Goal: Task Accomplishment & Management: Complete application form

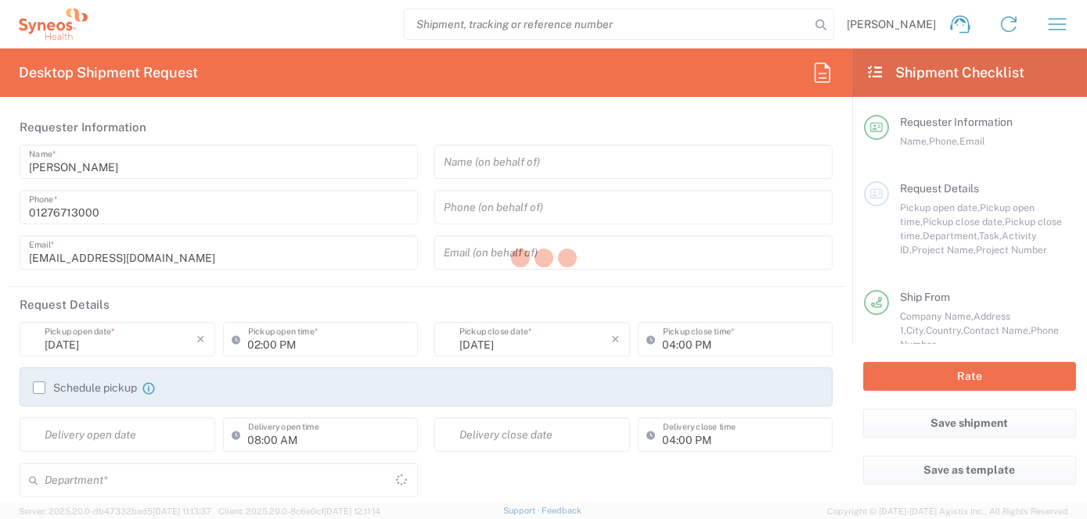
type input "8200"
type input "[GEOGRAPHIC_DATA]"
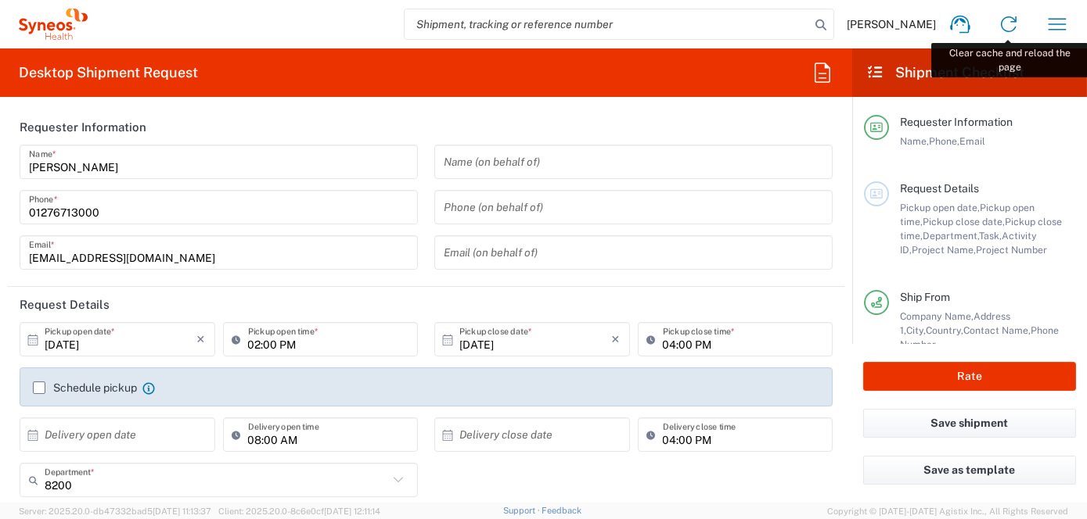
type input "Syneos Health UK Limited"
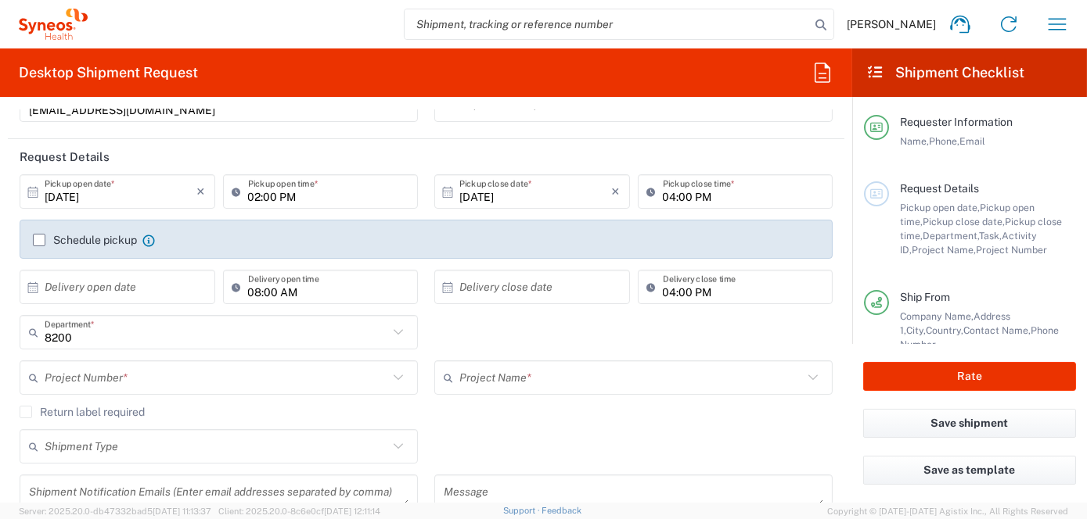
scroll to position [156, 0]
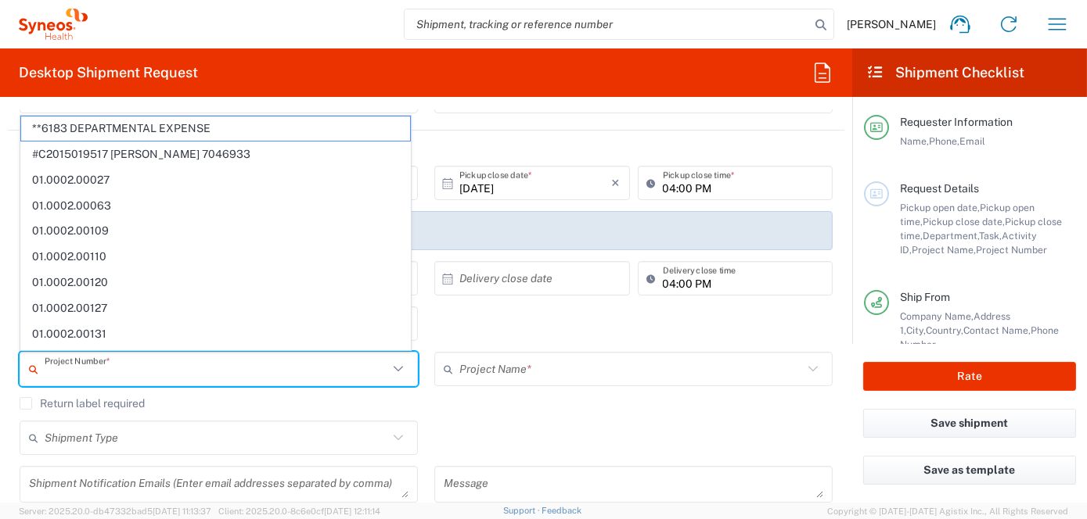
click at [135, 378] on input "text" at bounding box center [216, 369] width 343 height 27
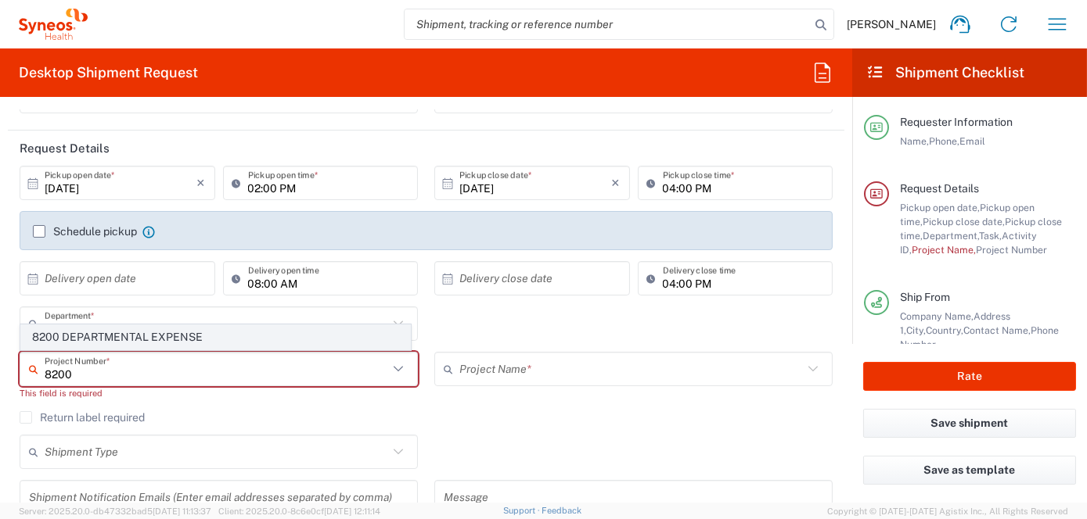
click at [106, 334] on span "8200 DEPARTMENTAL EXPENSE" at bounding box center [215, 337] width 389 height 24
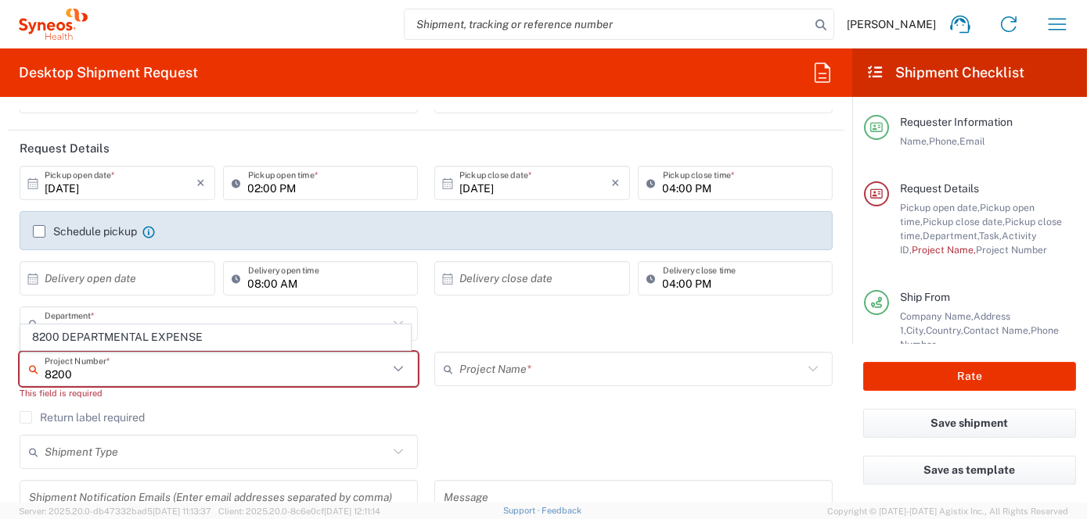
type input "8200 DEPARTMENTAL EXPENSE"
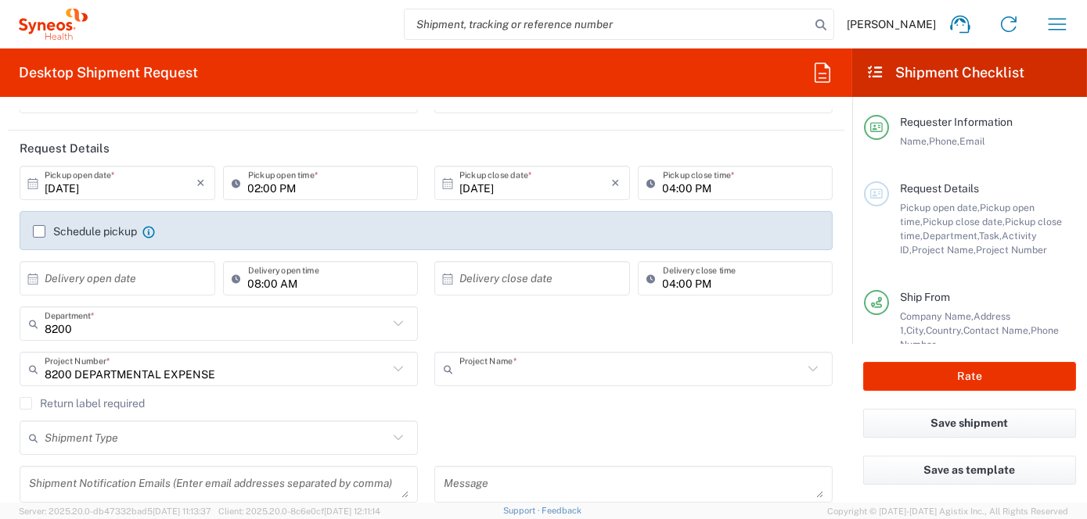
type input "8200 DEPARTMENTAL EXPENSE"
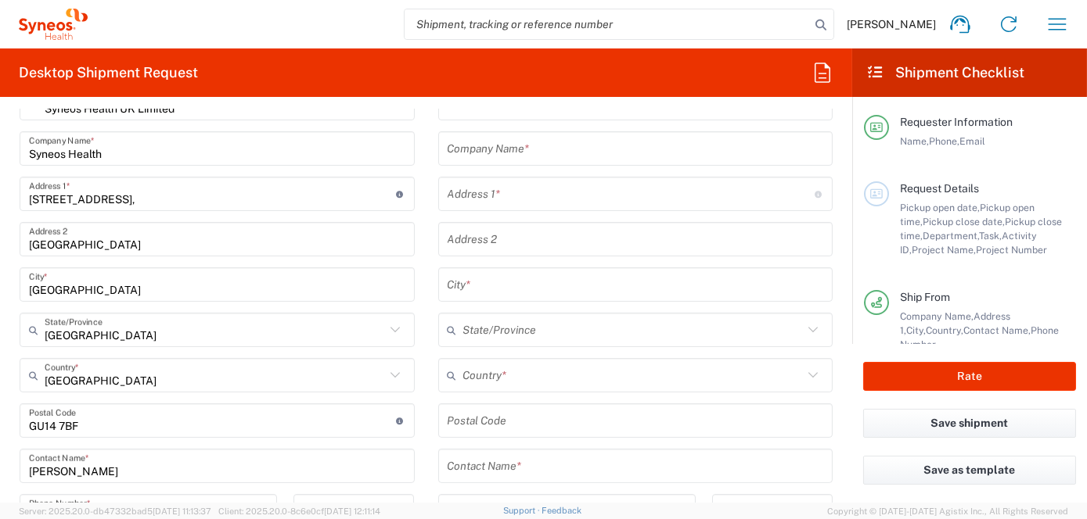
scroll to position [391, 0]
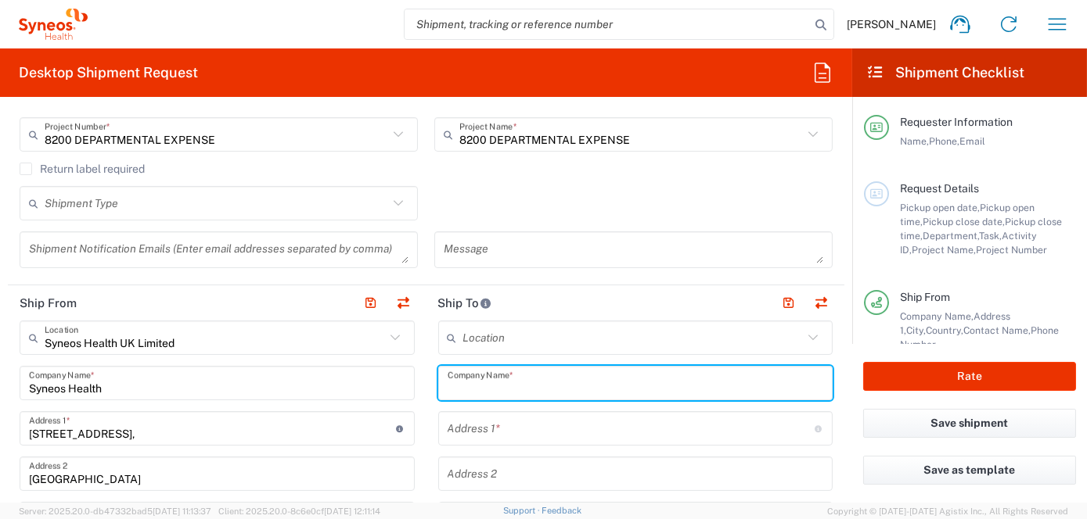
click at [496, 385] on input "text" at bounding box center [635, 383] width 376 height 27
type input "Lasalle"
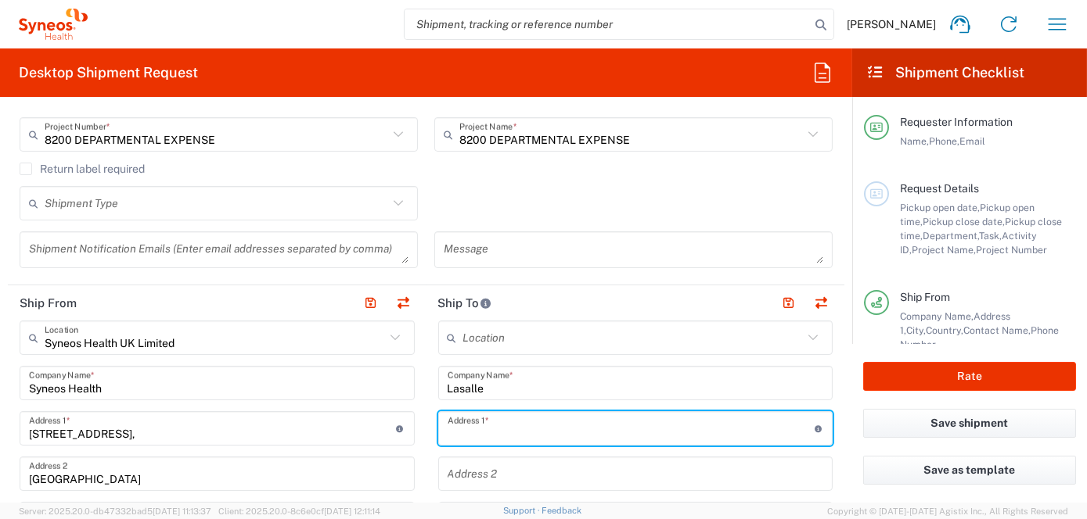
click at [458, 425] on input "text" at bounding box center [630, 428] width 367 height 27
type input "[STREET_ADDRESS]"
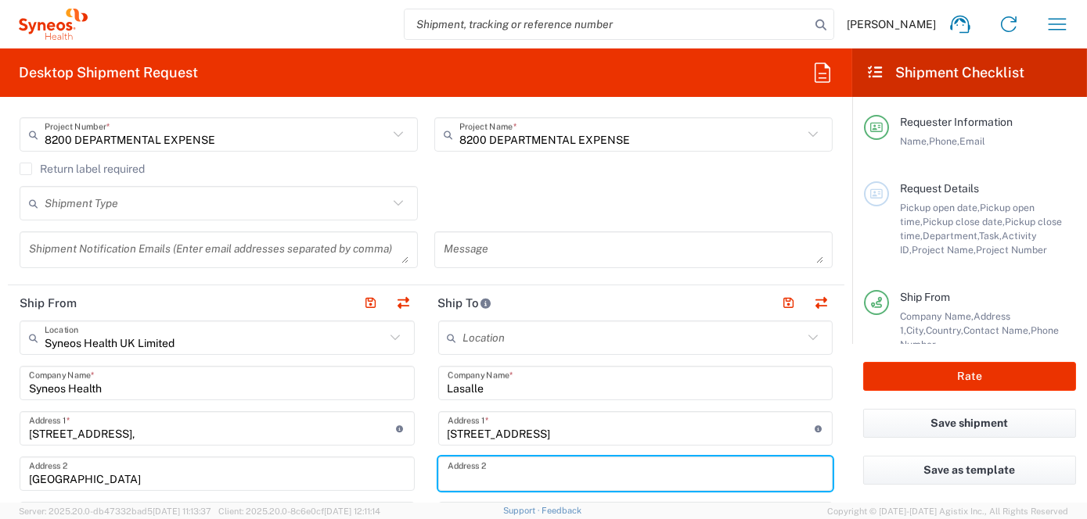
click at [451, 474] on input "text" at bounding box center [635, 474] width 376 height 27
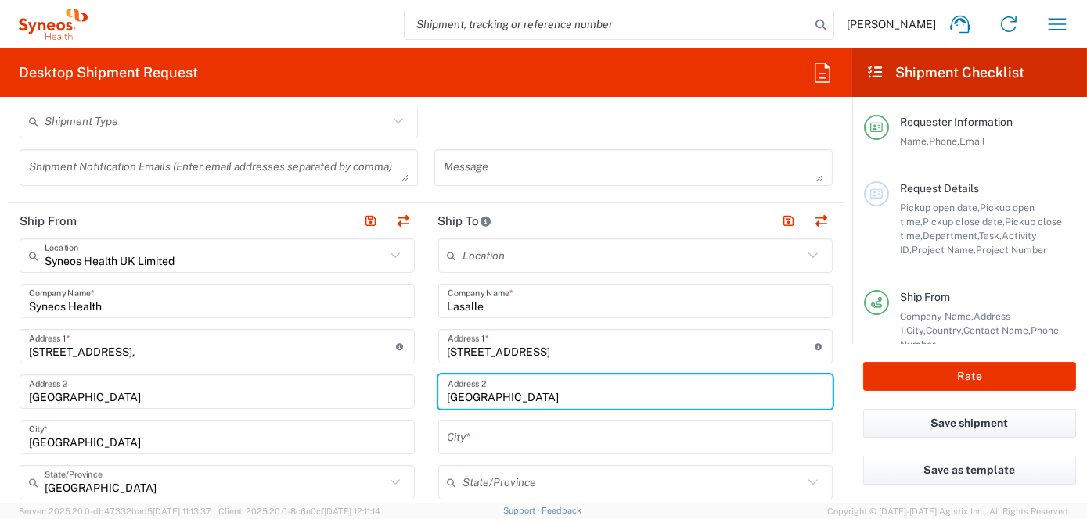
scroll to position [548, 0]
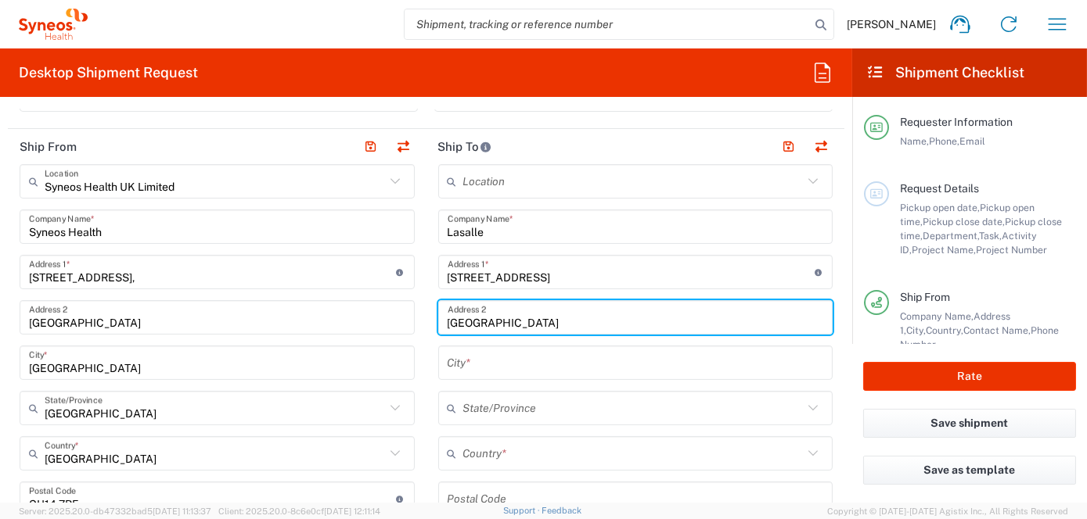
type input "[GEOGRAPHIC_DATA]"
click at [451, 357] on input "text" at bounding box center [635, 363] width 376 height 27
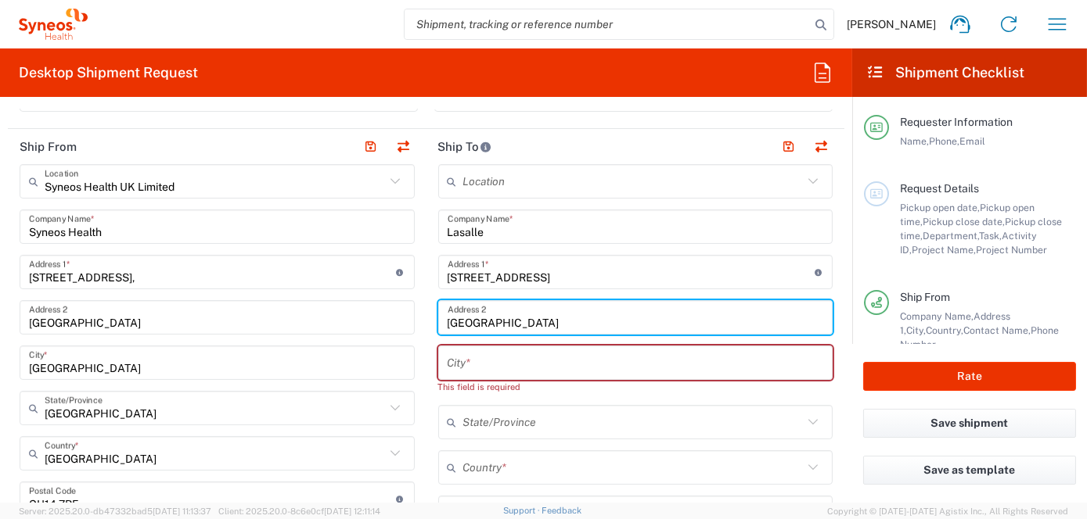
drag, startPoint x: 512, startPoint y: 323, endPoint x: 433, endPoint y: 329, distance: 79.3
click at [438, 329] on div "Luxembourg Address 2" at bounding box center [635, 317] width 395 height 34
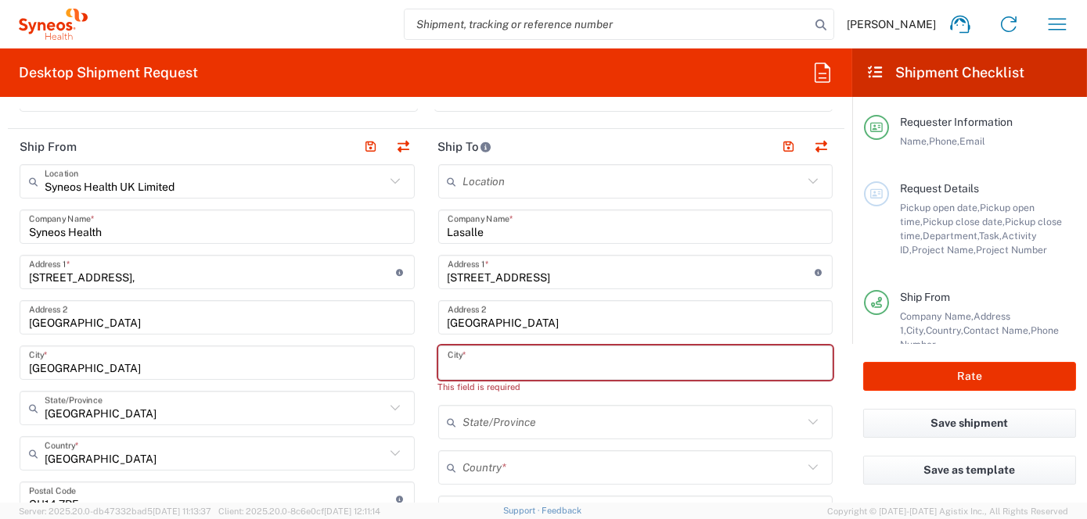
click at [457, 358] on input "text" at bounding box center [635, 363] width 376 height 27
paste input "[GEOGRAPHIC_DATA]"
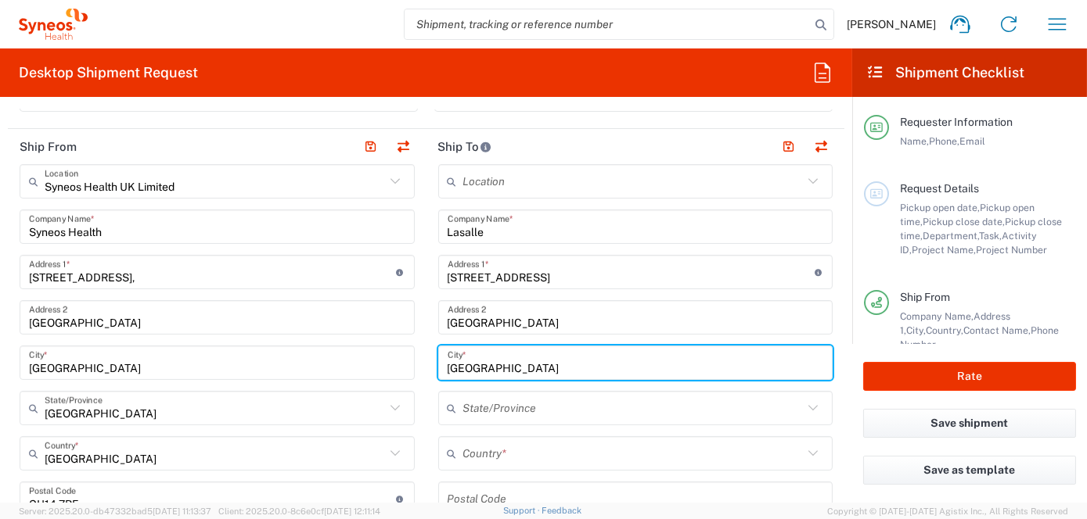
type input "[GEOGRAPHIC_DATA]"
click at [477, 410] on input "text" at bounding box center [633, 408] width 340 height 27
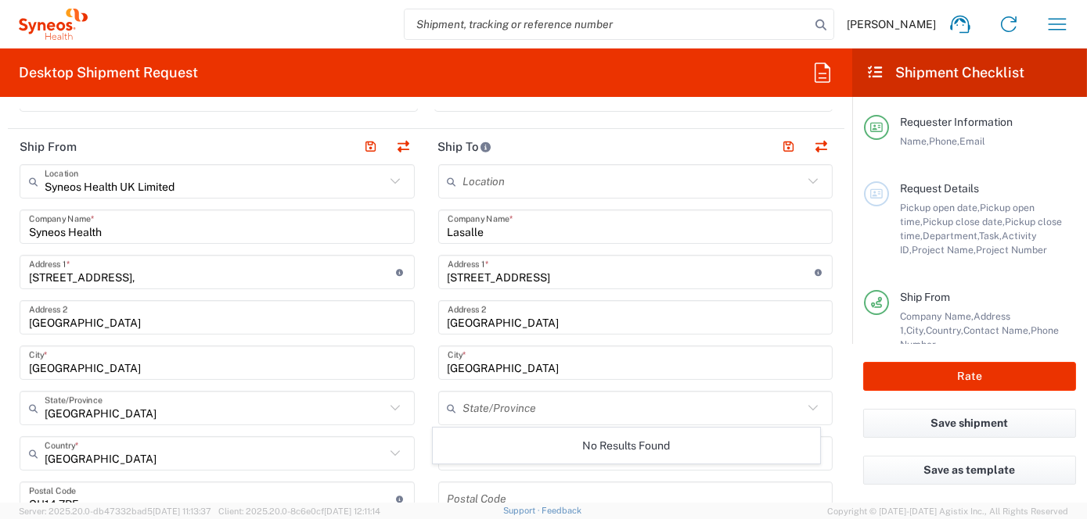
click at [474, 446] on div "No Results Found" at bounding box center [626, 446] width 387 height 36
click at [594, 404] on input "text" at bounding box center [633, 408] width 340 height 27
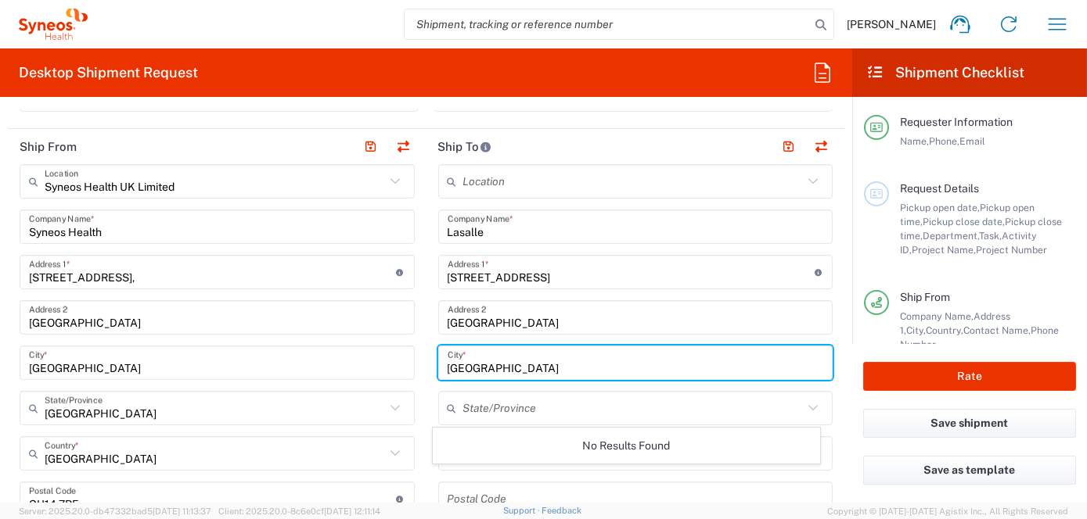
click at [790, 350] on input "[GEOGRAPHIC_DATA]" at bounding box center [635, 363] width 376 height 27
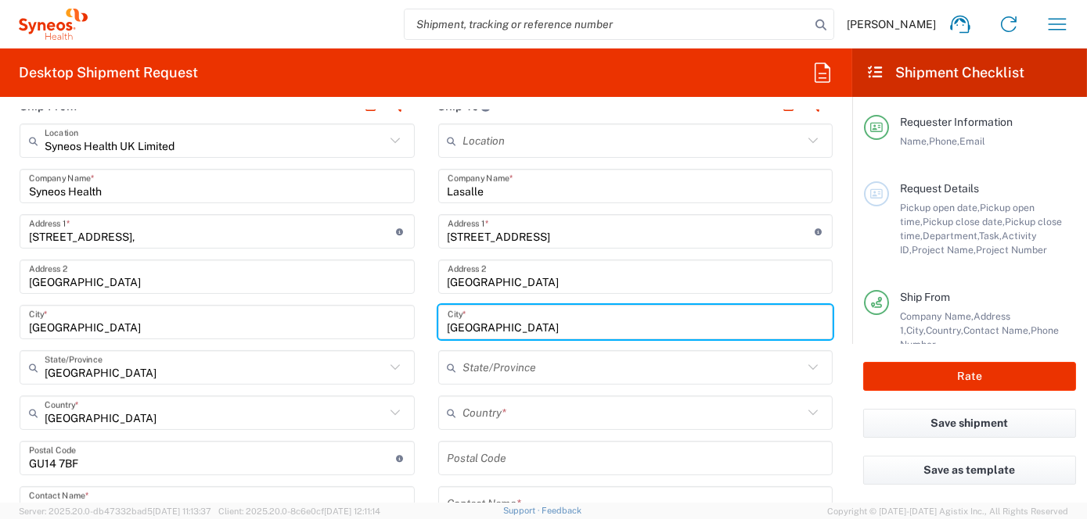
scroll to position [626, 0]
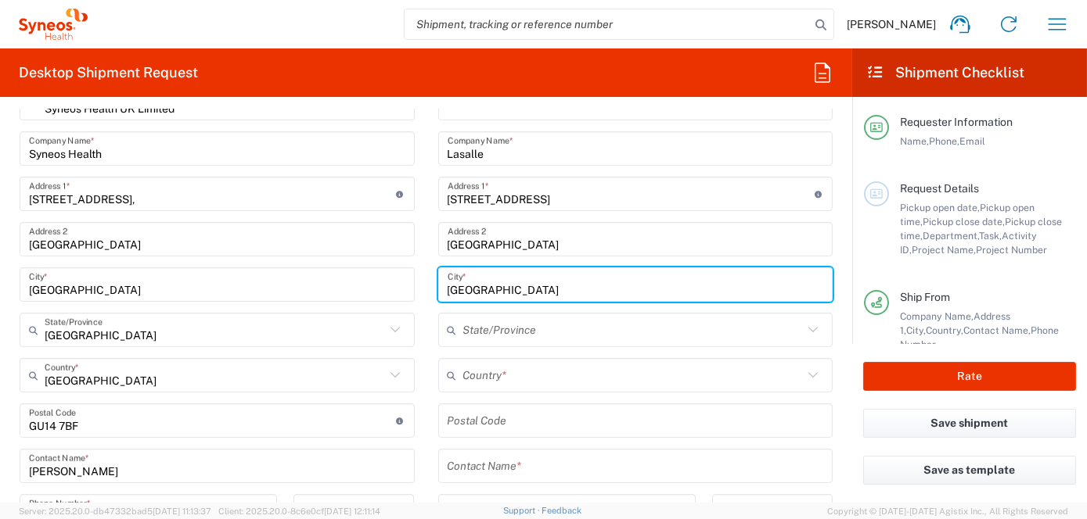
click at [481, 372] on input "text" at bounding box center [633, 375] width 340 height 27
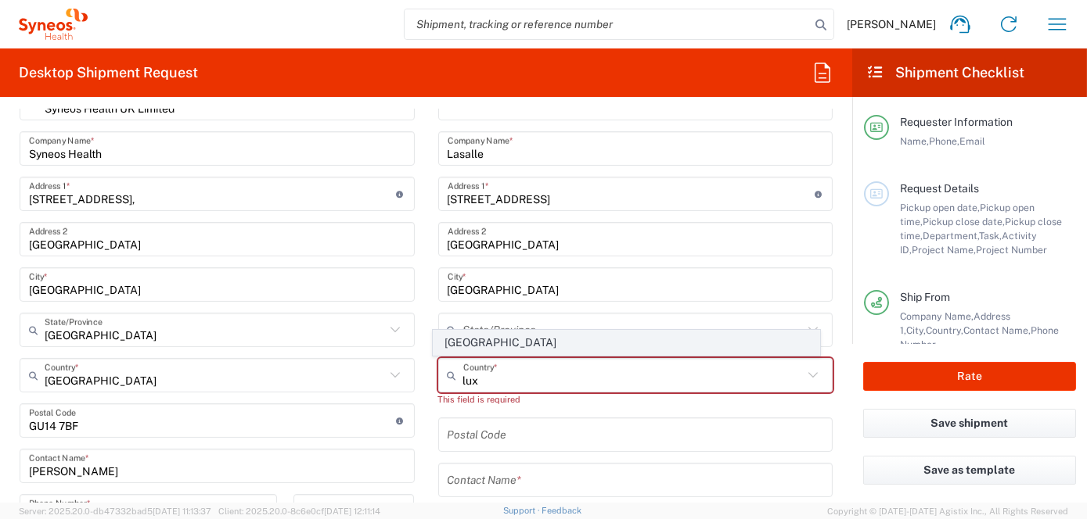
click at [464, 345] on span "[GEOGRAPHIC_DATA]" at bounding box center [626, 343] width 386 height 24
type input "[GEOGRAPHIC_DATA]"
type input "Sender/Shipper"
type input "Delivery Duty Paid"
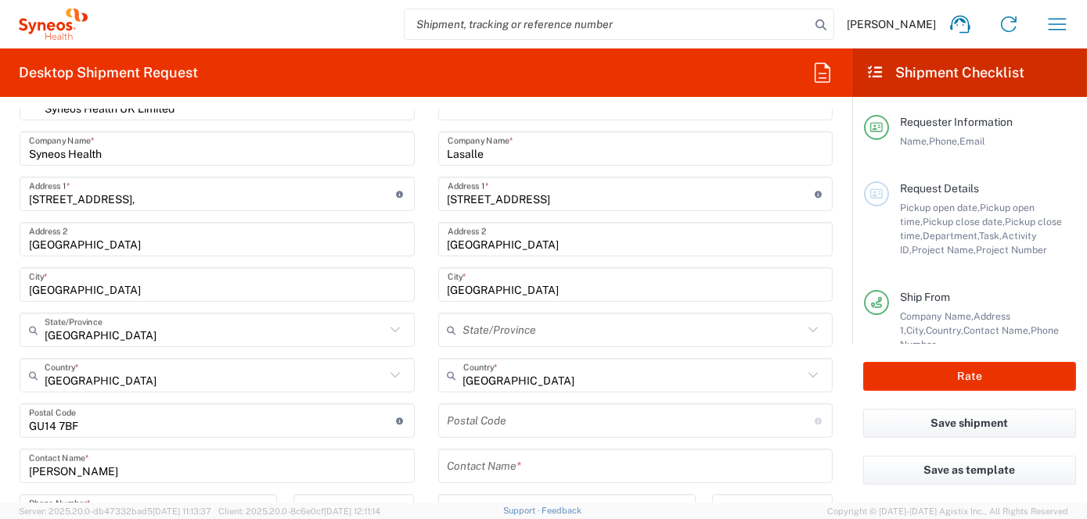
click at [472, 419] on input "undefined" at bounding box center [630, 421] width 367 height 27
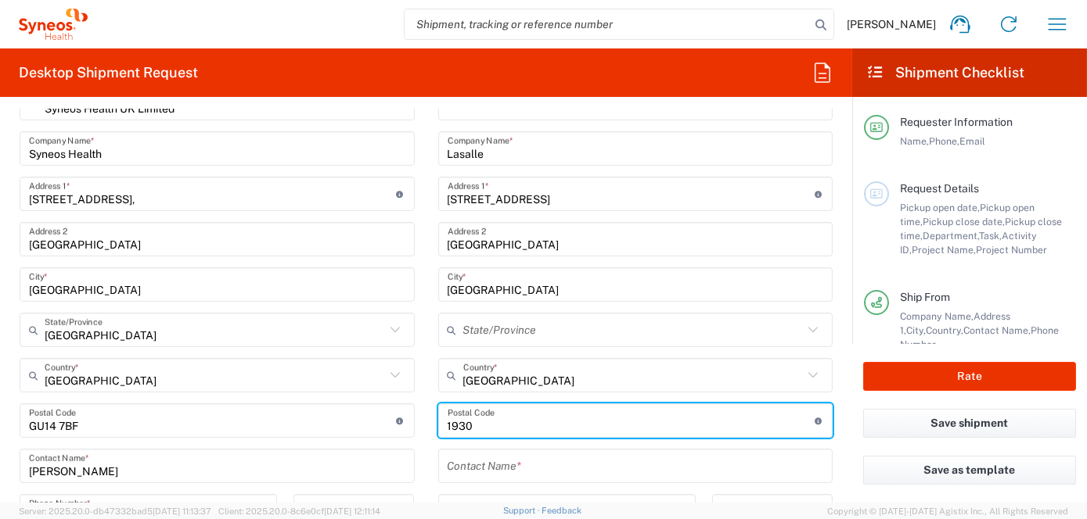
type input "1930"
click at [516, 468] on input "text" at bounding box center [635, 466] width 376 height 27
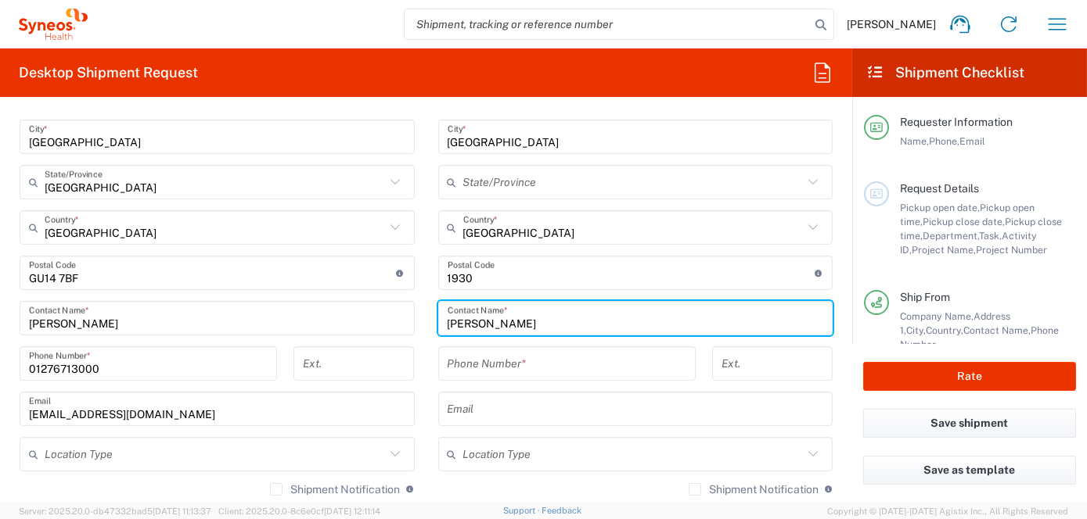
scroll to position [782, 0]
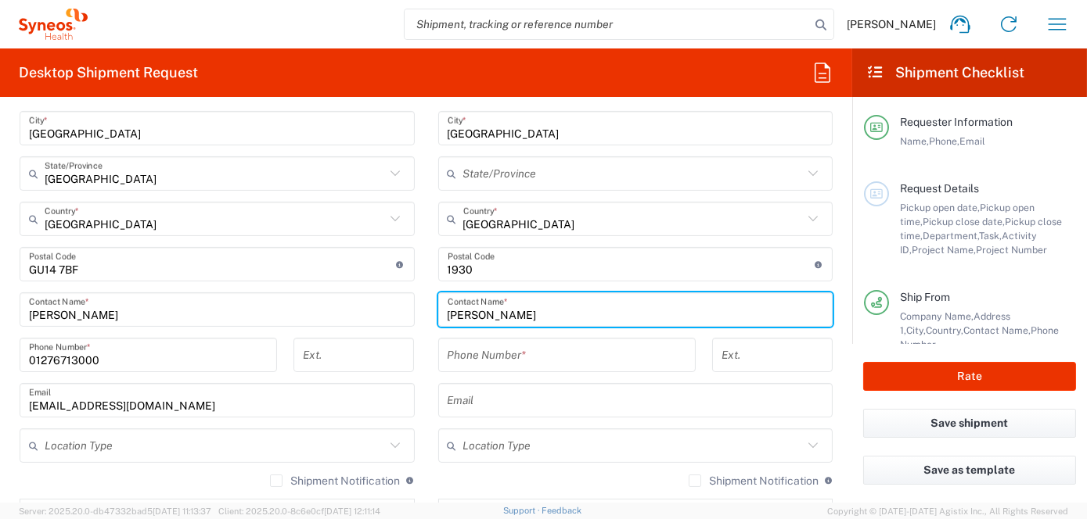
type input "[PERSON_NAME]"
click at [462, 355] on input "tel" at bounding box center [566, 355] width 239 height 27
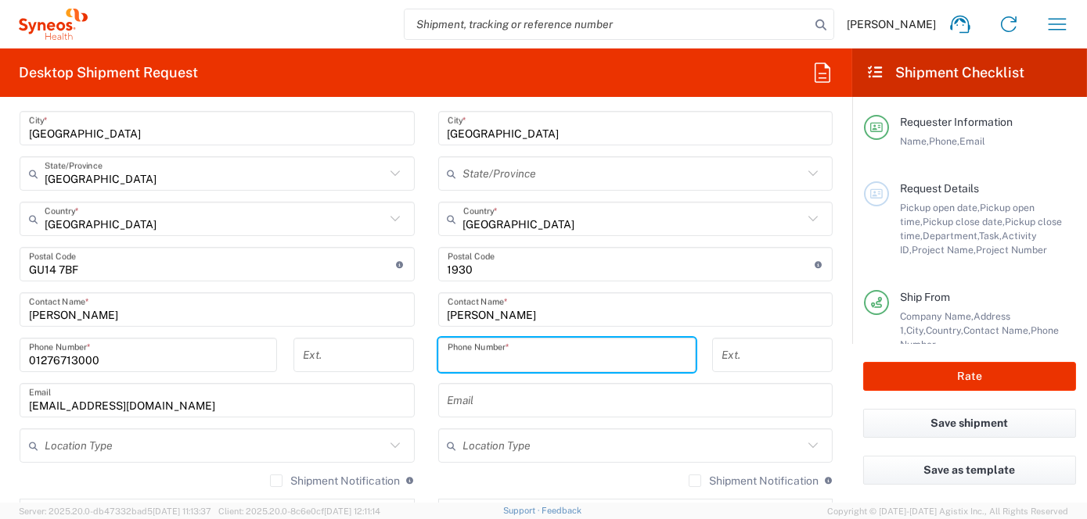
click at [462, 354] on input "tel" at bounding box center [566, 355] width 239 height 27
type input "352 661 442 910"
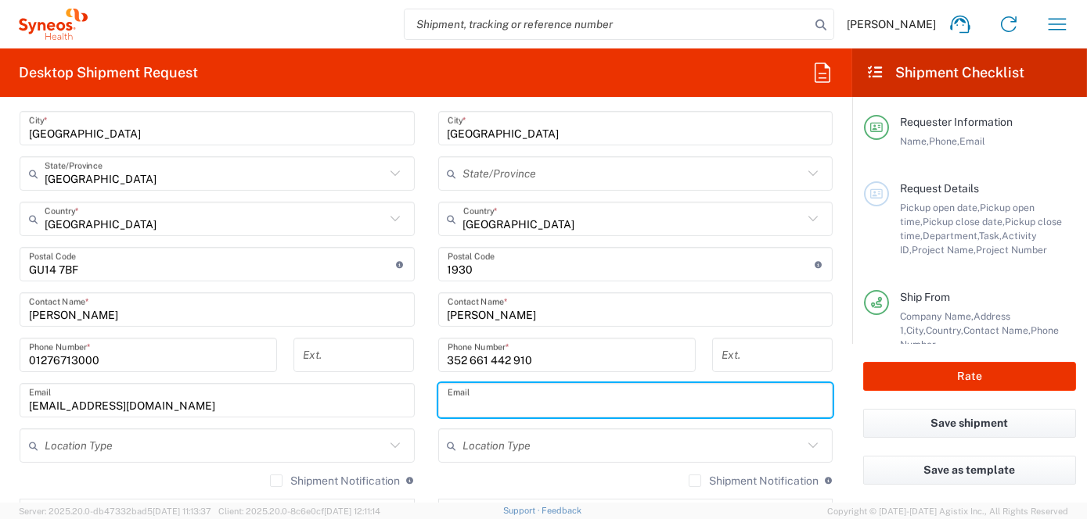
click at [495, 402] on input "text" at bounding box center [635, 400] width 376 height 27
type input "[EMAIL_ADDRESS][DOMAIN_NAME]"
click at [527, 450] on input "text" at bounding box center [633, 446] width 340 height 27
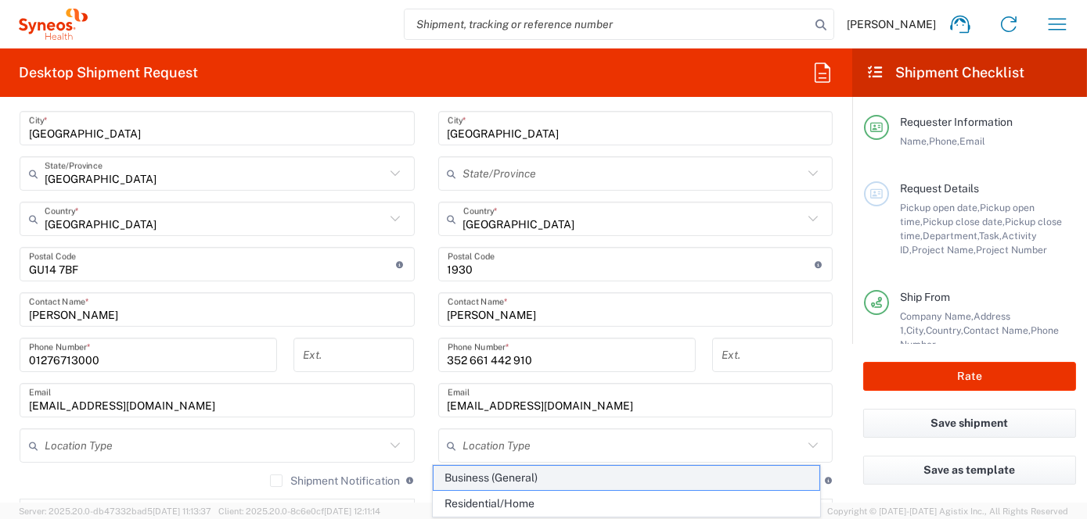
click at [472, 474] on span "Business (General)" at bounding box center [626, 478] width 386 height 24
type input "Business (General)"
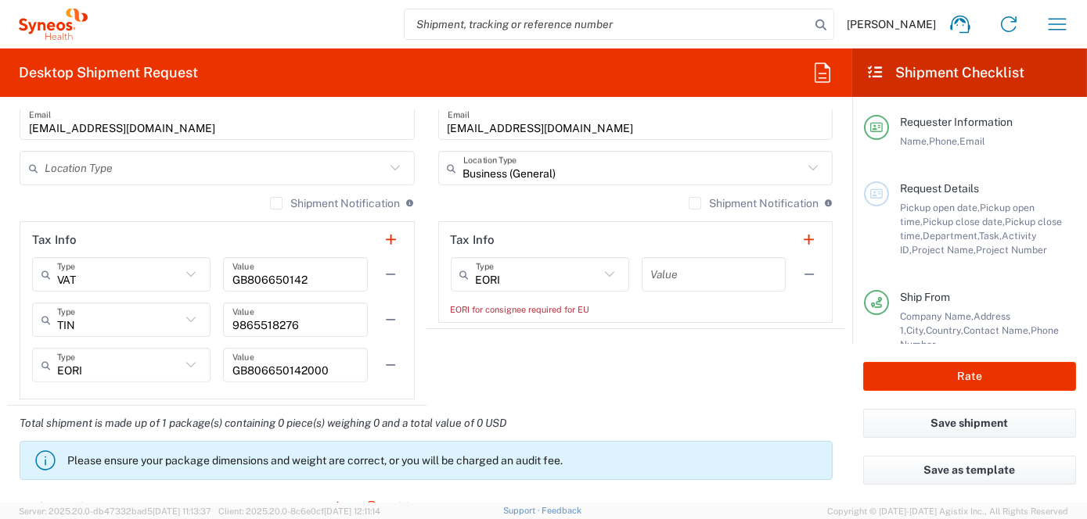
scroll to position [1095, 0]
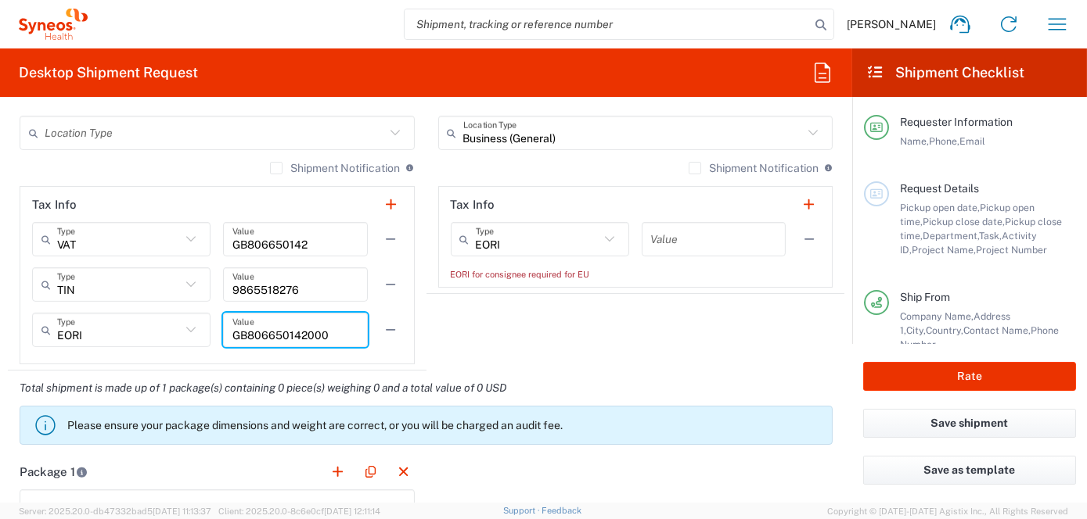
drag, startPoint x: 339, startPoint y: 332, endPoint x: 210, endPoint y: 332, distance: 129.1
click at [210, 332] on div "EORI Type EORI EIN Other TIN VAT GB806650142000 Value" at bounding box center [217, 335] width 370 height 45
click at [679, 235] on input "text" at bounding box center [713, 239] width 125 height 27
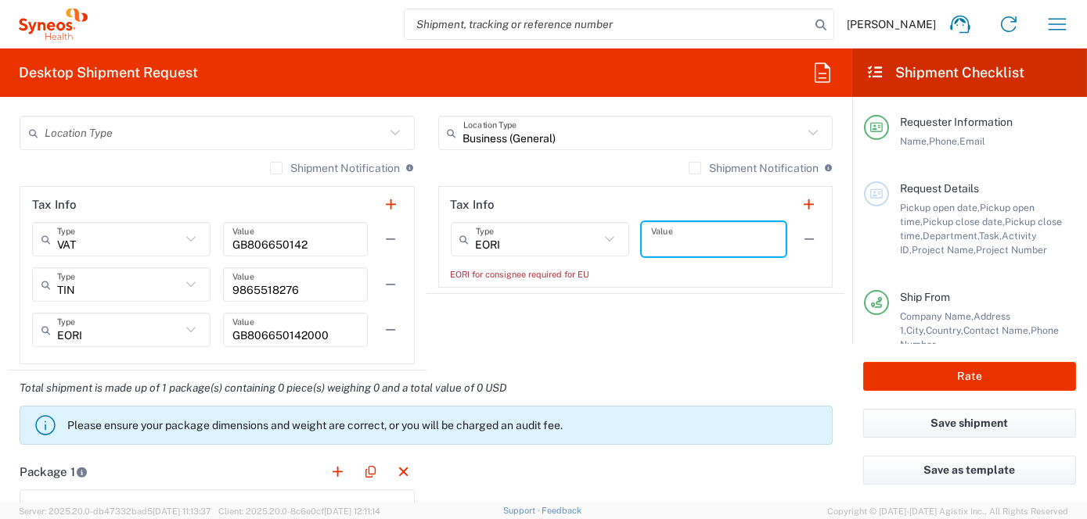
paste input "GB806650142000"
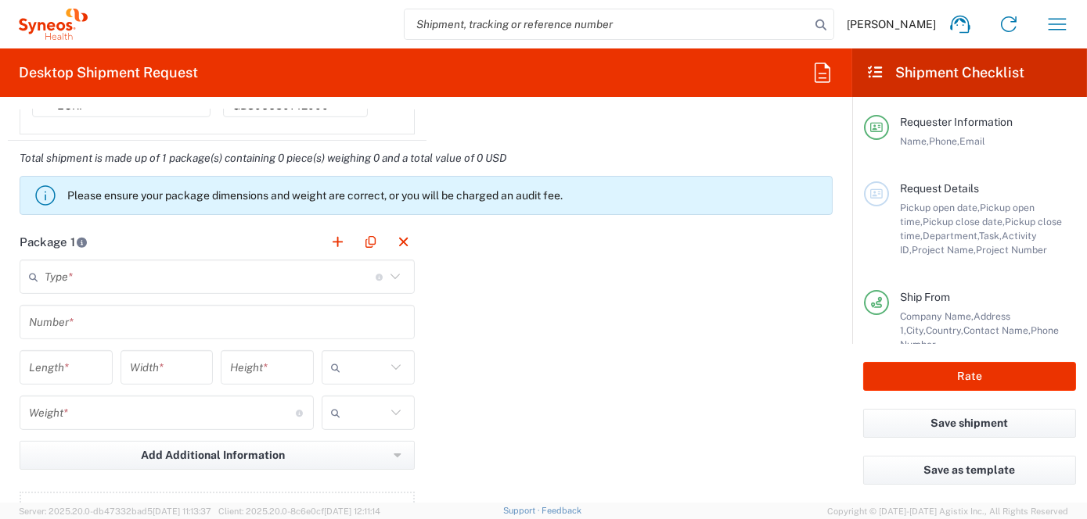
scroll to position [1330, 0]
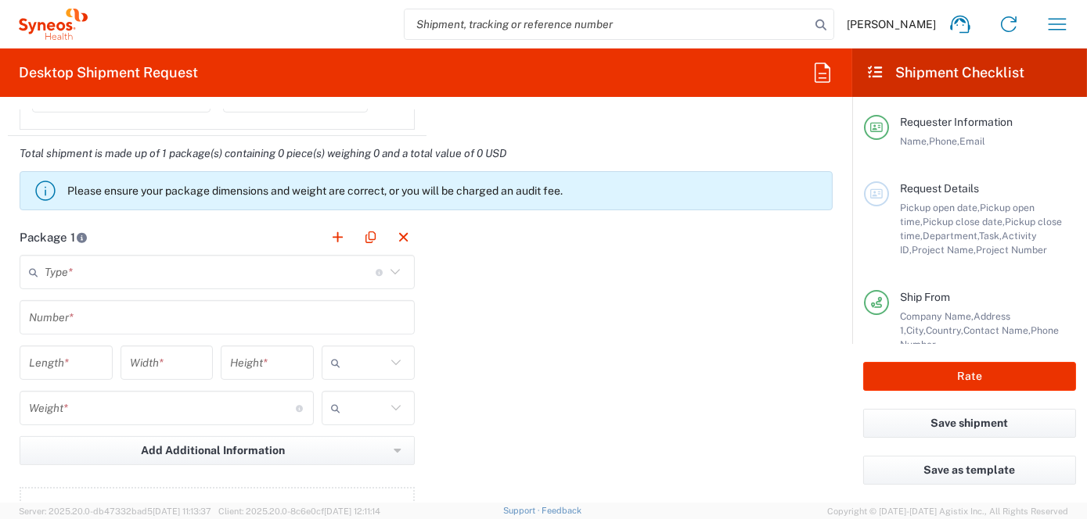
type input "GB806650142000"
click at [389, 268] on icon at bounding box center [395, 272] width 20 height 20
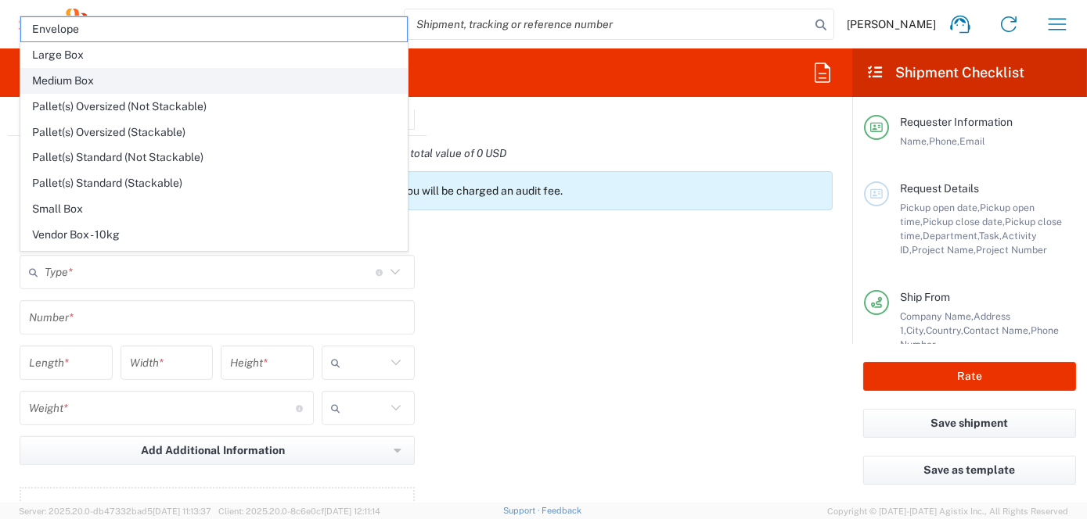
click at [82, 84] on span "Medium Box" at bounding box center [214, 81] width 386 height 24
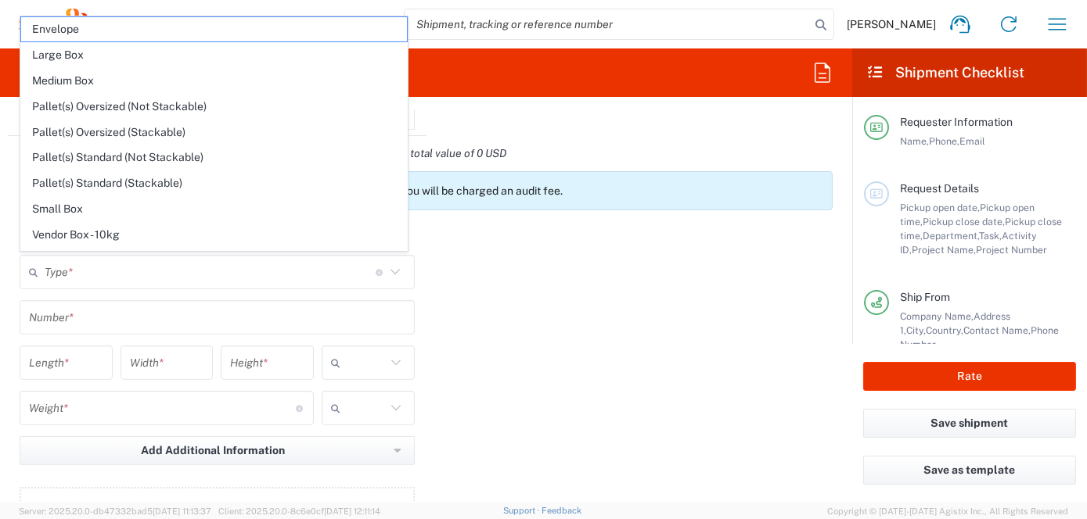
type input "Medium Box"
type input "13"
type input "11.5"
type input "2.5"
type input "in"
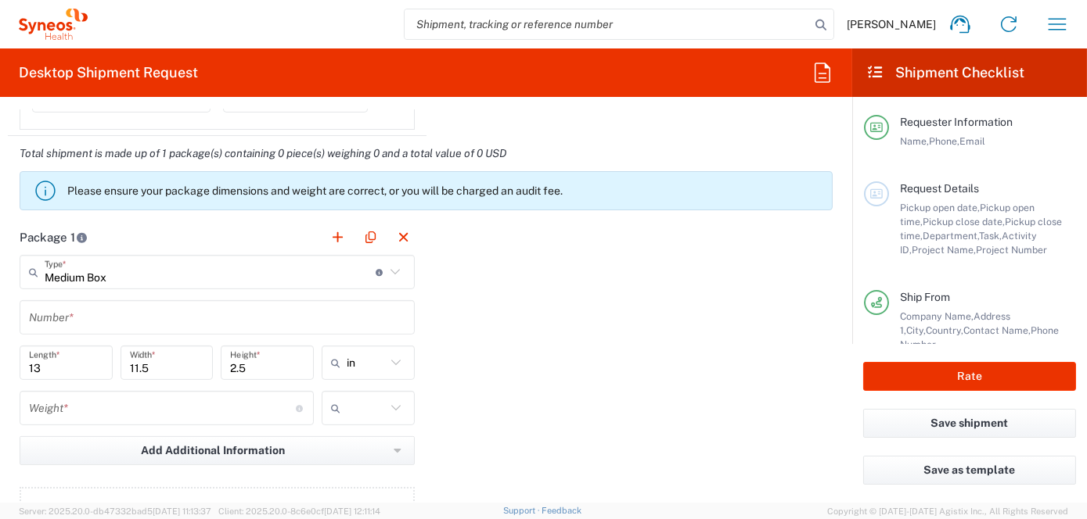
click at [104, 318] on input "text" at bounding box center [217, 317] width 376 height 27
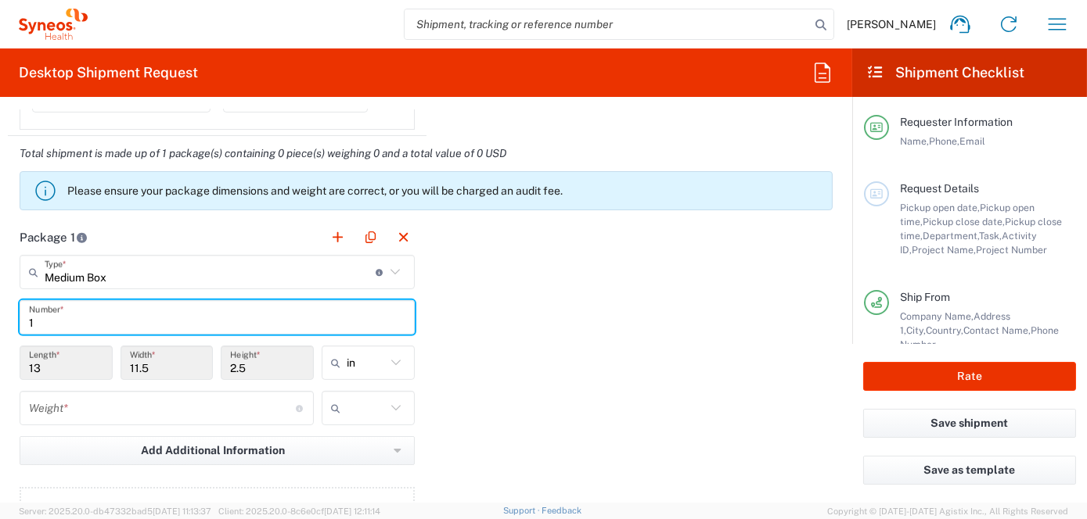
type input "1"
click at [138, 408] on input "number" at bounding box center [162, 408] width 267 height 27
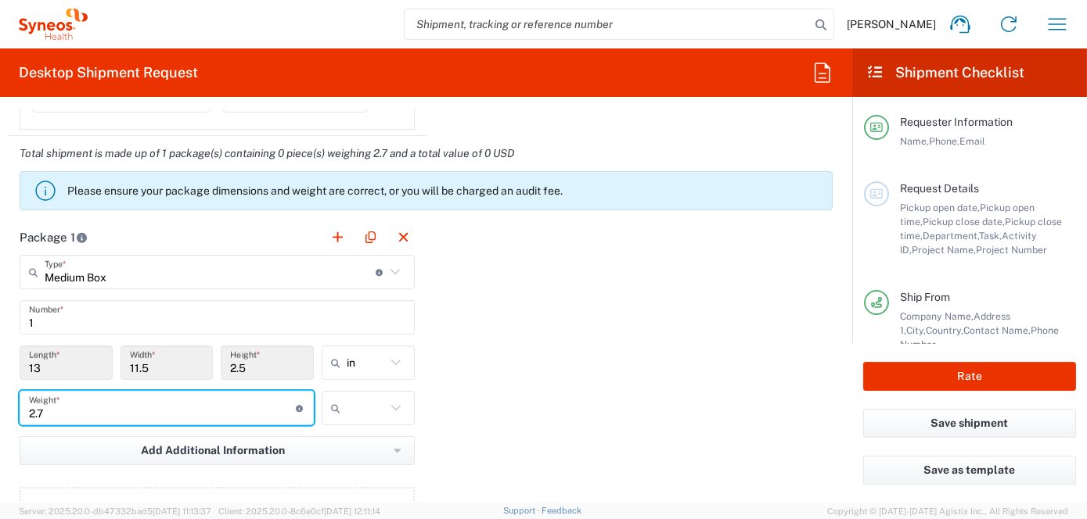
type input "2.7"
click at [391, 406] on icon at bounding box center [395, 407] width 9 height 5
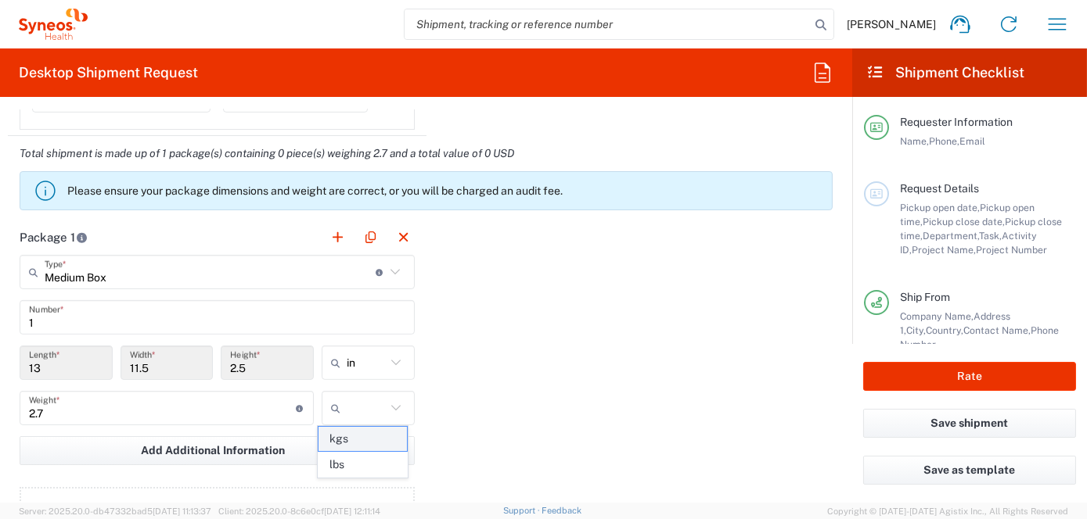
click at [357, 438] on span "kgs" at bounding box center [362, 439] width 88 height 24
type input "kgs"
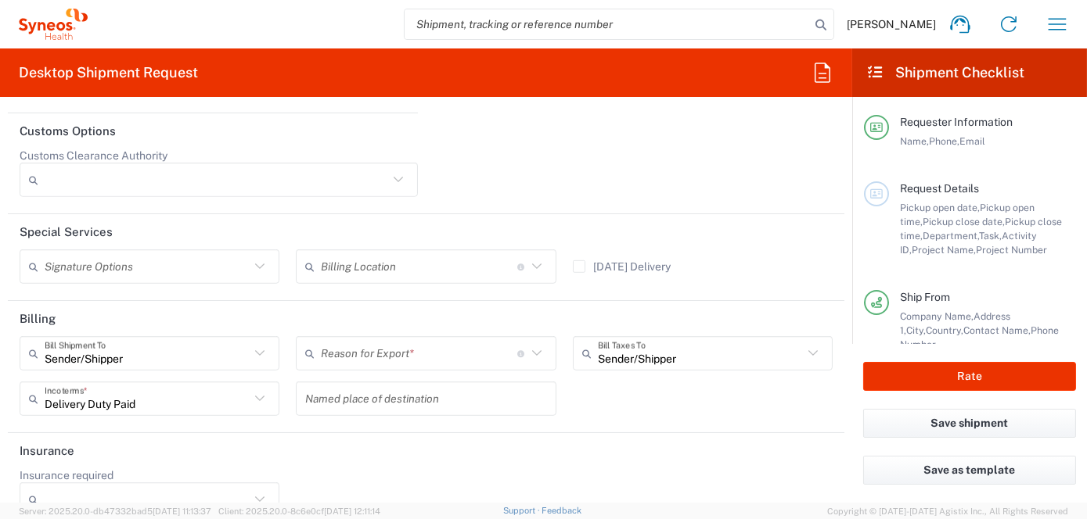
scroll to position [2112, 0]
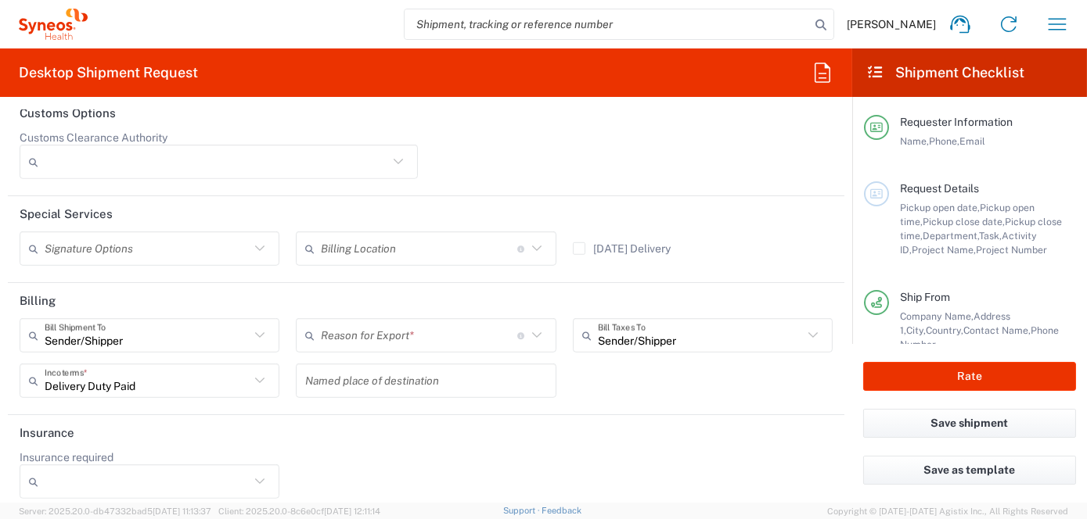
click at [426, 330] on input "text" at bounding box center [419, 335] width 196 height 27
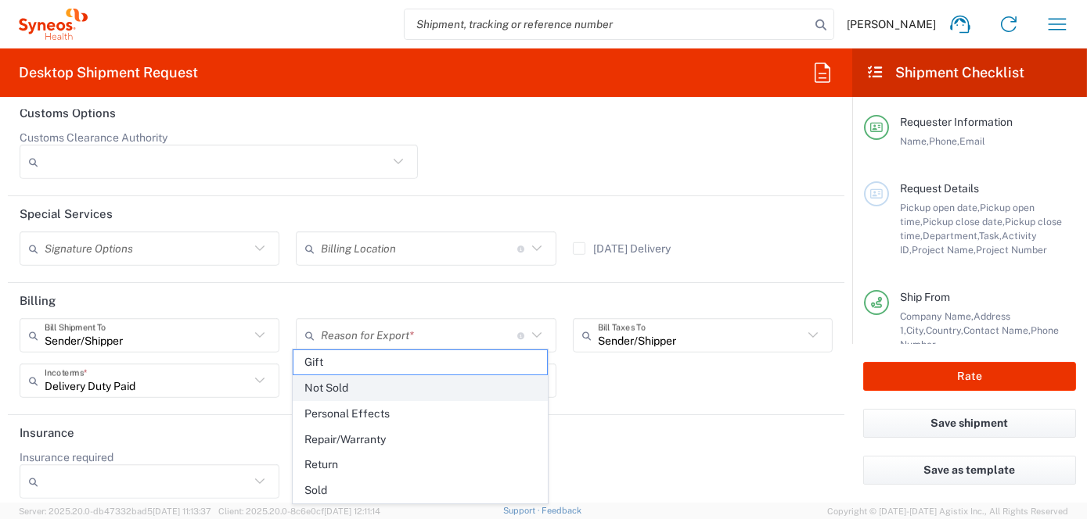
click at [339, 389] on span "Not Sold" at bounding box center [419, 388] width 253 height 24
type input "Not Sold"
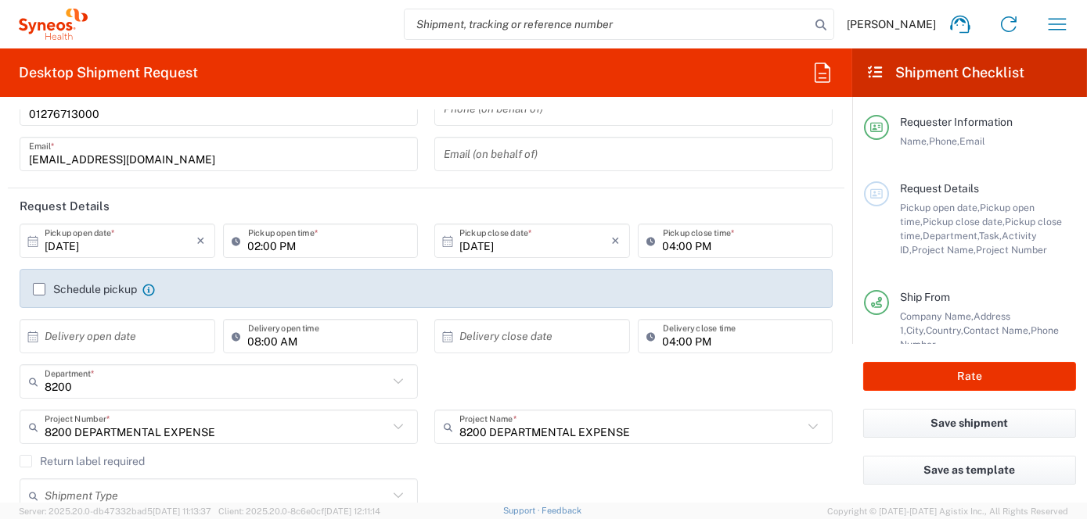
scroll to position [84, 0]
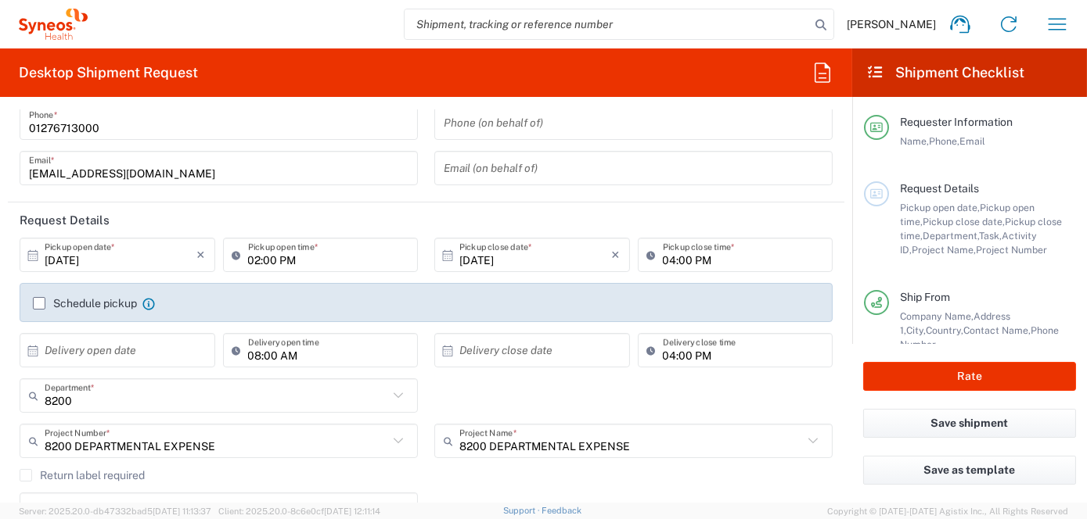
click at [152, 256] on input "[DATE]" at bounding box center [121, 255] width 153 height 27
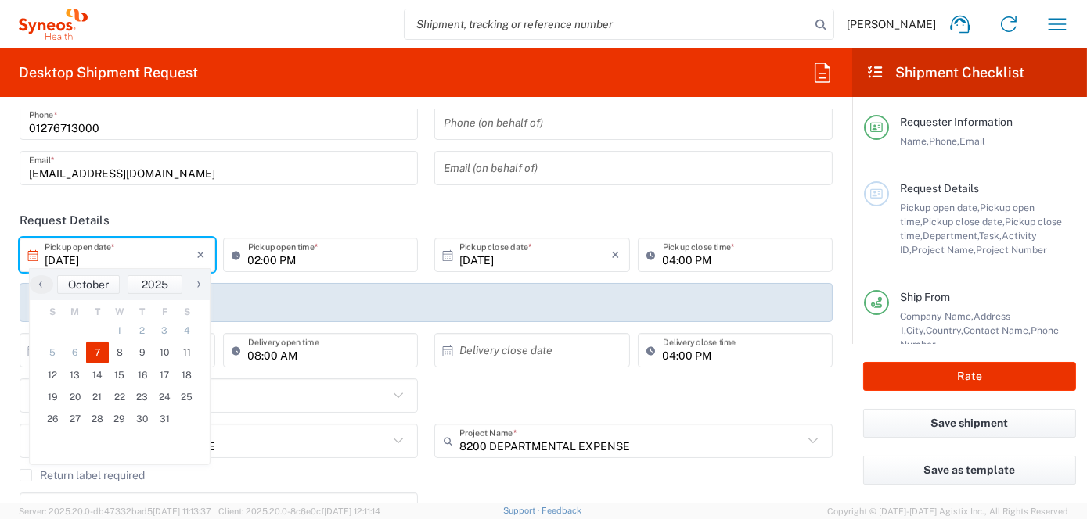
click at [101, 357] on span "7" at bounding box center [97, 353] width 23 height 22
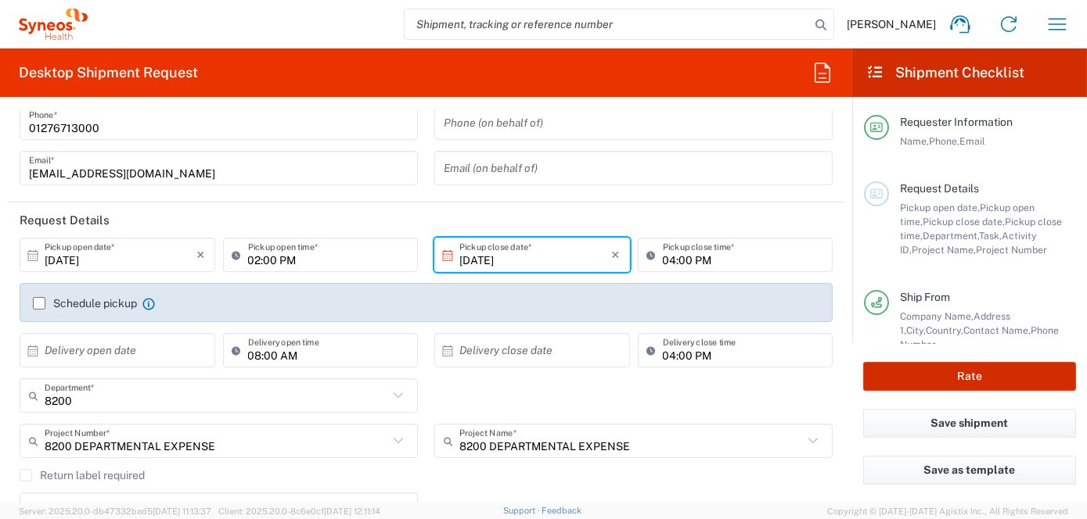
click at [961, 374] on button "Rate" at bounding box center [969, 376] width 213 height 29
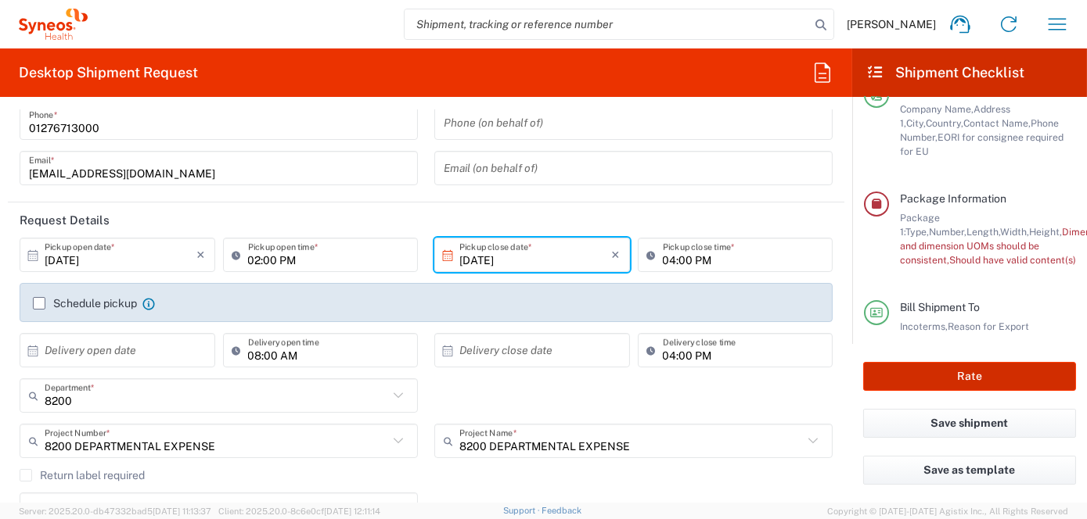
scroll to position [317, 0]
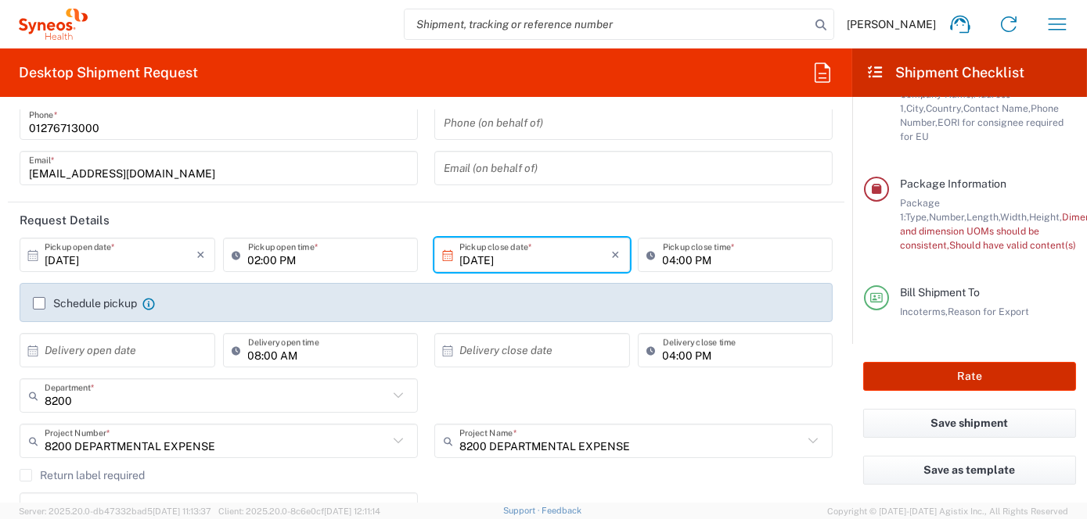
type input "8200 DEPARTMENTAL EXPENSE"
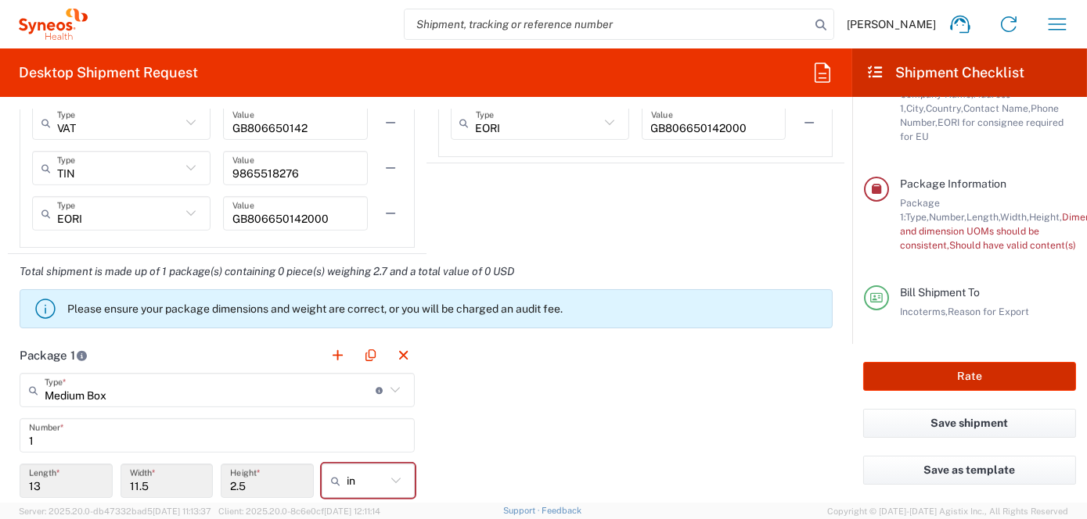
scroll to position [1336, 0]
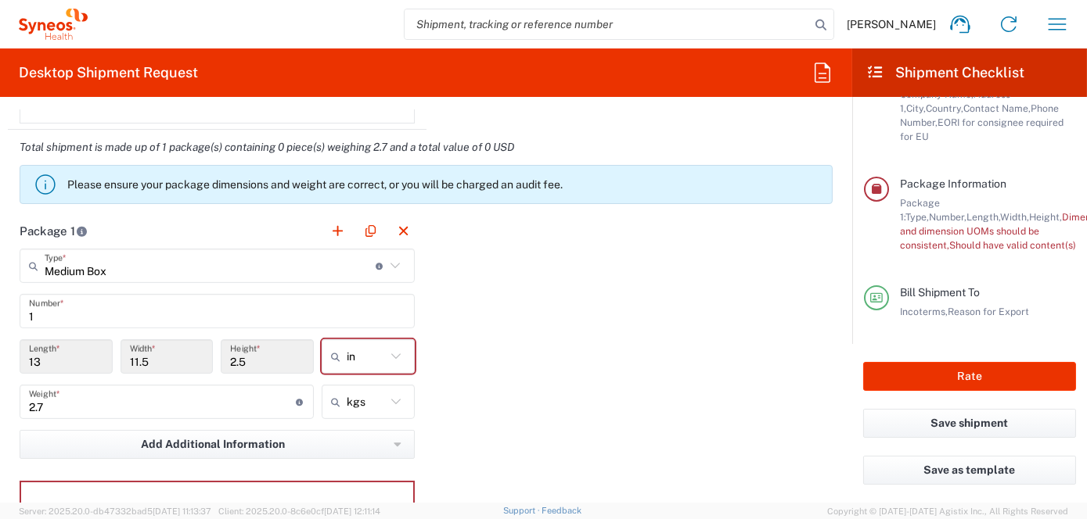
click at [45, 357] on input "13" at bounding box center [66, 356] width 74 height 27
click at [45, 355] on input "13" at bounding box center [66, 356] width 74 height 27
click at [41, 356] on input "13" at bounding box center [66, 356] width 74 height 27
click at [395, 352] on icon at bounding box center [396, 357] width 20 height 20
click at [335, 394] on span "in" at bounding box center [362, 387] width 88 height 24
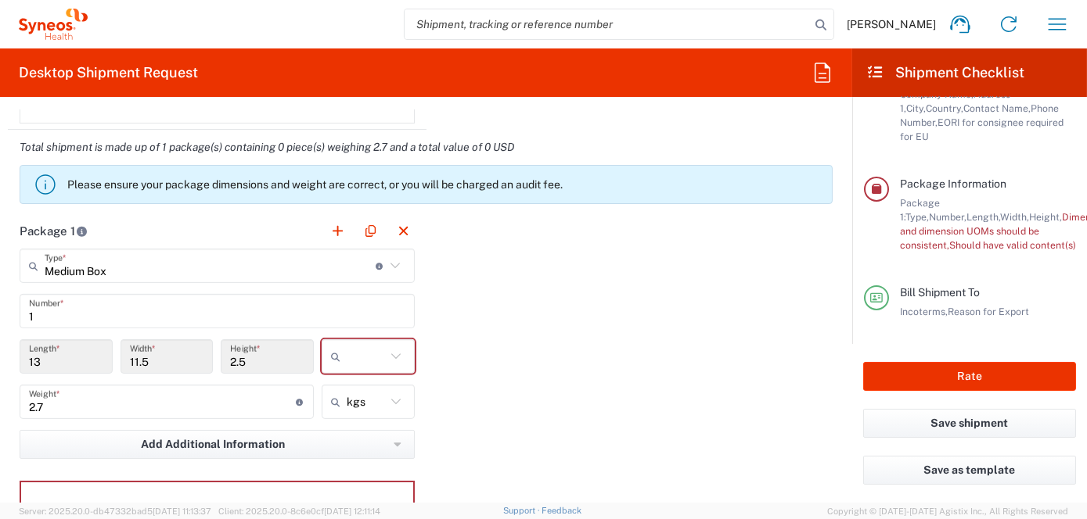
click at [195, 357] on input "11.5" at bounding box center [167, 356] width 74 height 27
click at [63, 359] on input "13" at bounding box center [66, 356] width 74 height 27
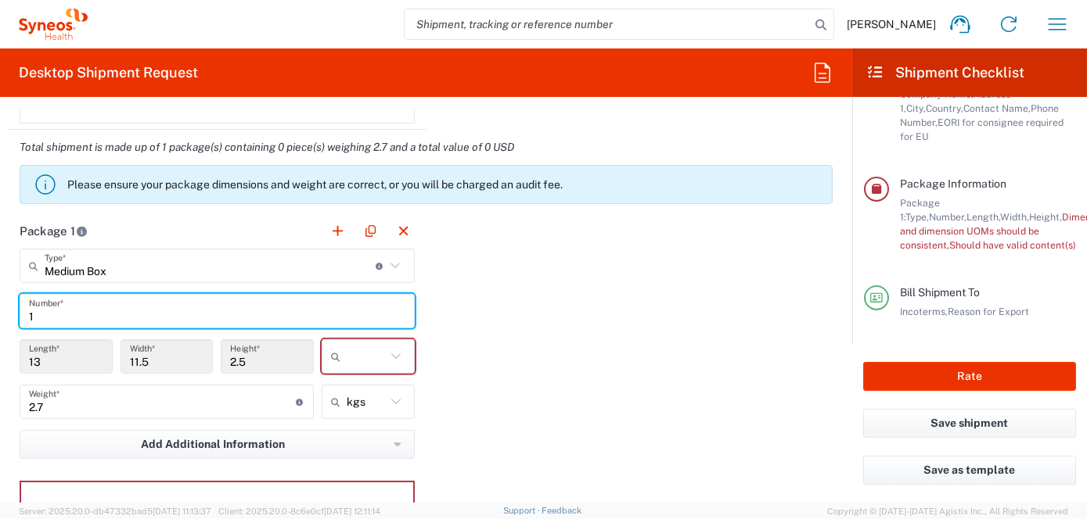
click at [56, 316] on input "1" at bounding box center [217, 311] width 376 height 27
type input "99139382"
click at [612, 405] on div "Package 1 Medium Box Type * Material used to package goods Envelope Large Box M…" at bounding box center [426, 385] width 836 height 343
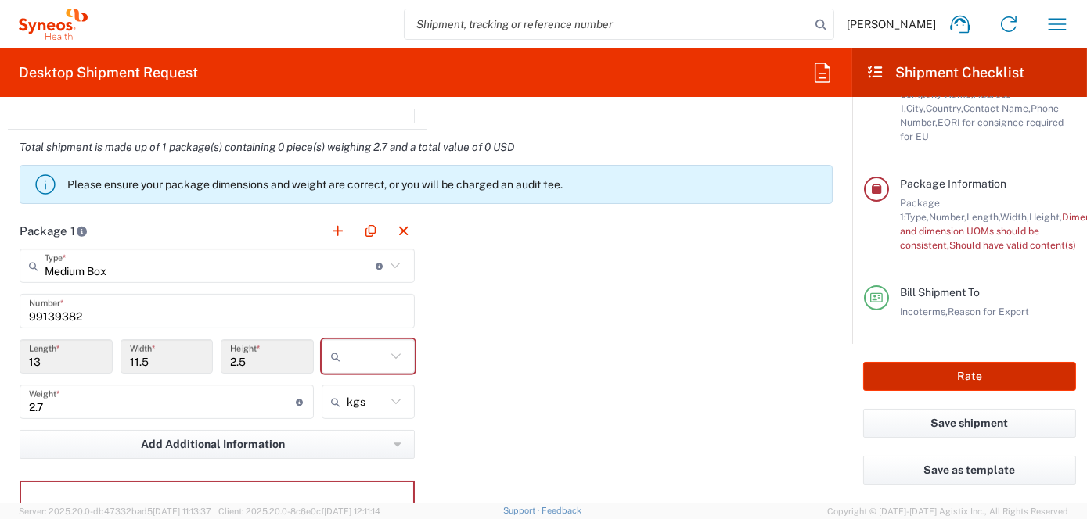
click at [972, 376] on button "Rate" at bounding box center [969, 376] width 213 height 29
click at [969, 376] on button "Rate" at bounding box center [969, 376] width 213 height 29
click at [128, 402] on input "2.7" at bounding box center [162, 402] width 267 height 27
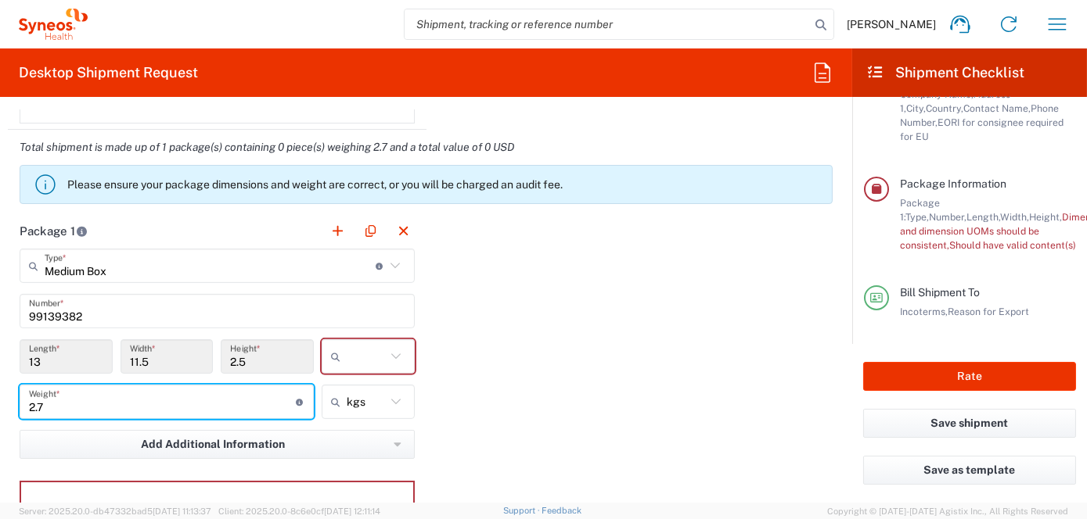
click at [391, 401] on icon at bounding box center [395, 401] width 9 height 5
type input "kgs"
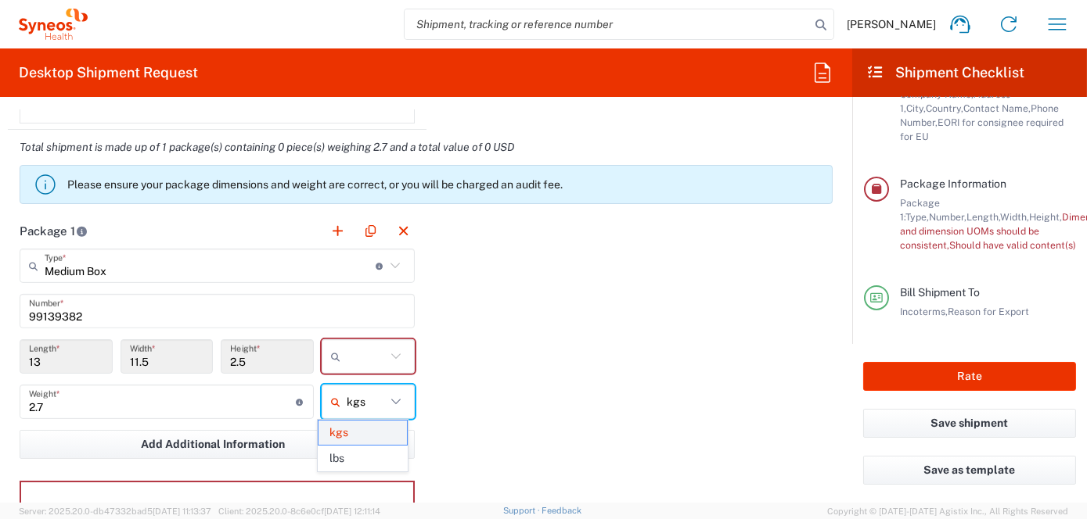
click at [348, 432] on span "kgs" at bounding box center [362, 433] width 88 height 24
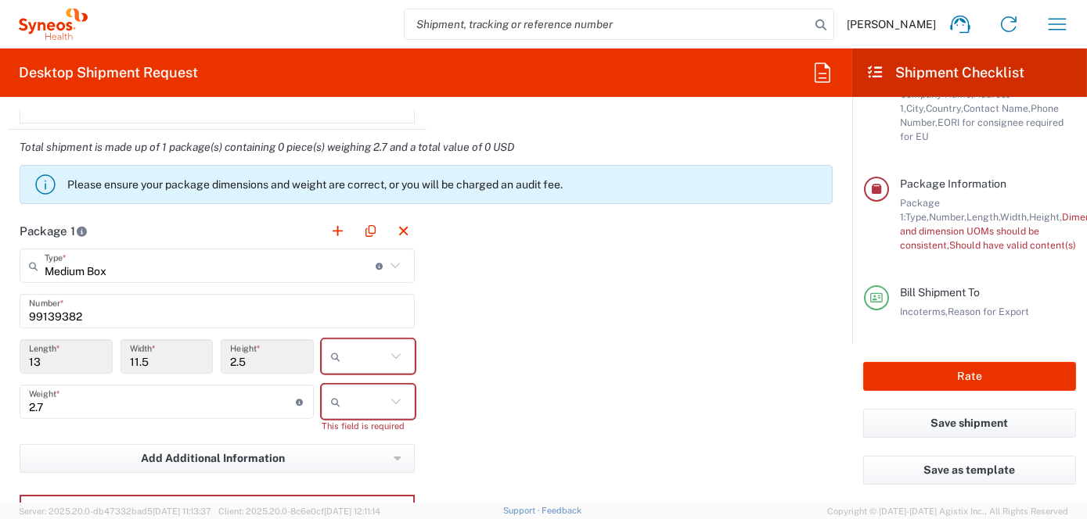
click at [393, 397] on icon at bounding box center [396, 402] width 20 height 20
click at [344, 433] on span "kgs" at bounding box center [362, 433] width 88 height 24
type input "kgs"
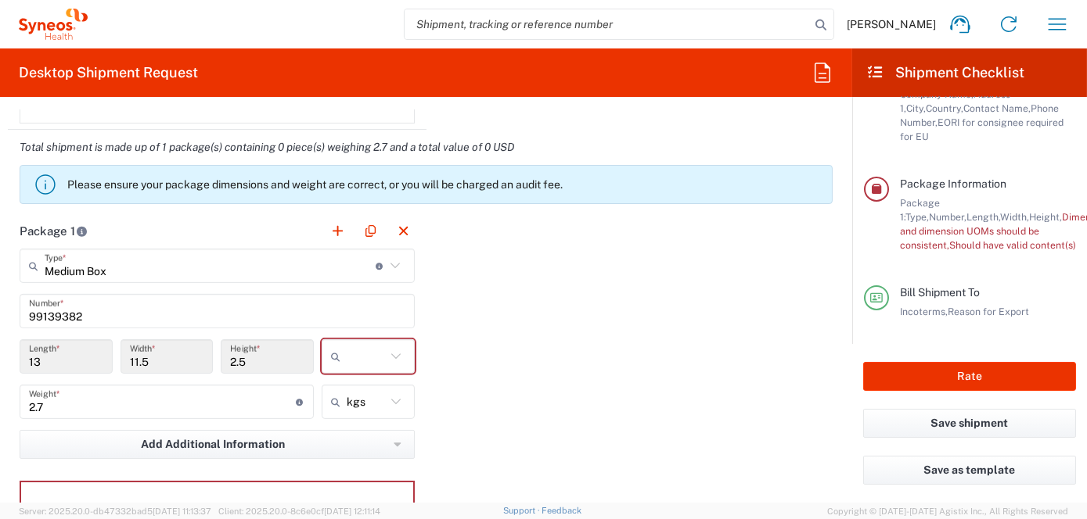
click at [57, 355] on input "13" at bounding box center [66, 356] width 74 height 27
click at [42, 354] on input "13" at bounding box center [66, 356] width 74 height 27
click at [62, 353] on input "13" at bounding box center [66, 356] width 74 height 27
click at [243, 353] on input "2.5" at bounding box center [267, 356] width 74 height 27
click at [358, 354] on input "text" at bounding box center [366, 356] width 39 height 25
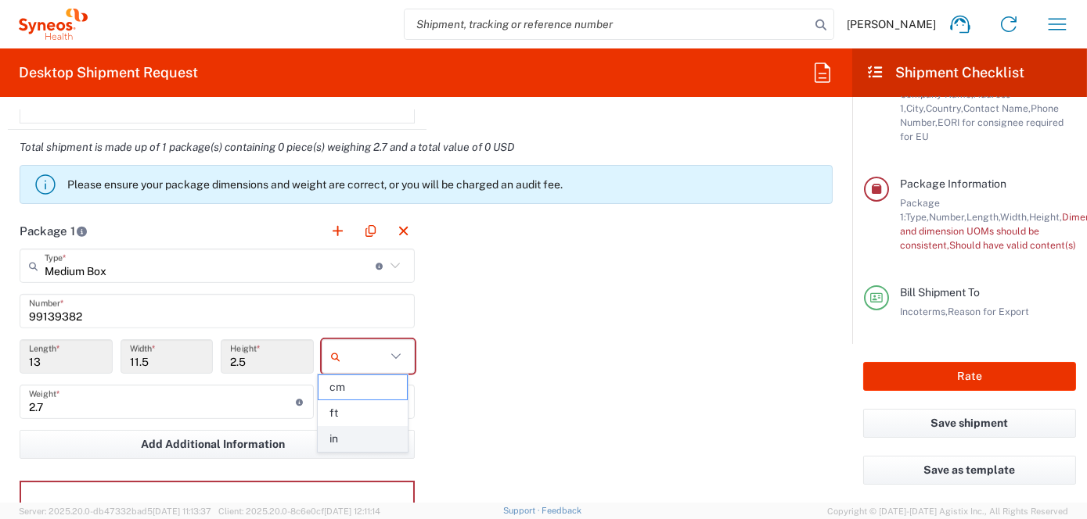
click at [336, 438] on span "in" at bounding box center [362, 439] width 88 height 24
type input "in"
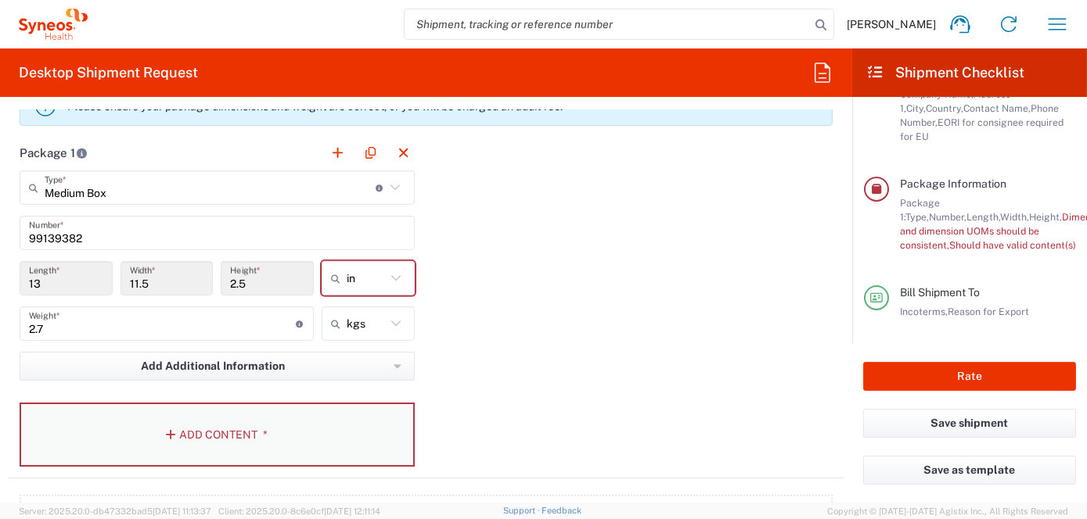
click at [225, 435] on button "Add Content *" at bounding box center [217, 435] width 395 height 64
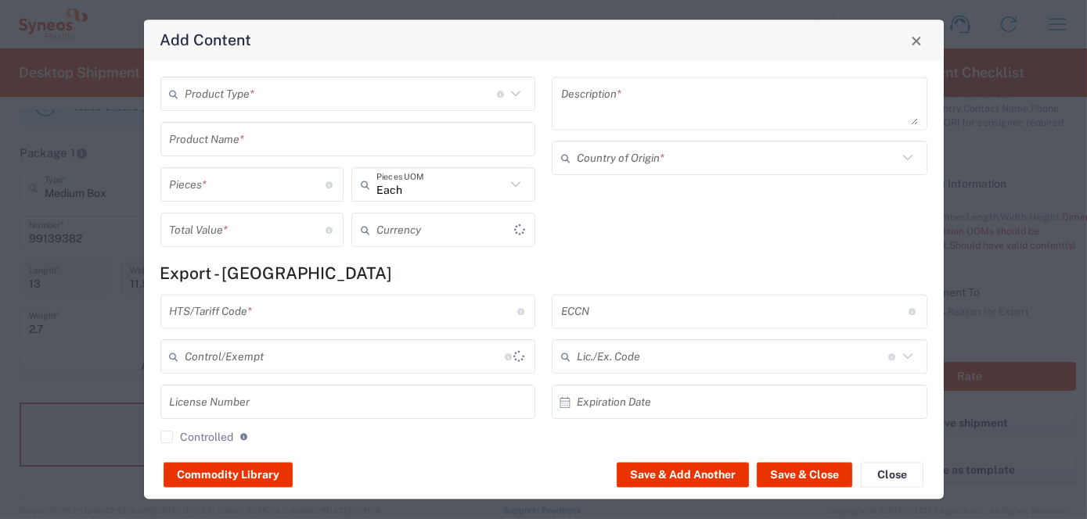
type input "US Dollar"
click at [511, 94] on icon at bounding box center [515, 94] width 9 height 5
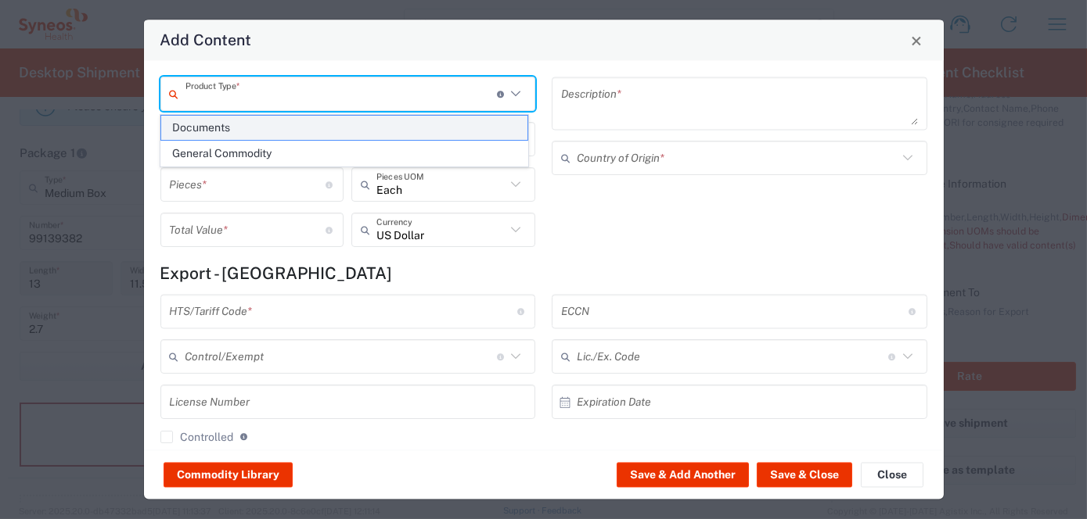
click at [225, 128] on span "Documents" at bounding box center [344, 128] width 366 height 24
type input "Documents"
type input "1"
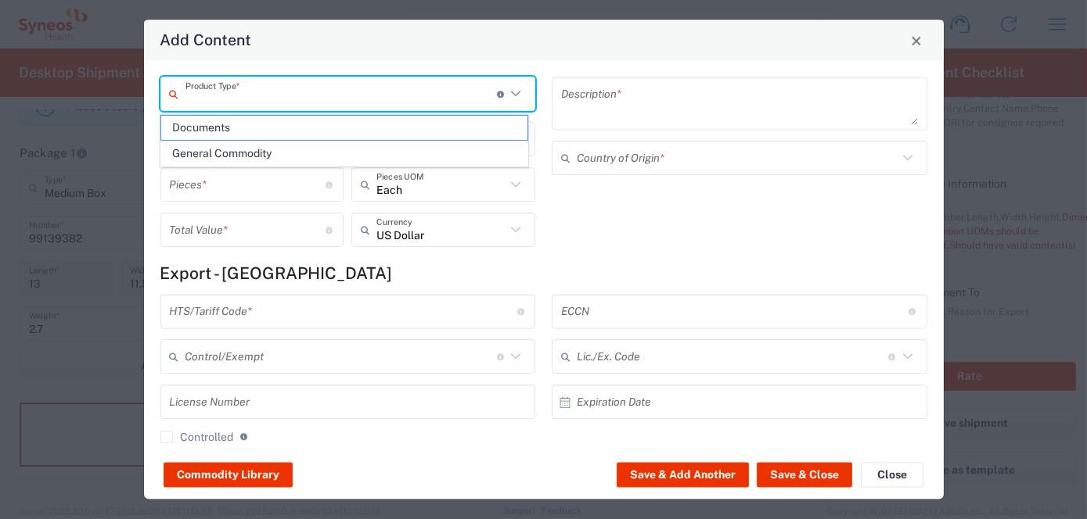
type textarea "Documents"
type input "[GEOGRAPHIC_DATA]"
type input "0000.00.0000"
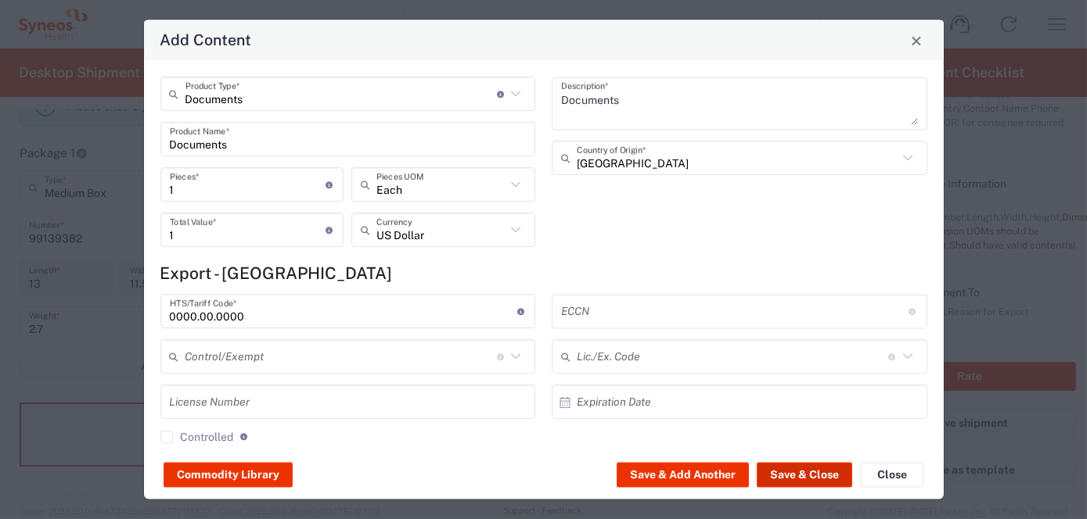
click at [806, 476] on button "Save & Close" at bounding box center [803, 475] width 95 height 25
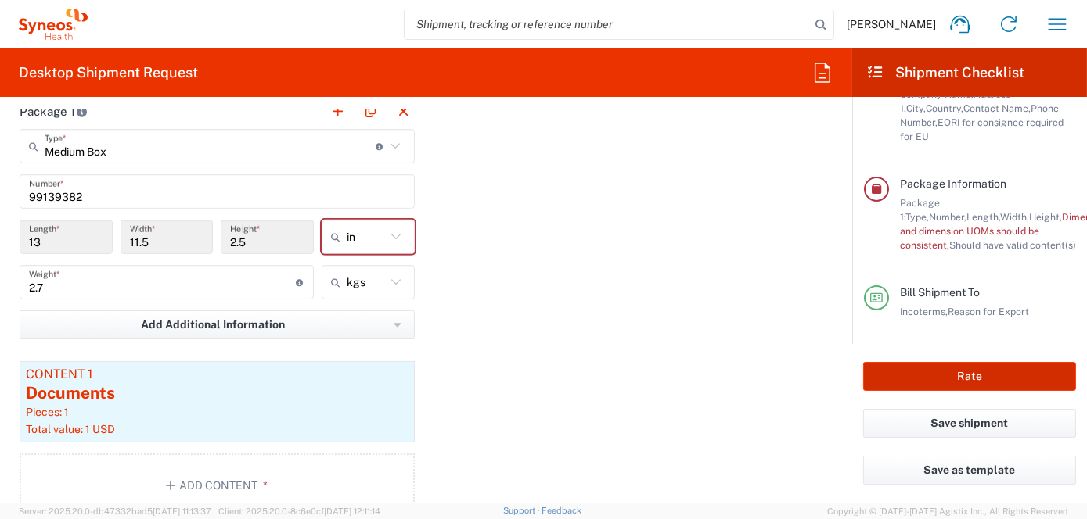
scroll to position [1493, 0]
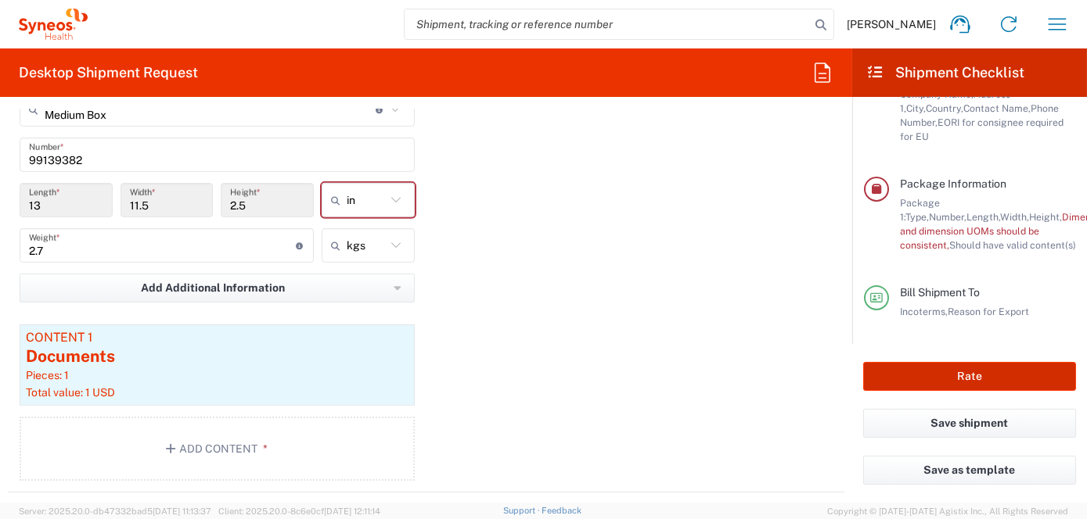
click at [973, 378] on button "Rate" at bounding box center [969, 376] width 213 height 29
click at [973, 376] on button "Rate" at bounding box center [969, 376] width 213 height 29
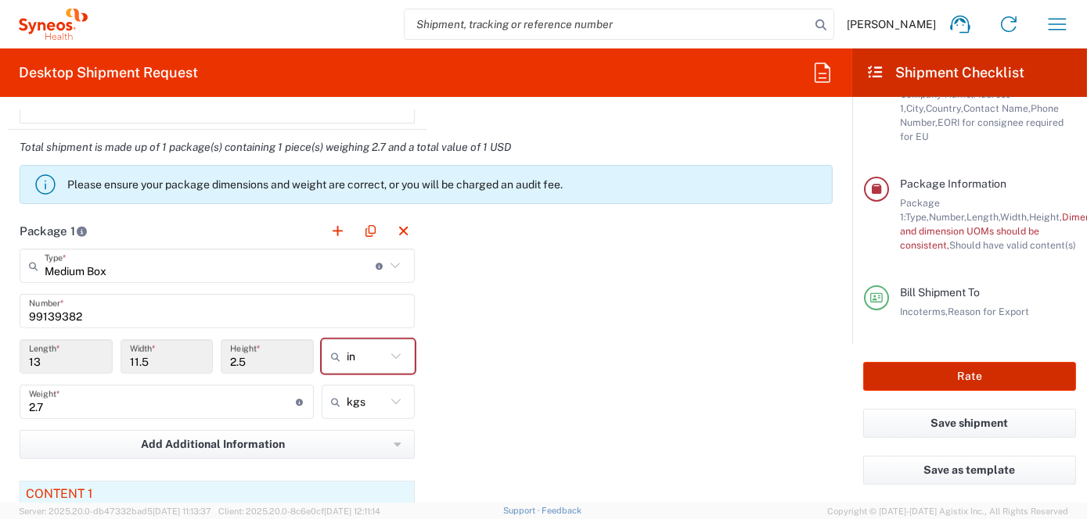
scroll to position [1258, 0]
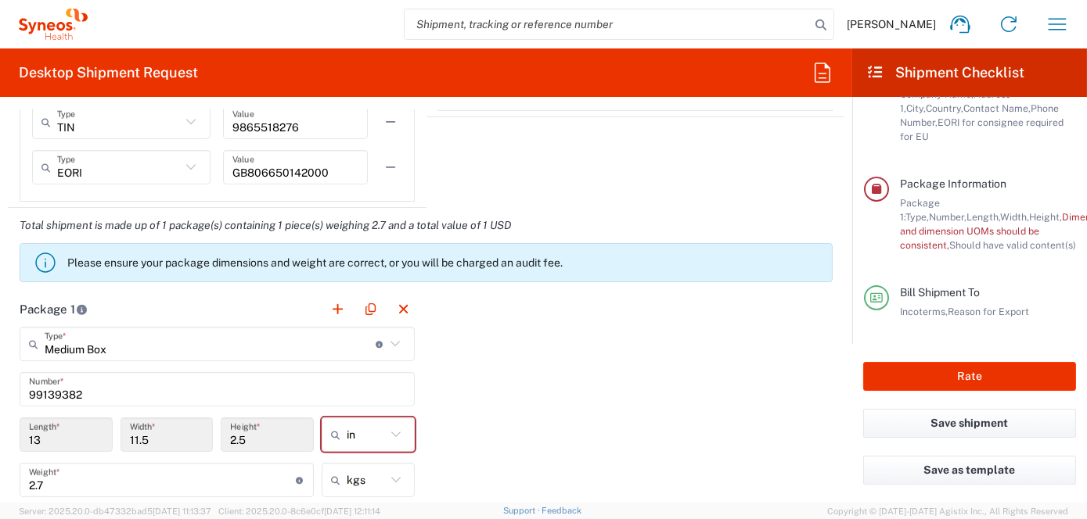
click at [50, 433] on input "13" at bounding box center [66, 435] width 74 height 27
click at [51, 434] on input "13" at bounding box center [66, 435] width 74 height 27
click at [50, 434] on input "13" at bounding box center [66, 435] width 74 height 27
click at [391, 432] on icon at bounding box center [396, 435] width 20 height 20
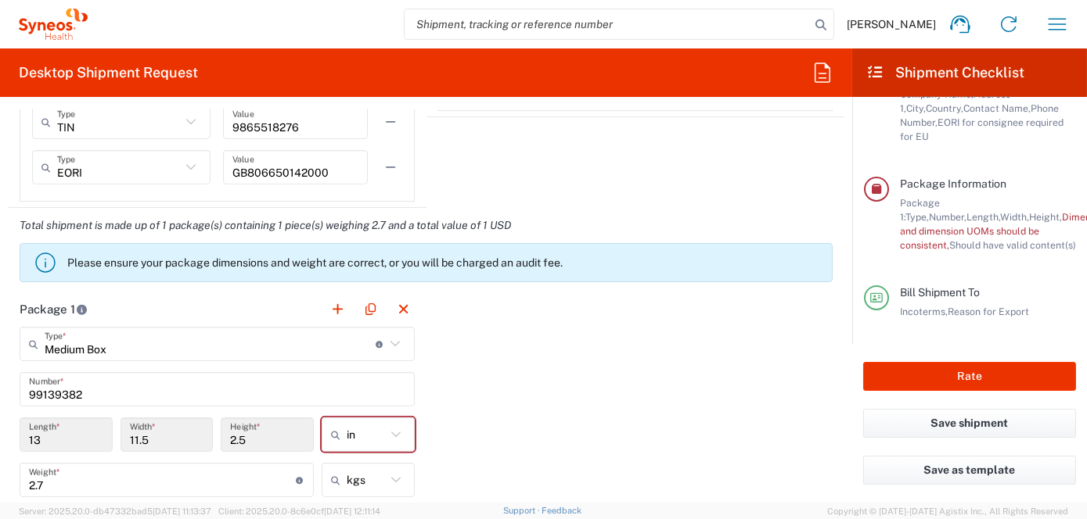
type input "in"
click at [350, 349] on span "in" at bounding box center [362, 350] width 88 height 24
click at [390, 429] on icon at bounding box center [396, 435] width 20 height 20
click at [348, 354] on span "cm" at bounding box center [362, 350] width 88 height 24
type input "33.02"
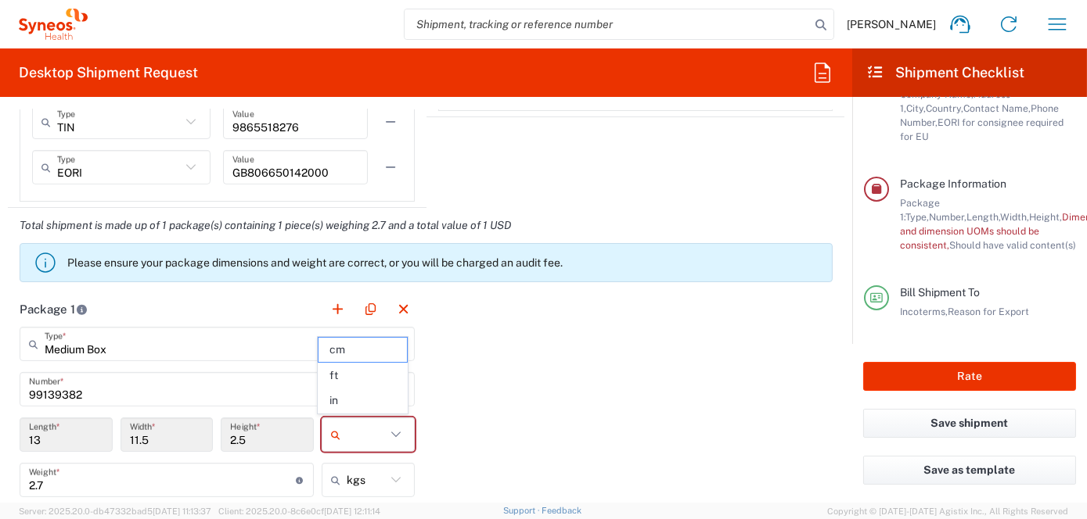
type input "29.21"
type input "6.35"
type input "cm"
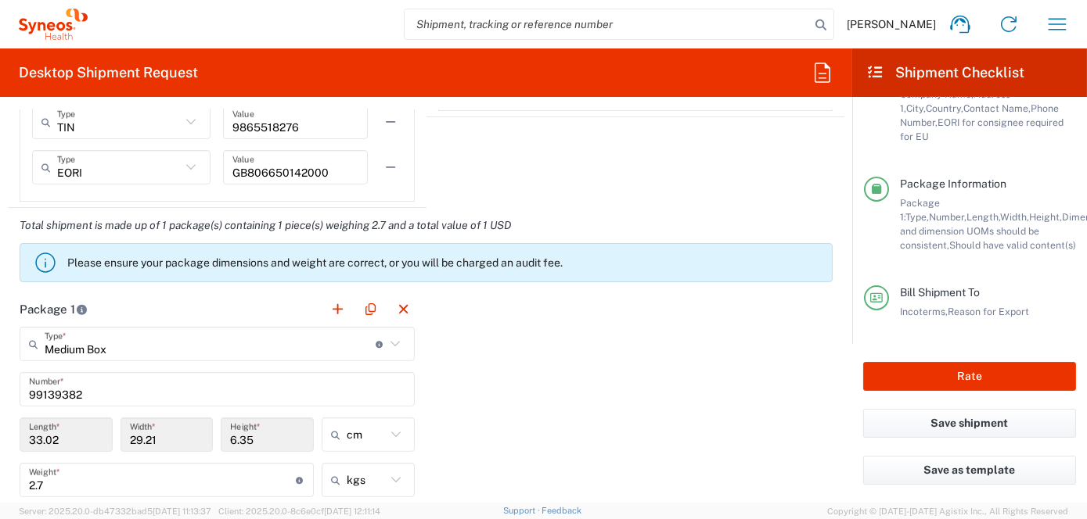
click at [66, 435] on input "33.02" at bounding box center [66, 435] width 74 height 27
click at [57, 435] on input "33.02" at bounding box center [66, 435] width 74 height 27
click at [61, 437] on input "33.02" at bounding box center [66, 435] width 74 height 27
click at [63, 437] on input "33.02" at bounding box center [66, 435] width 74 height 27
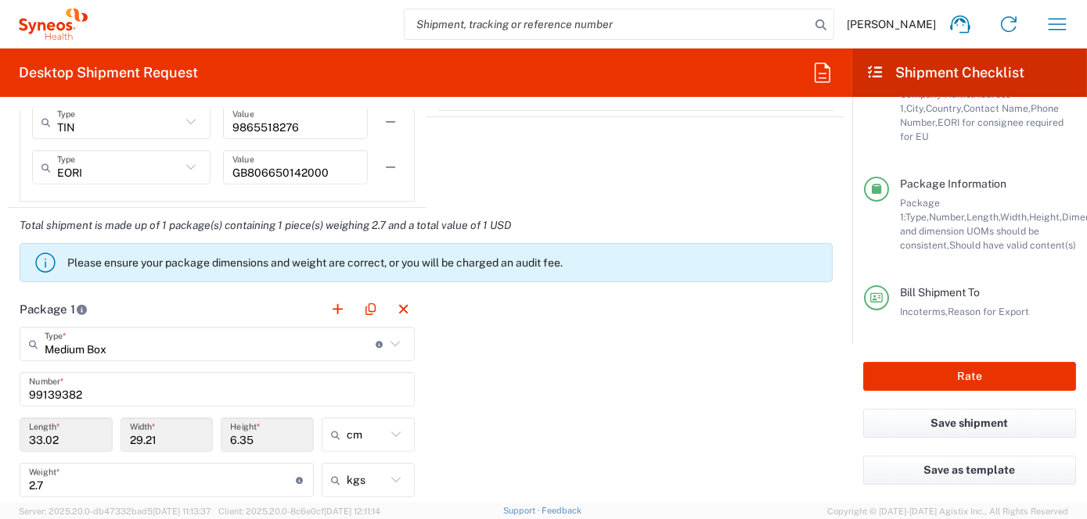
click at [251, 435] on input "6.35" at bounding box center [267, 435] width 74 height 27
click at [250, 437] on input "6.35" at bounding box center [267, 435] width 74 height 27
click at [251, 437] on input "6.35" at bounding box center [267, 435] width 74 height 27
click at [573, 427] on div "Package 1 Medium Box Type * Material used to package goods Envelope Large Box M…" at bounding box center [426, 510] width 836 height 436
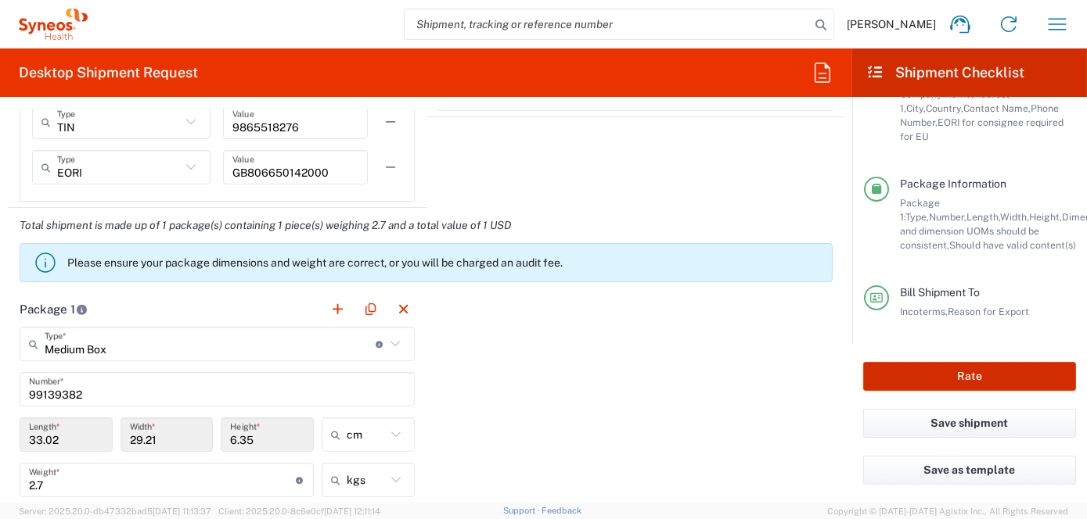
click at [925, 380] on button "Rate" at bounding box center [969, 376] width 213 height 29
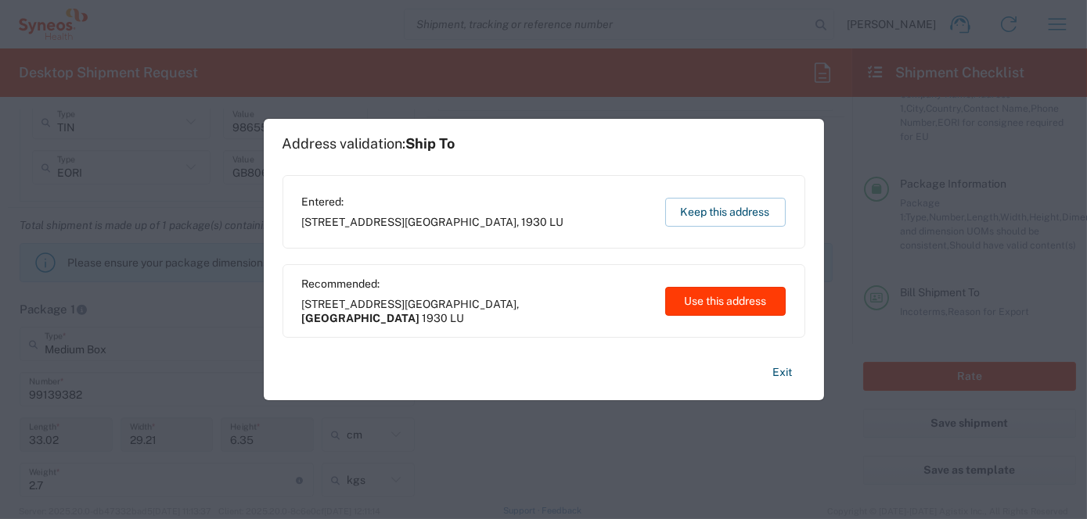
click at [735, 302] on button "Use this address" at bounding box center [725, 301] width 120 height 29
type input "[GEOGRAPHIC_DATA]"
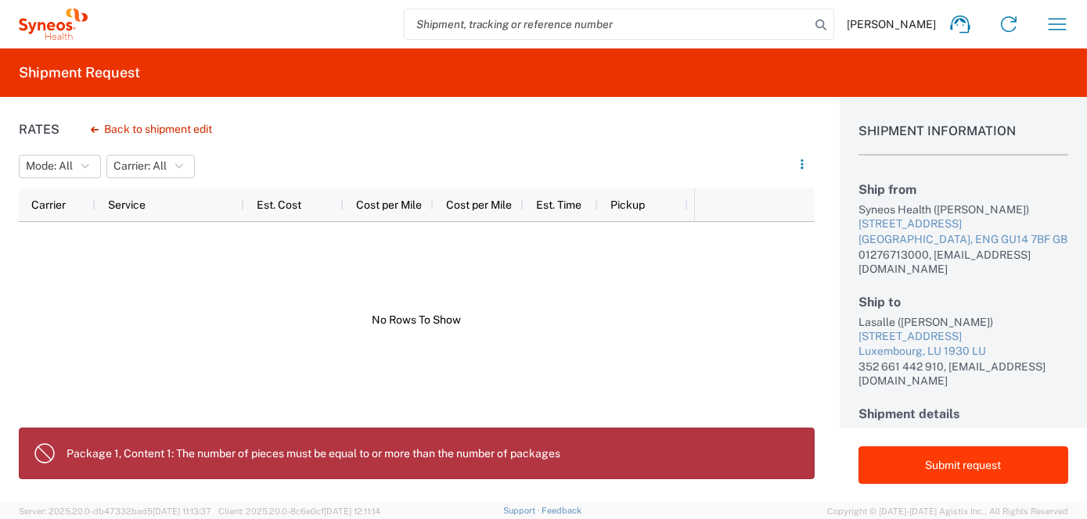
click at [934, 468] on button "Submit request" at bounding box center [963, 466] width 210 height 38
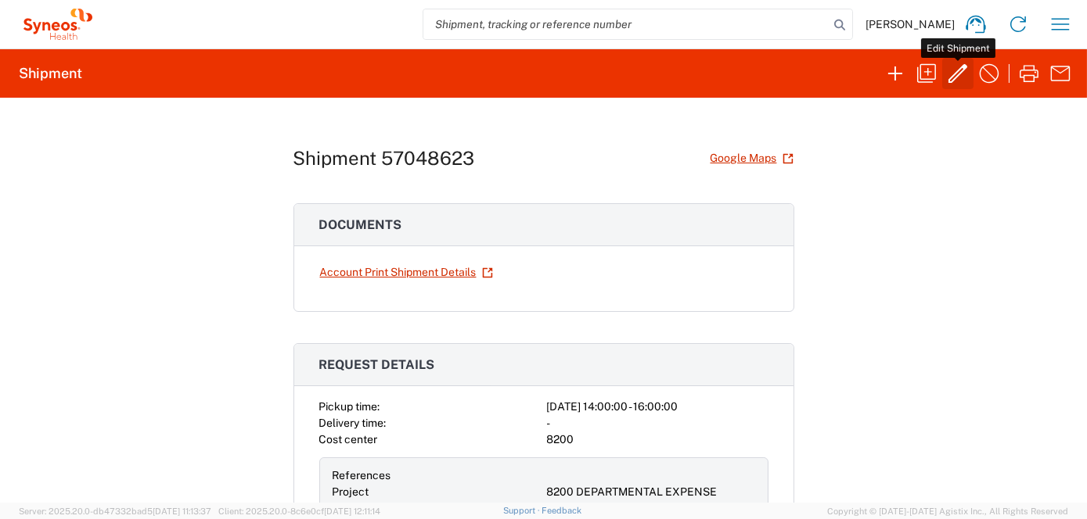
click at [958, 77] on icon "button" at bounding box center [957, 73] width 25 height 25
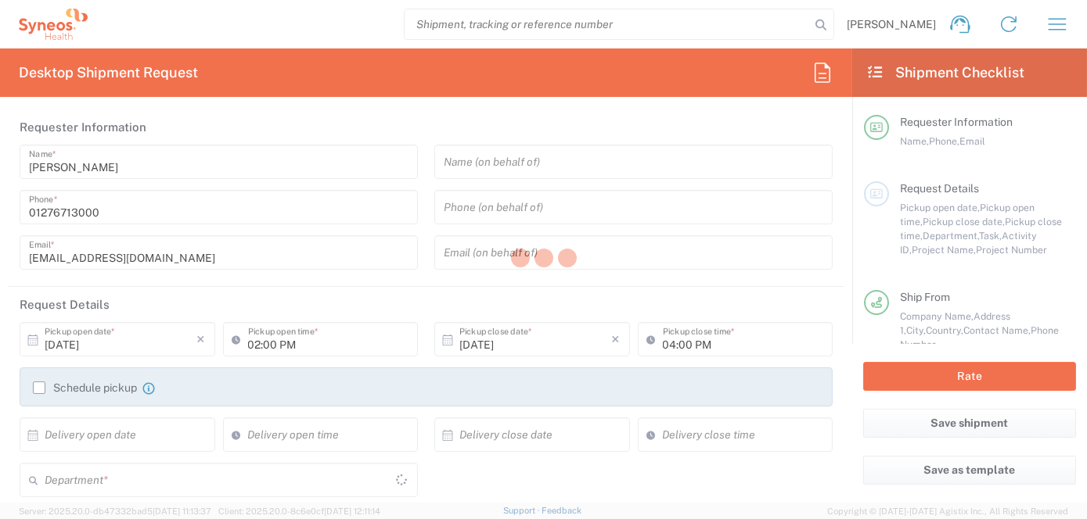
type input "8200"
type input "8200 DEPARTMENTAL EXPENSE"
type input "[GEOGRAPHIC_DATA]"
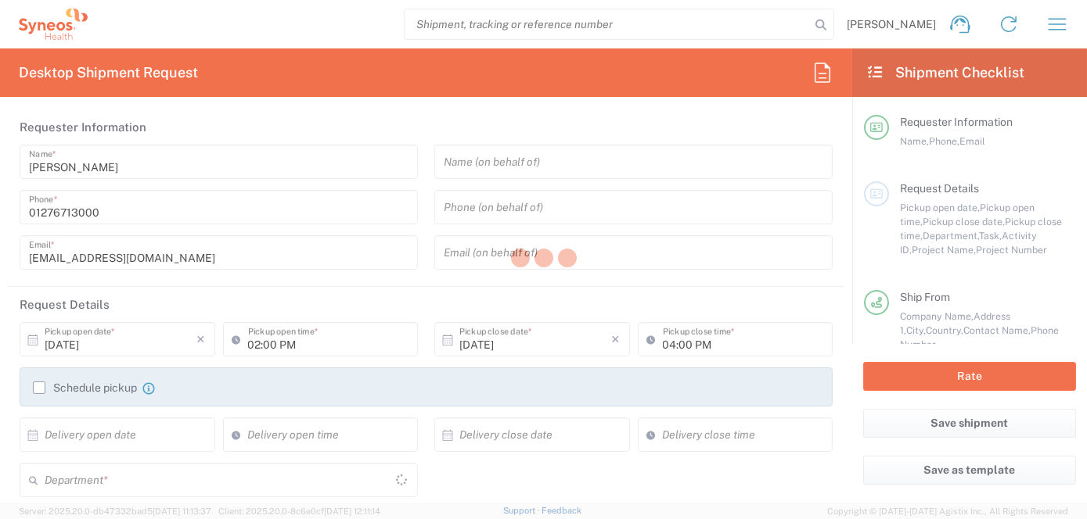
type input "Medium Box"
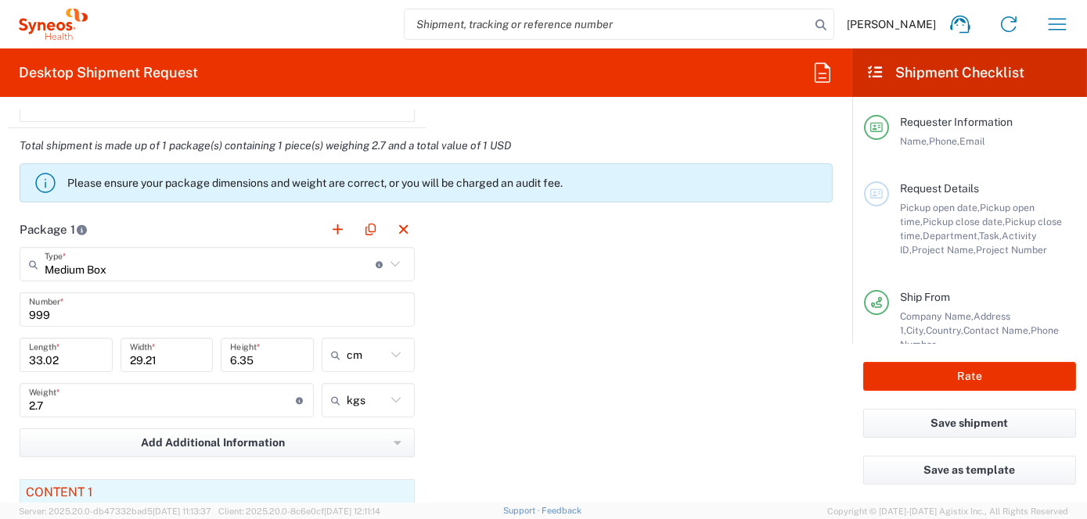
scroll to position [1472, 0]
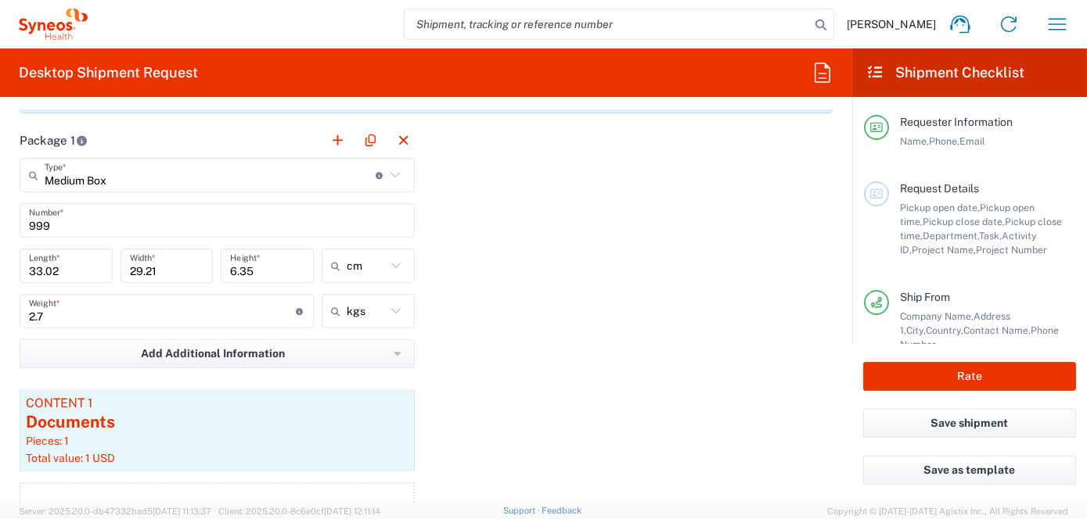
click at [389, 303] on icon at bounding box center [396, 311] width 20 height 20
click at [347, 368] on span "lbs" at bounding box center [362, 368] width 88 height 24
type input "5.95"
type input "lbs"
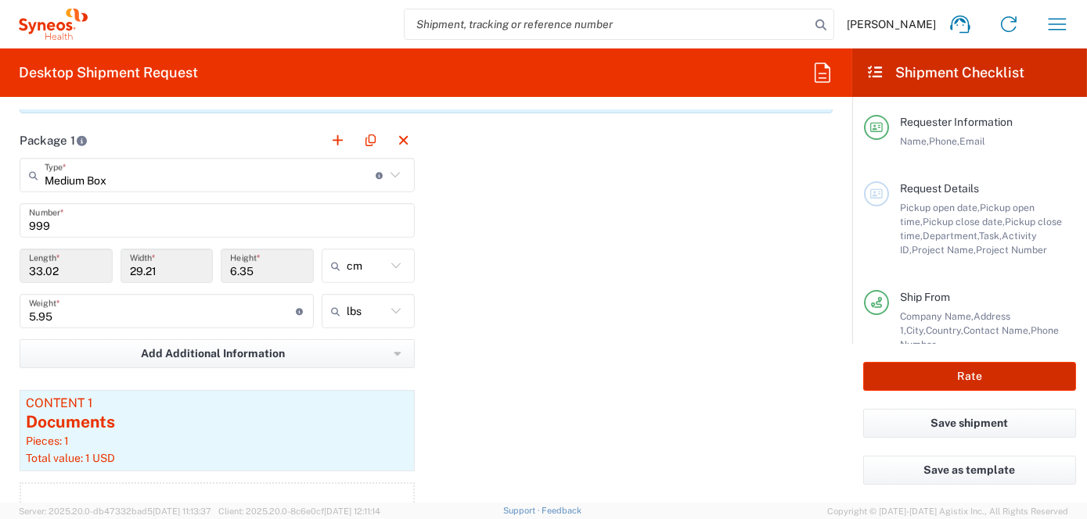
click at [957, 380] on button "Rate" at bounding box center [969, 376] width 213 height 29
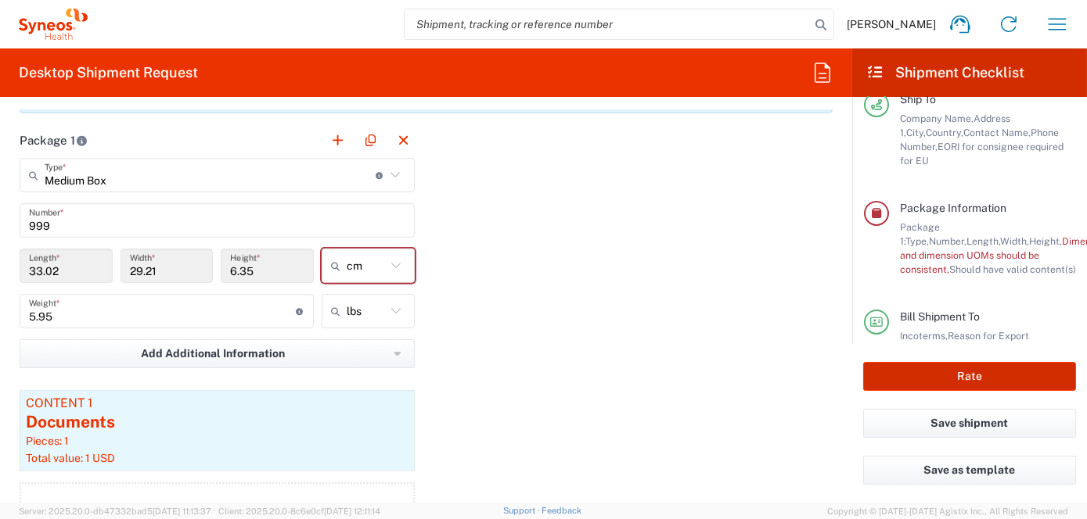
scroll to position [317, 0]
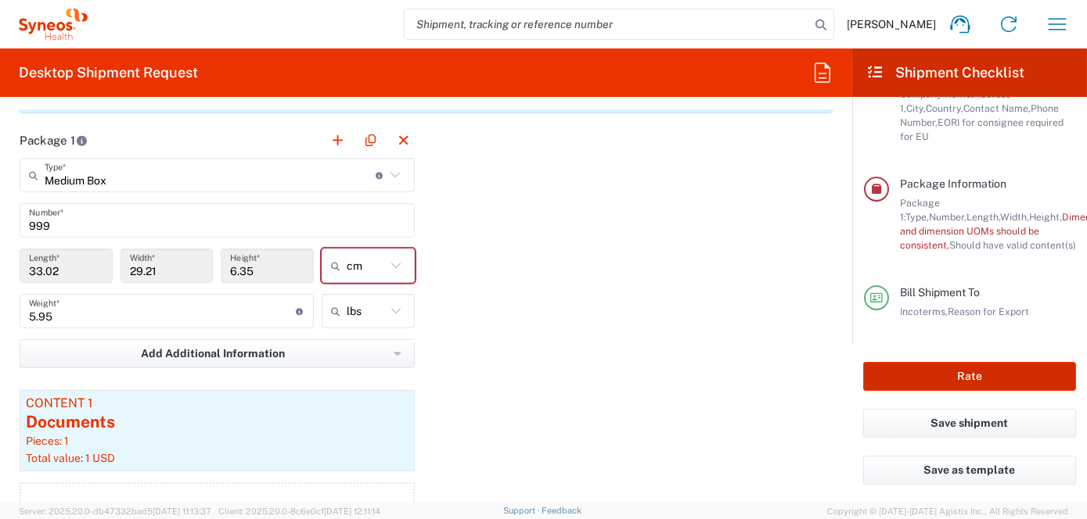
click at [958, 379] on button "Rate" at bounding box center [969, 376] width 213 height 29
click at [395, 263] on icon at bounding box center [396, 266] width 20 height 20
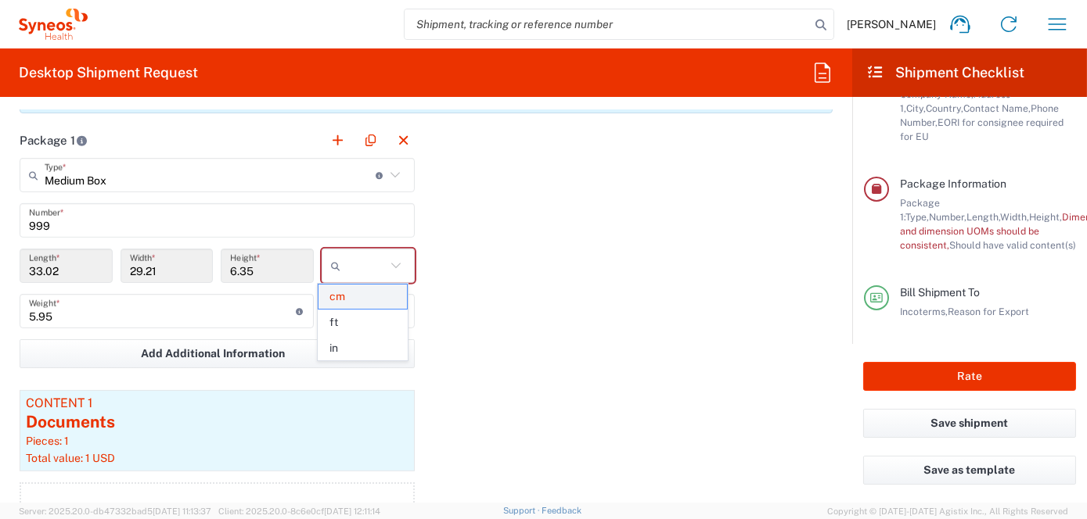
click at [343, 294] on span "cm" at bounding box center [362, 297] width 88 height 24
click at [392, 263] on icon at bounding box center [395, 265] width 9 height 5
click at [350, 295] on span "cm" at bounding box center [362, 297] width 88 height 24
type input "cm"
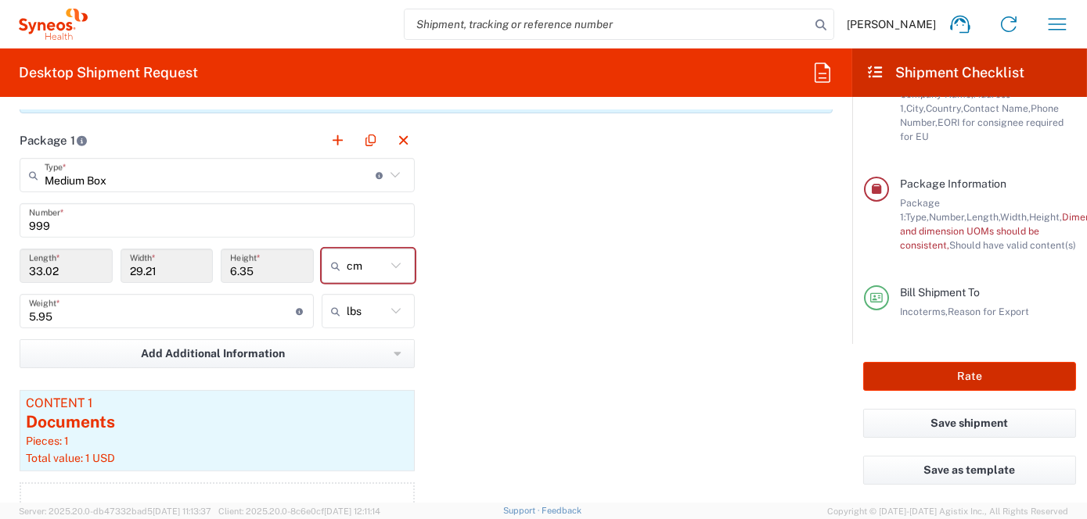
click at [961, 380] on button "Rate" at bounding box center [969, 376] width 213 height 29
click at [59, 214] on input "999" at bounding box center [217, 220] width 376 height 27
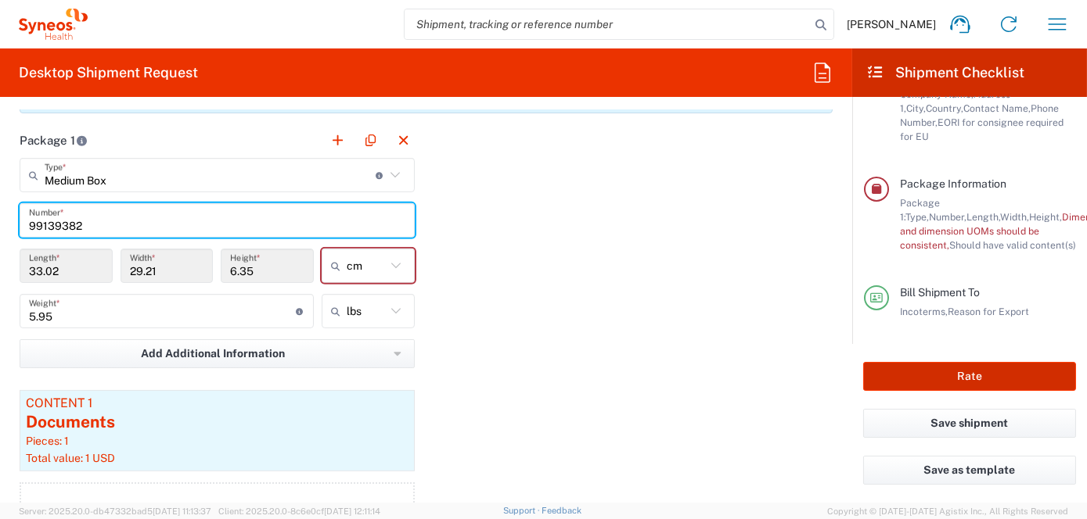
type input "99139382"
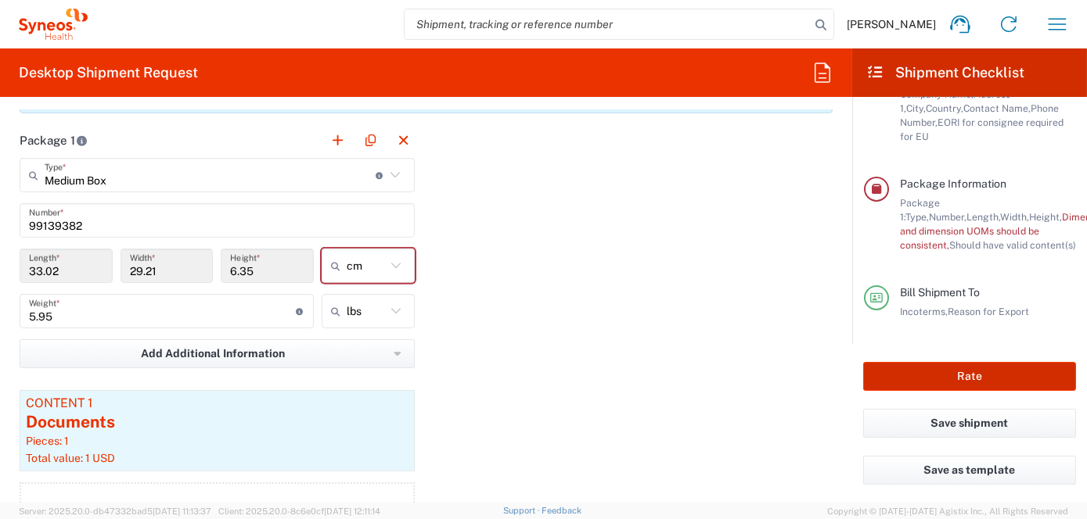
click at [961, 379] on button "Rate" at bounding box center [969, 376] width 213 height 29
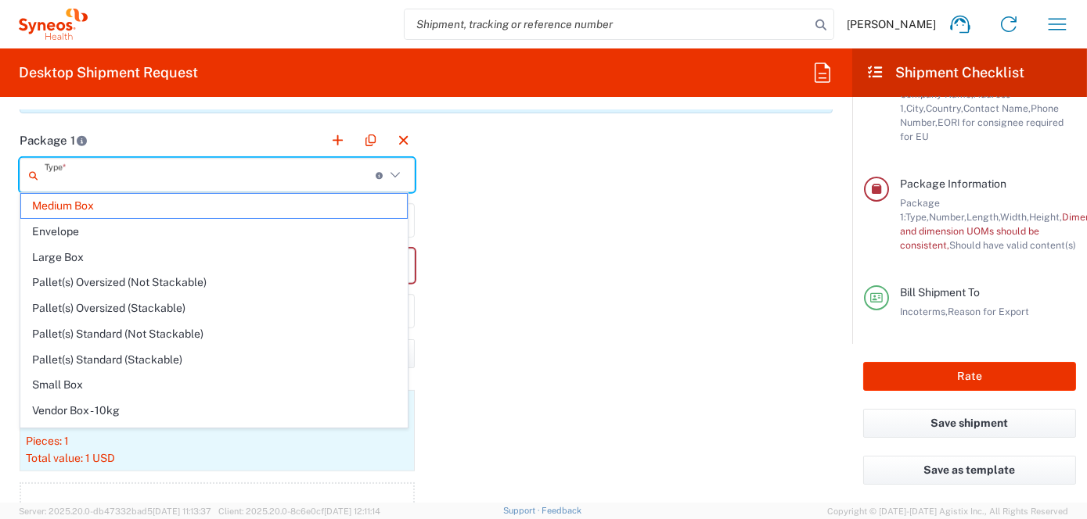
click at [277, 174] on input "text" at bounding box center [210, 175] width 331 height 27
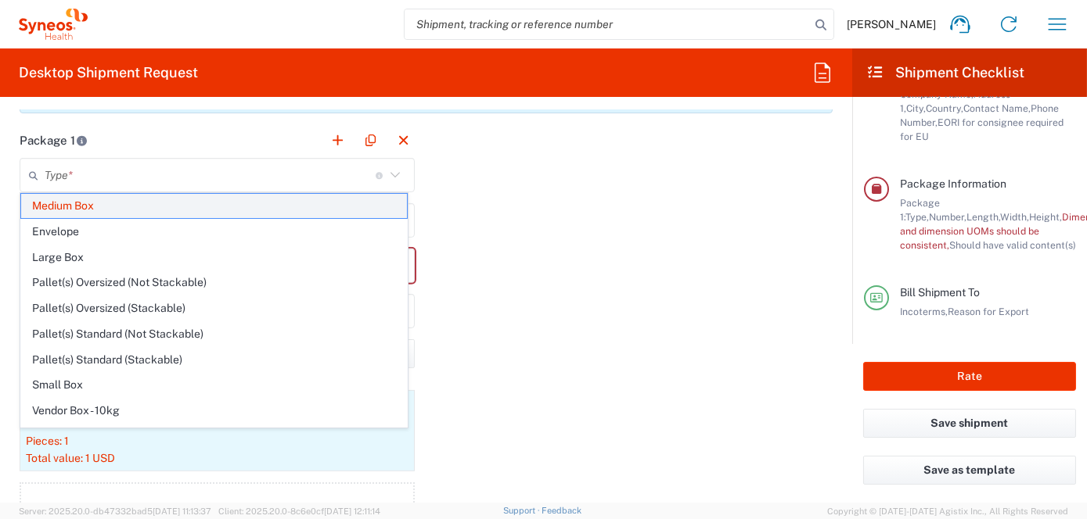
click at [102, 206] on span "Medium Box" at bounding box center [214, 206] width 386 height 24
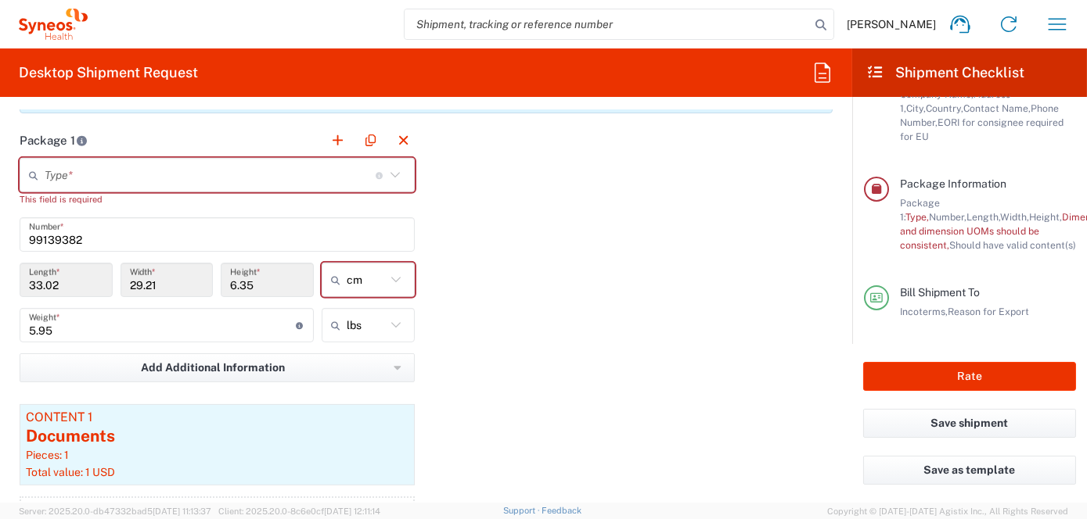
click at [286, 175] on input "text" at bounding box center [210, 175] width 331 height 27
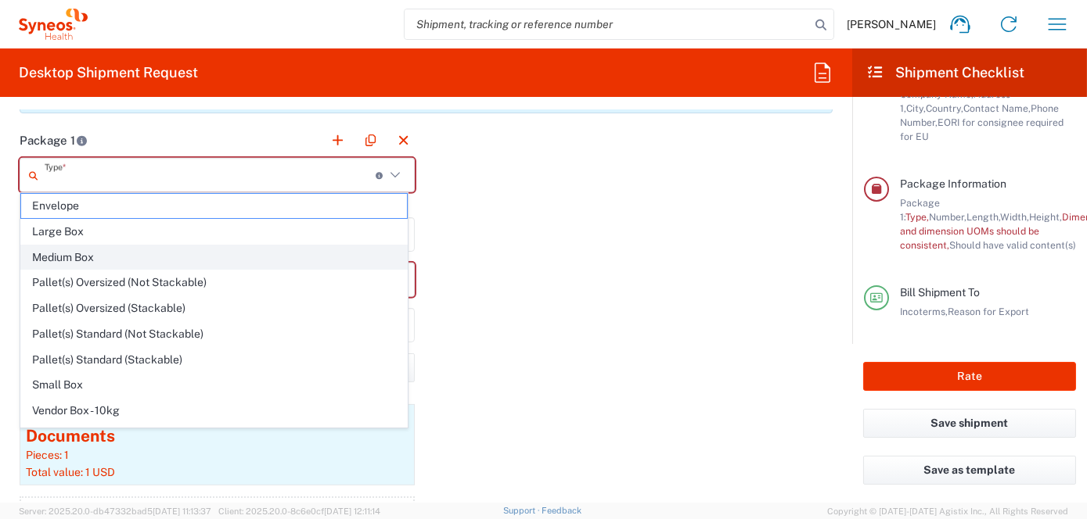
click at [70, 259] on span "Medium Box" at bounding box center [214, 258] width 386 height 24
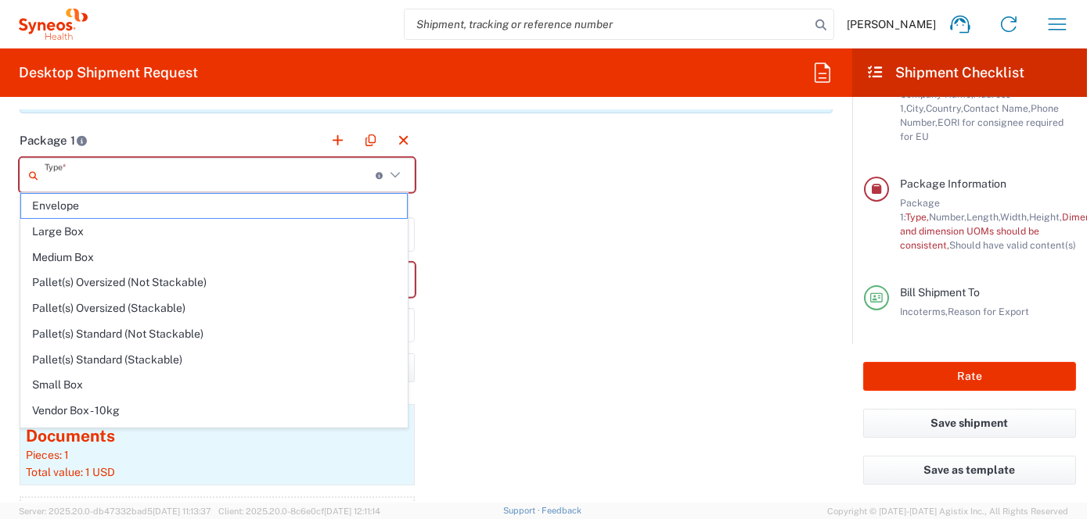
type input "Medium Box"
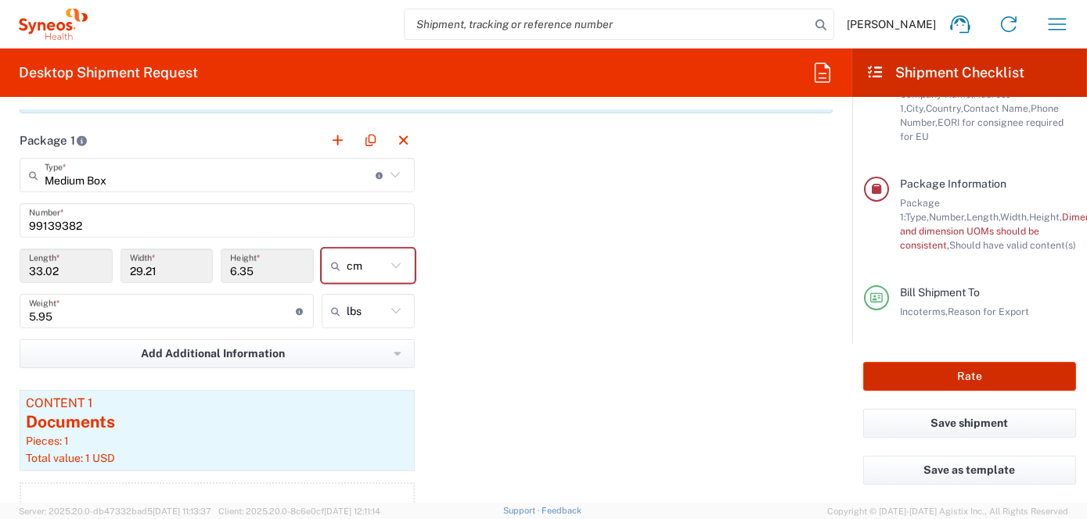
click at [945, 380] on button "Rate" at bounding box center [969, 376] width 213 height 29
click at [978, 375] on button "Rate" at bounding box center [969, 376] width 213 height 29
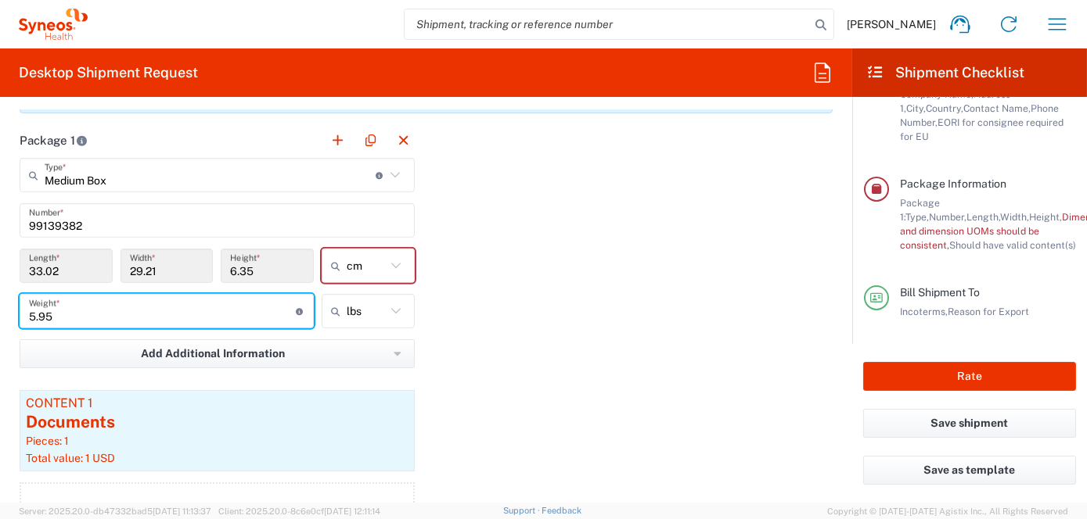
click at [246, 313] on input "5.95" at bounding box center [162, 311] width 267 height 27
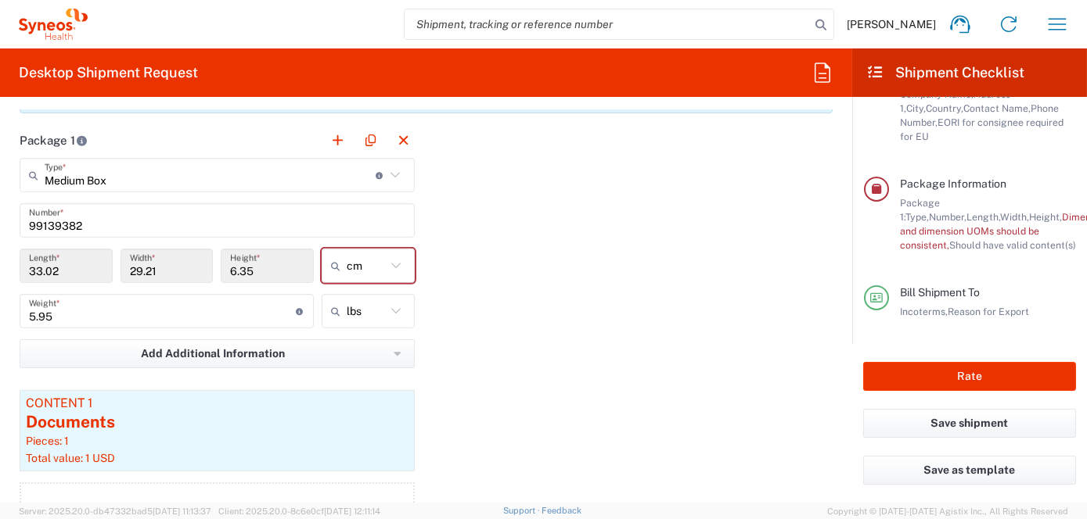
click at [313, 371] on div "Add Additional Information Package material Package temperature Temperature dev…" at bounding box center [217, 360] width 395 height 40
click at [965, 375] on button "Rate" at bounding box center [969, 376] width 213 height 29
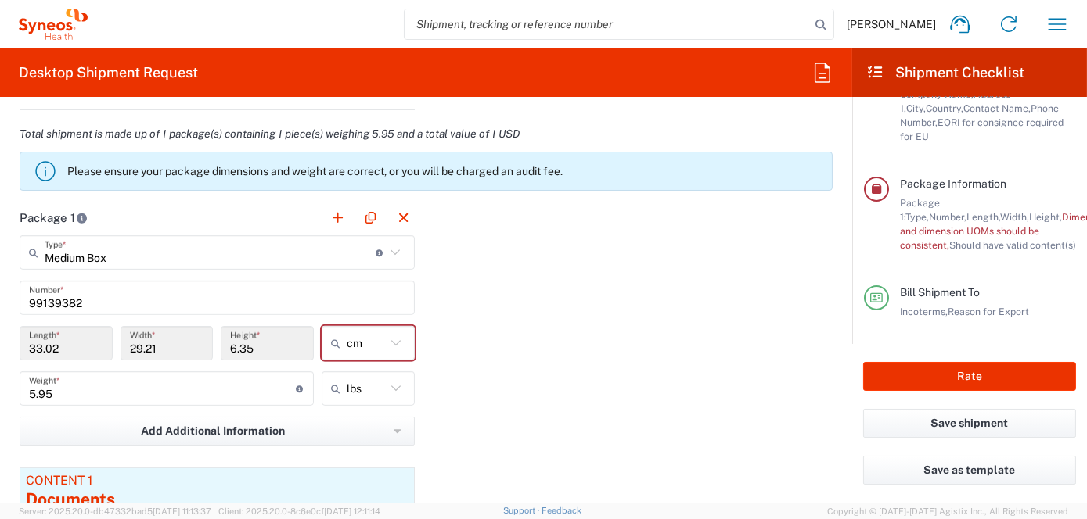
click at [261, 409] on div "5.95 Weight * Total weight of package(s) in pounds or kilograms" at bounding box center [167, 394] width 302 height 45
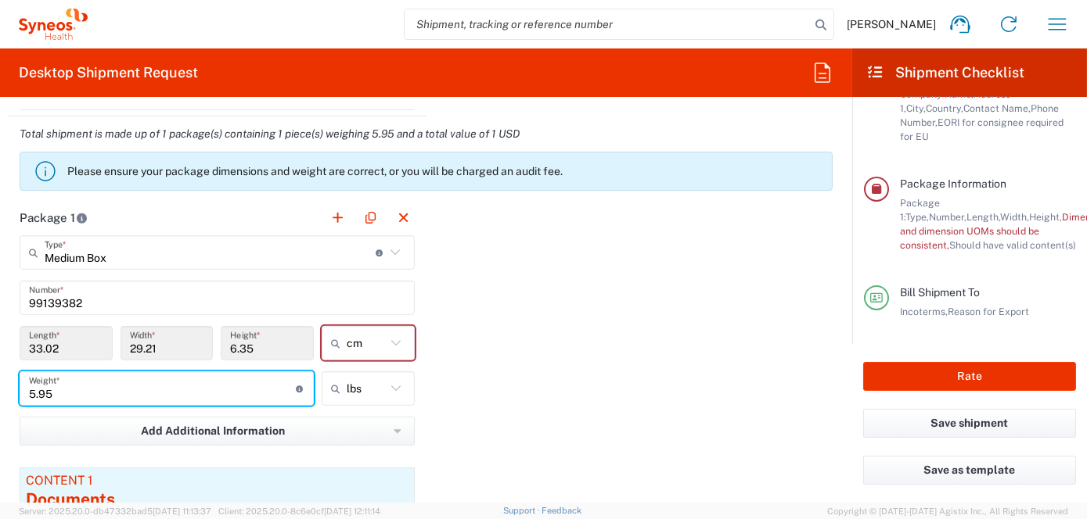
click at [85, 395] on input "5.95" at bounding box center [162, 388] width 267 height 27
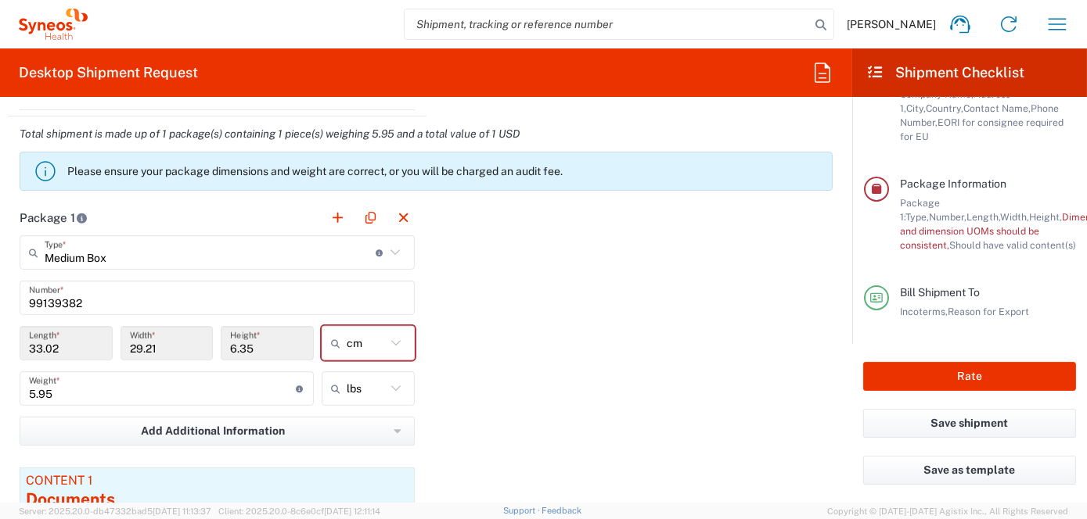
click at [393, 386] on icon at bounding box center [396, 389] width 20 height 20
type input "lbs"
click at [354, 425] on span "lbs" at bounding box center [362, 420] width 88 height 24
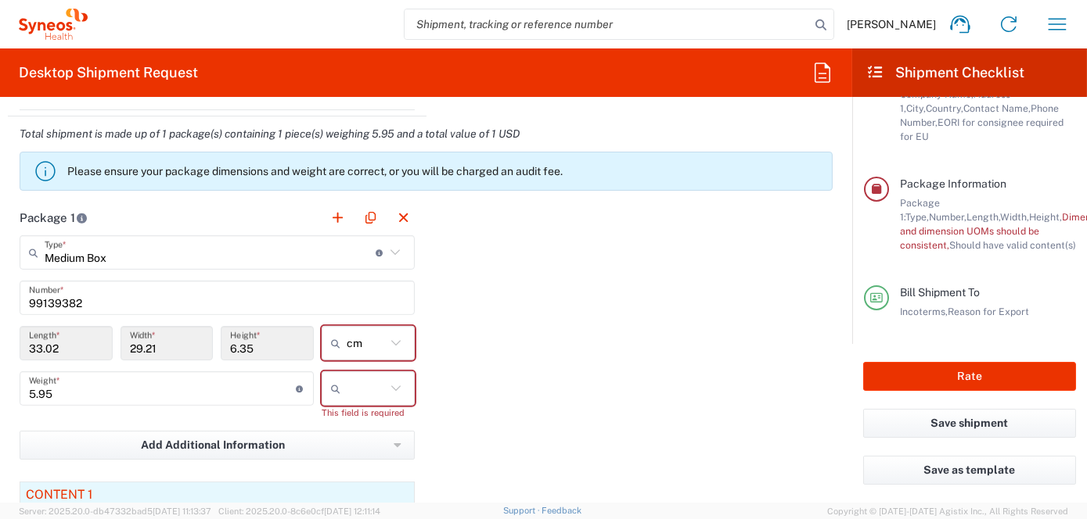
click at [392, 387] on icon at bounding box center [396, 389] width 20 height 20
click at [343, 443] on span "lbs" at bounding box center [362, 445] width 88 height 24
type input "lbs"
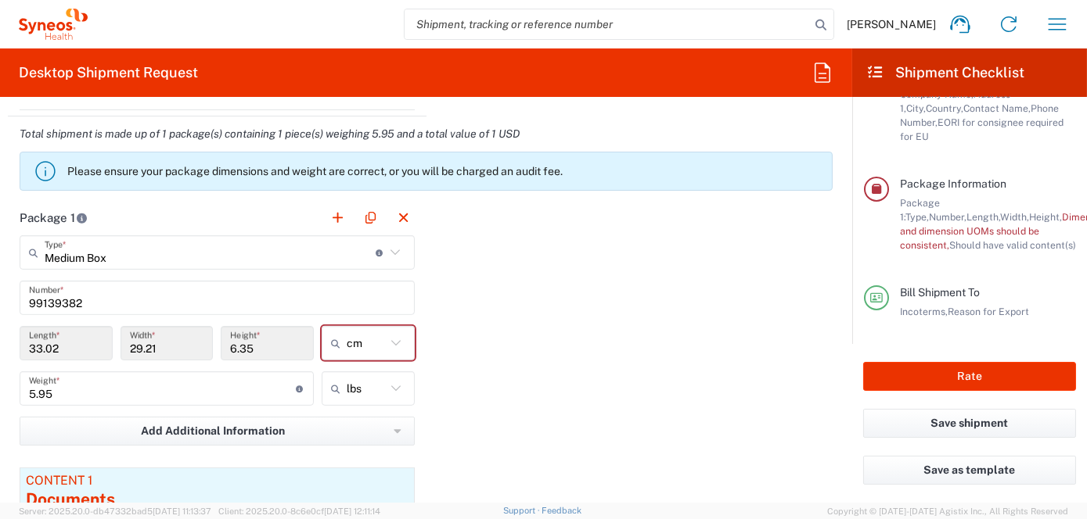
click at [391, 340] on icon at bounding box center [396, 343] width 20 height 20
type input "cm"
click at [341, 378] on span "cm" at bounding box center [362, 375] width 88 height 24
click at [386, 338] on icon at bounding box center [396, 343] width 20 height 20
click at [340, 375] on span "cm" at bounding box center [362, 375] width 88 height 24
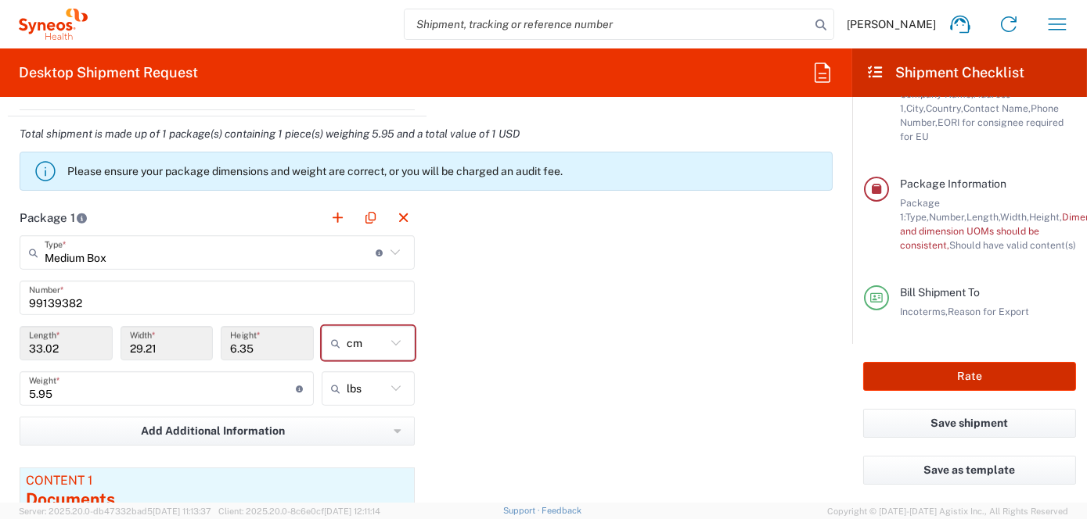
click at [949, 377] on button "Rate" at bounding box center [969, 376] width 213 height 29
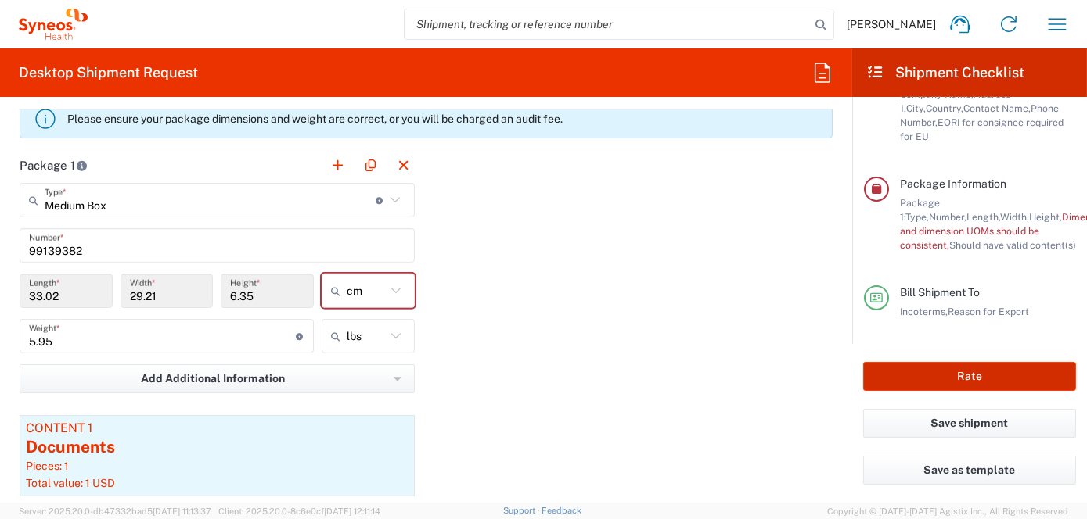
scroll to position [1473, 0]
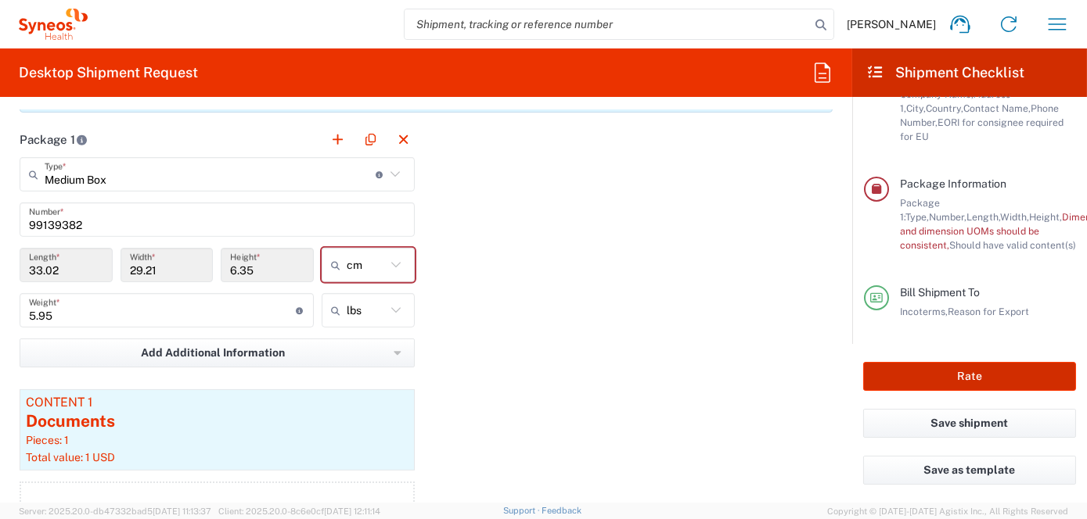
click at [965, 381] on button "Rate" at bounding box center [969, 376] width 213 height 29
click at [393, 262] on icon at bounding box center [395, 264] width 9 height 5
type input "cm"
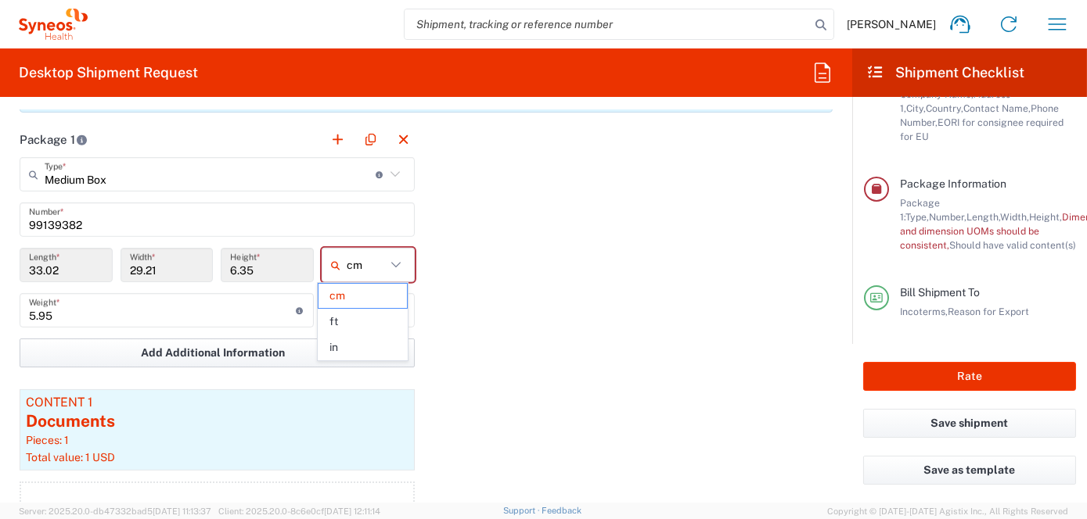
click at [343, 349] on span "in" at bounding box center [362, 348] width 88 height 24
type input "13"
type input "11.5"
type input "2.5"
type input "in"
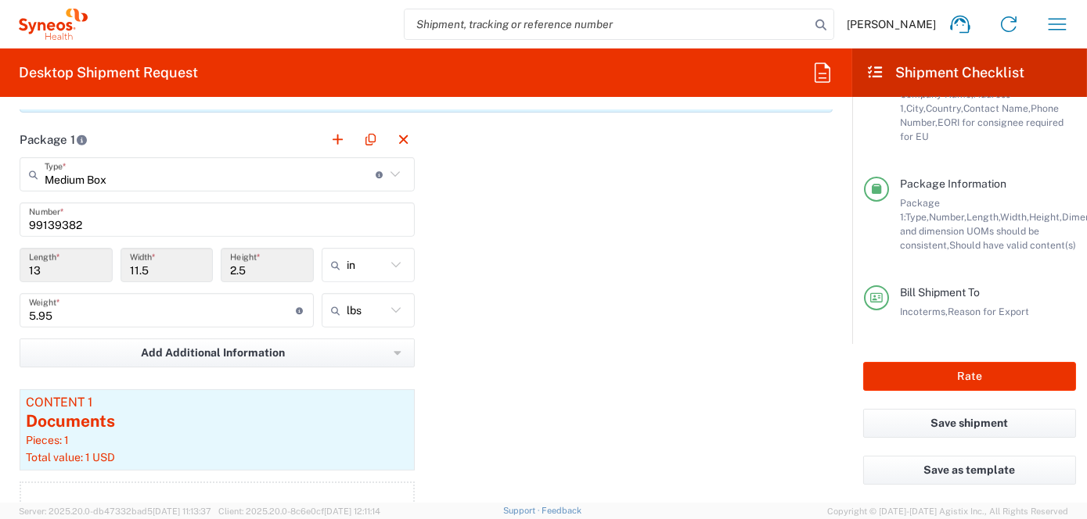
click at [393, 306] on icon at bounding box center [396, 310] width 20 height 20
type input "lbs"
click at [359, 363] on span "kgs" at bounding box center [362, 367] width 88 height 24
type input "2.7"
type input "kgs"
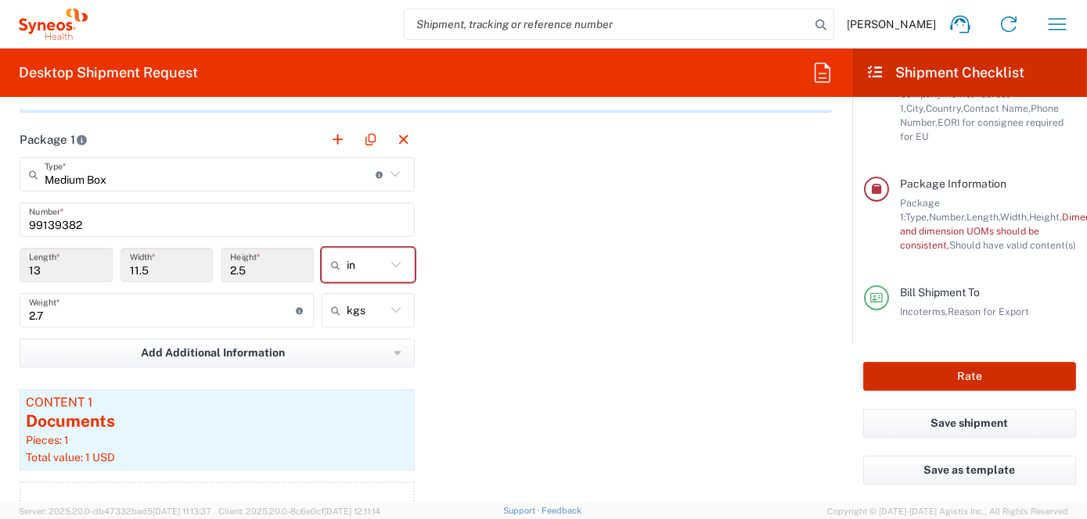
click at [965, 375] on button "Rate" at bounding box center [969, 376] width 213 height 29
click at [950, 375] on button "Rate" at bounding box center [969, 376] width 213 height 29
click at [961, 422] on button "Save shipment" at bounding box center [969, 423] width 213 height 29
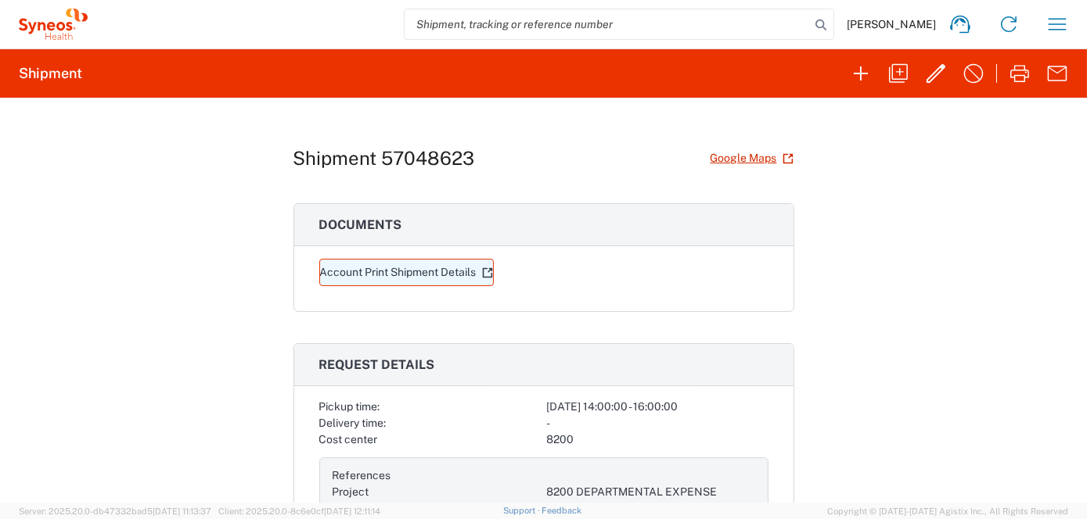
click at [361, 273] on link "Account Print Shipment Details" at bounding box center [406, 272] width 174 height 27
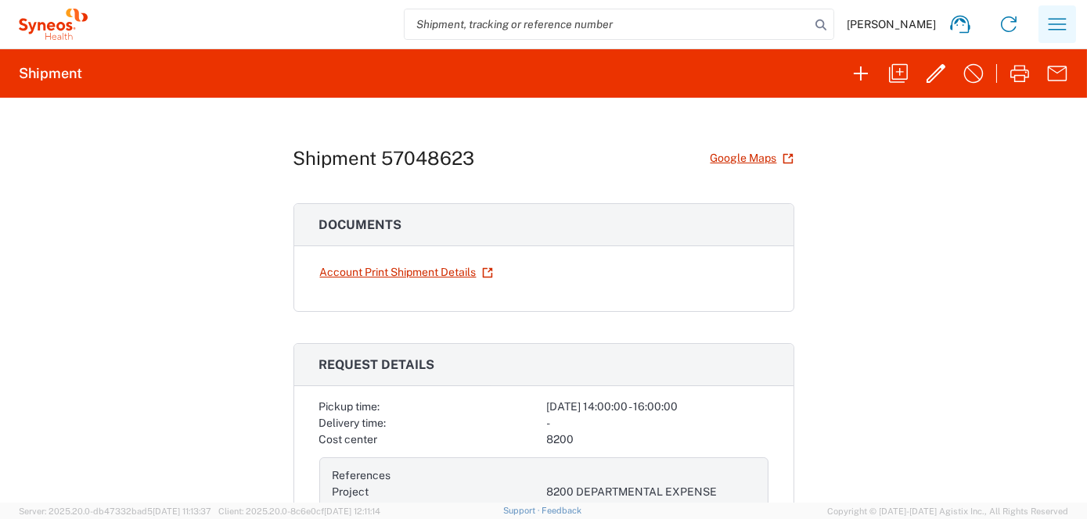
click at [1053, 27] on icon "button" at bounding box center [1056, 24] width 25 height 25
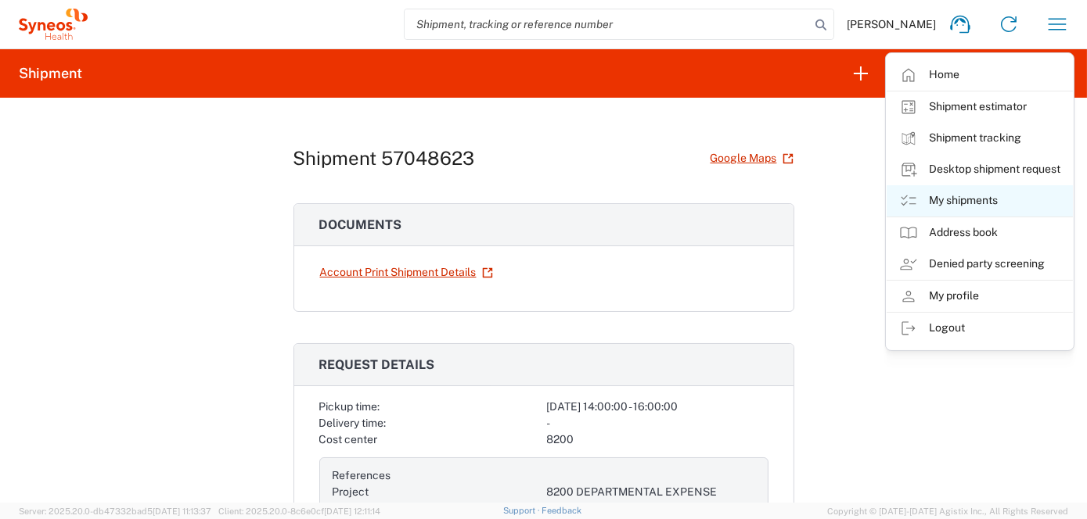
click at [942, 199] on link "My shipments" at bounding box center [979, 200] width 186 height 31
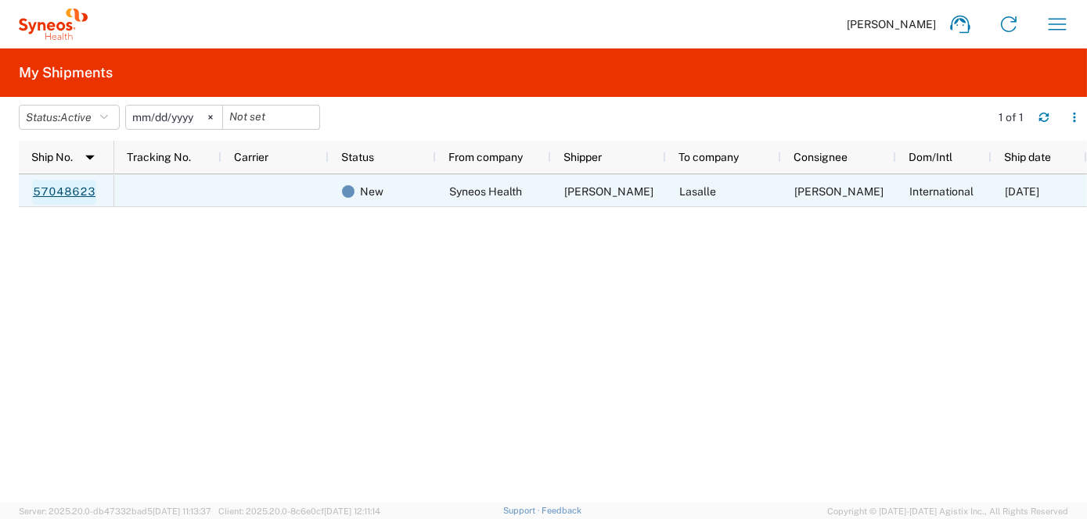
click at [61, 192] on link "57048623" at bounding box center [64, 192] width 64 height 25
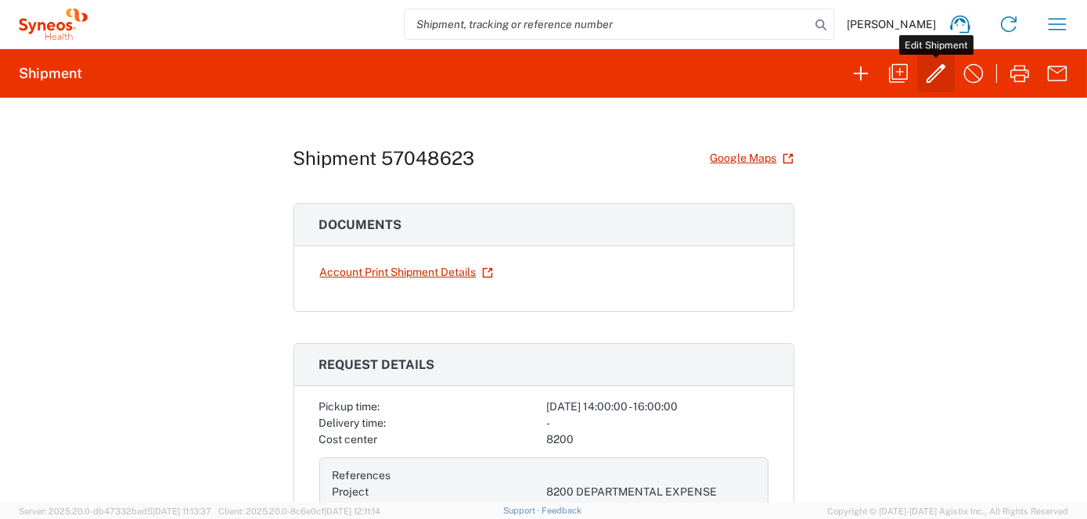
click at [934, 72] on icon "button" at bounding box center [935, 73] width 19 height 19
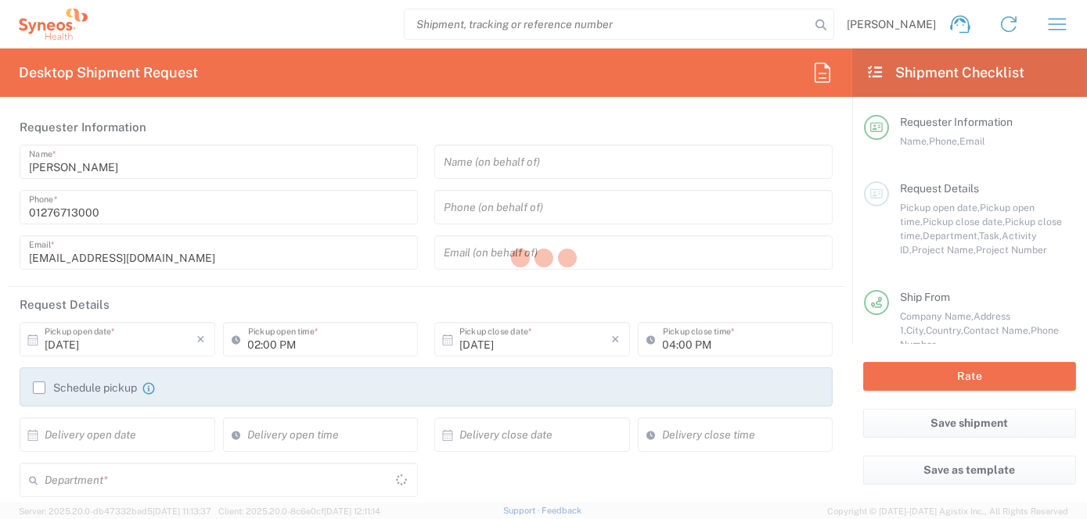
type input "8200"
type input "8200 DEPARTMENTAL EXPENSE"
type input "[GEOGRAPHIC_DATA]"
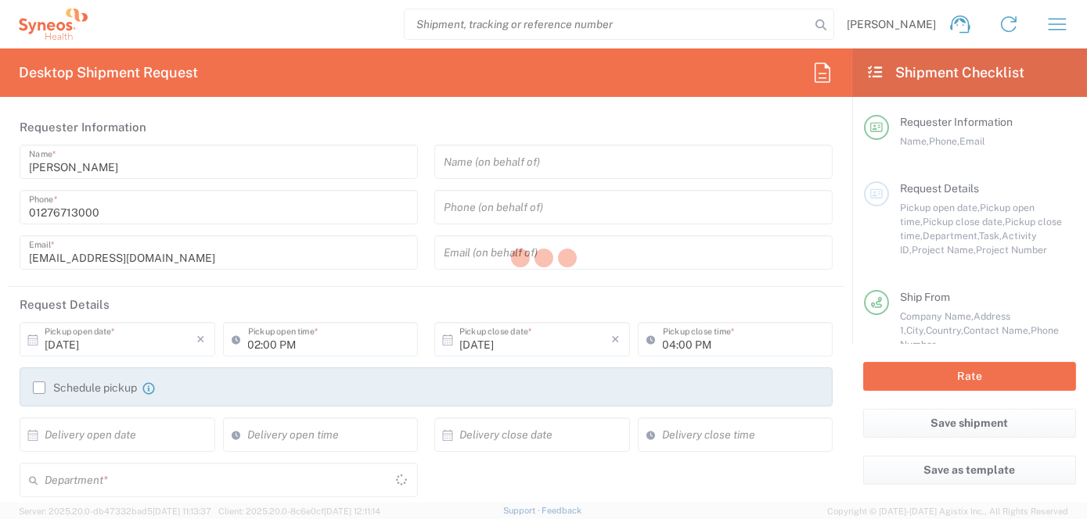
type input "Medium Box"
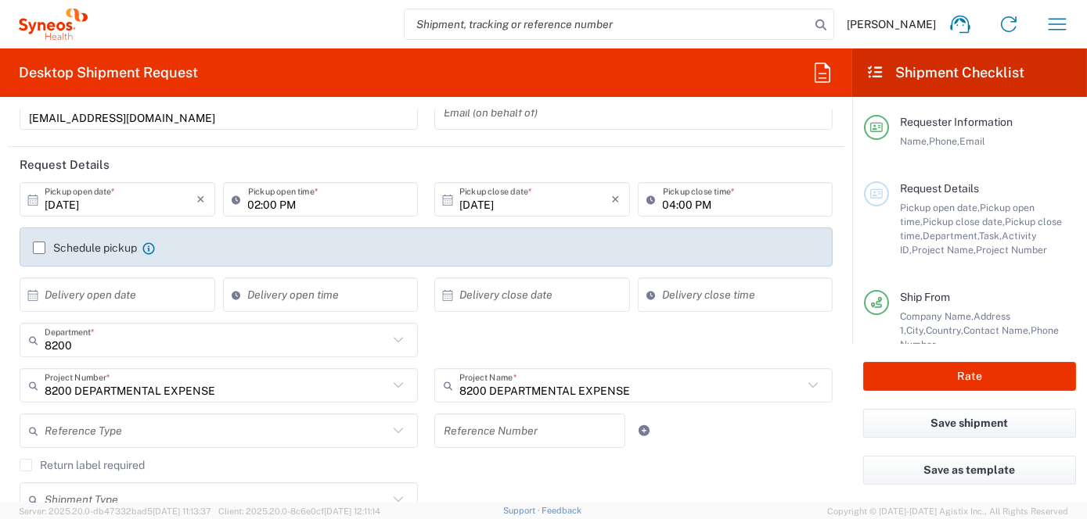
scroll to position [156, 0]
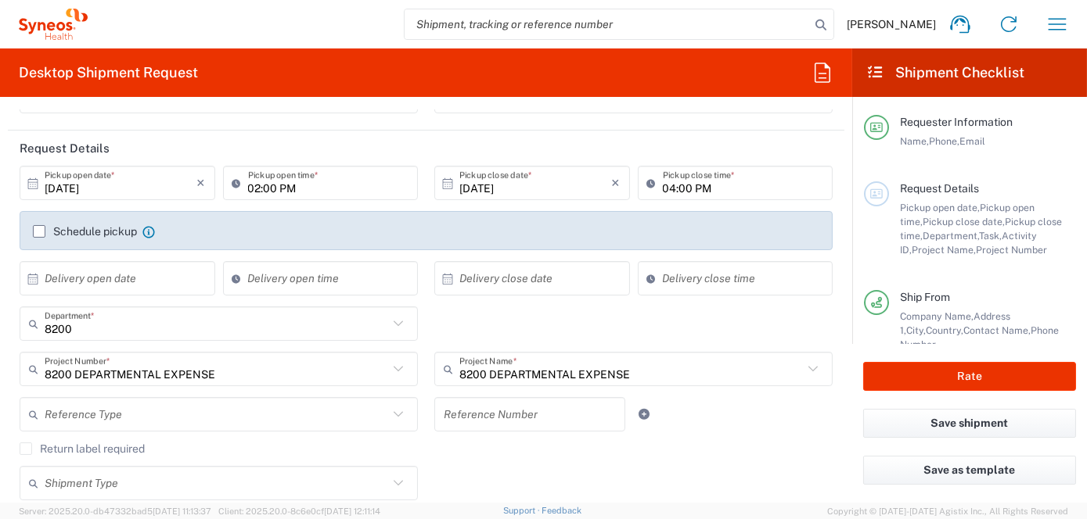
click at [146, 180] on input "[DATE]" at bounding box center [121, 183] width 153 height 27
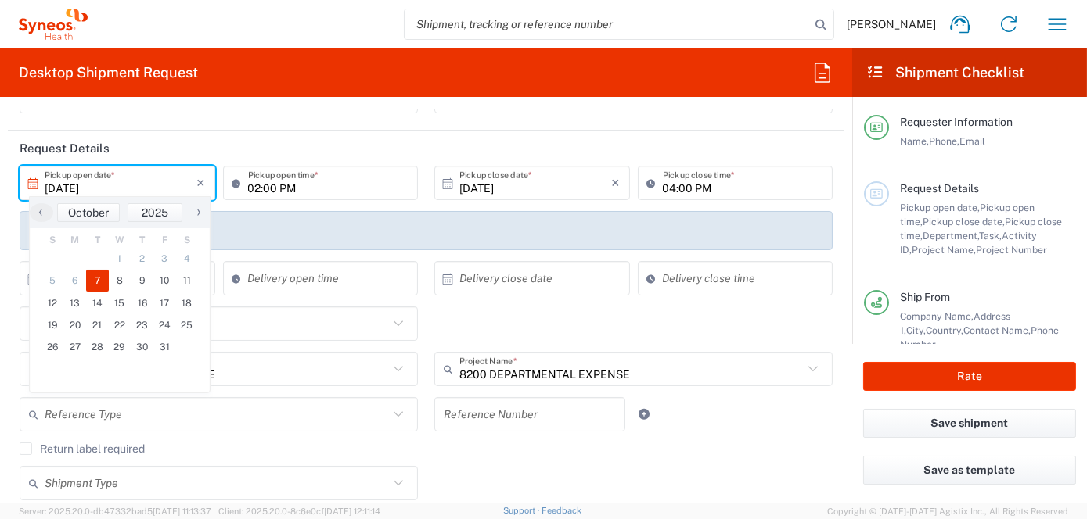
click at [95, 279] on span "7" at bounding box center [97, 281] width 23 height 22
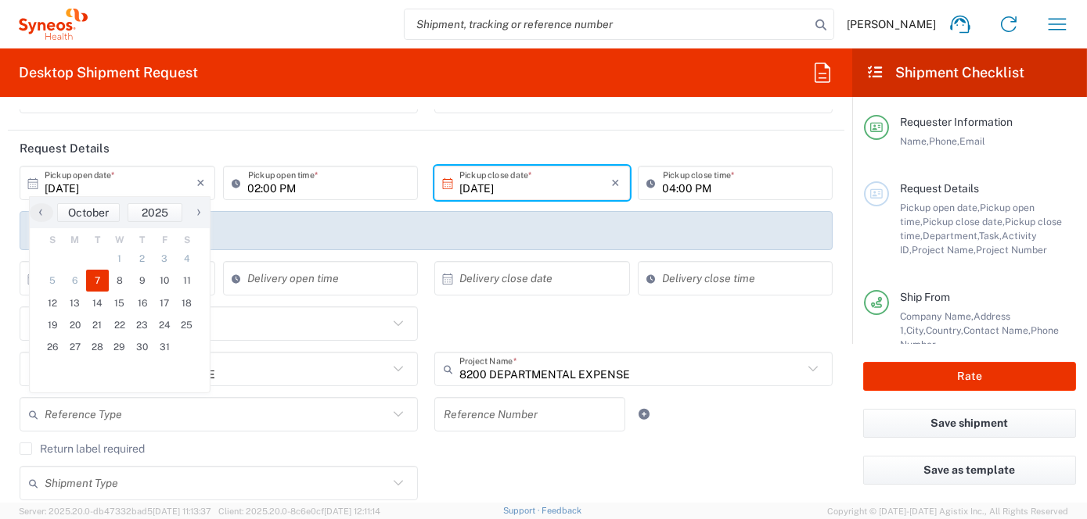
click at [523, 184] on input "[DATE]" at bounding box center [535, 183] width 153 height 27
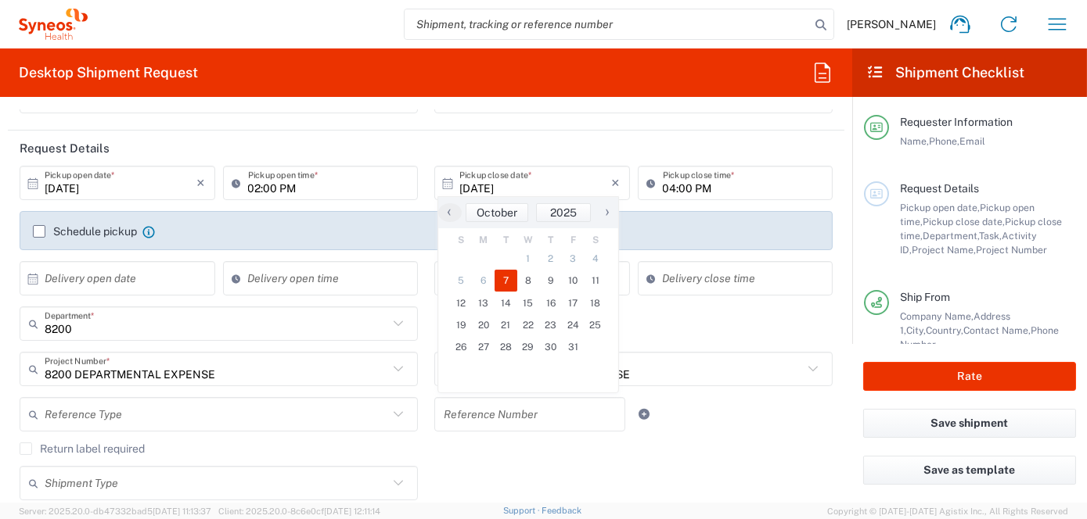
click at [505, 280] on span "7" at bounding box center [505, 281] width 23 height 22
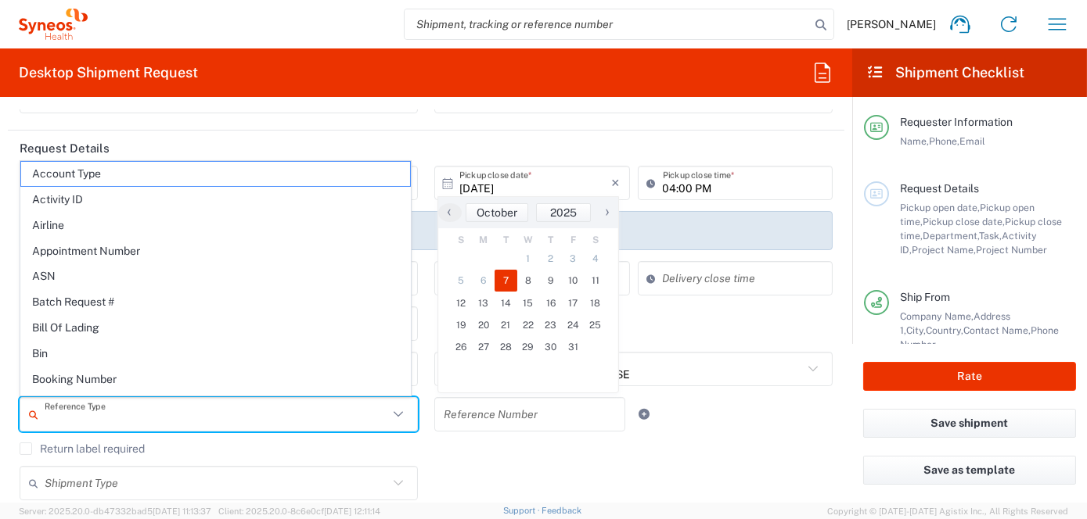
click at [333, 401] on input "text" at bounding box center [216, 414] width 343 height 27
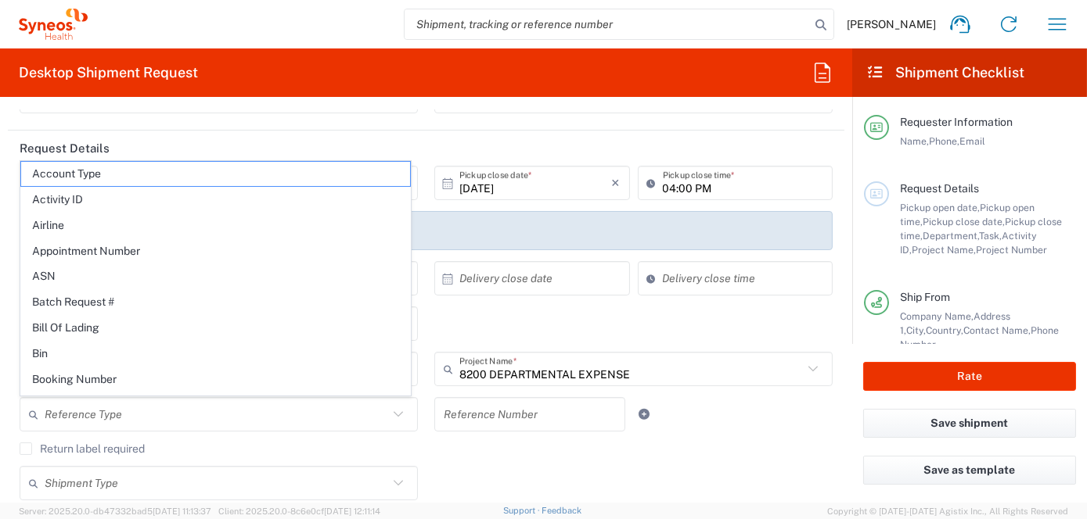
click at [383, 131] on header "Request Details" at bounding box center [426, 148] width 836 height 35
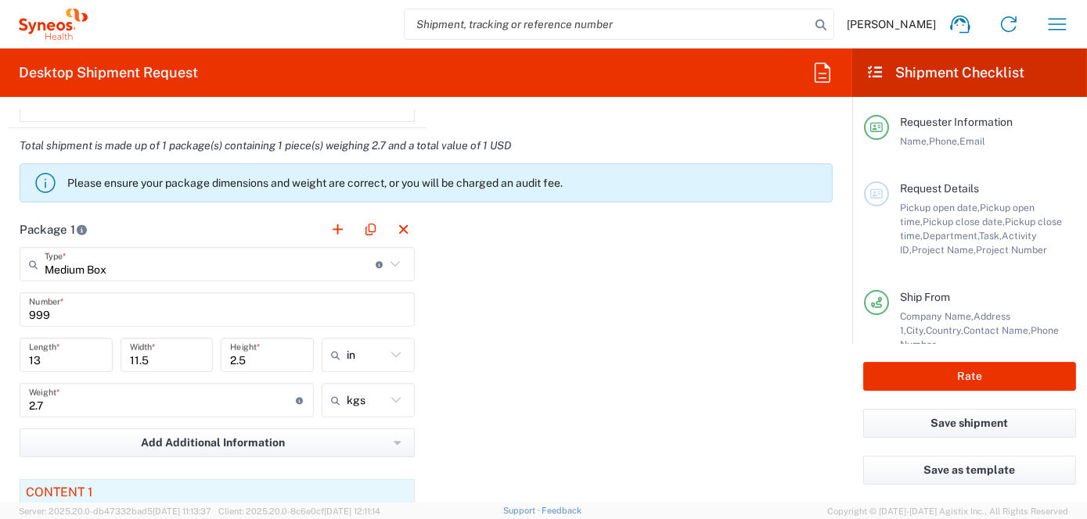
scroll to position [1408, 0]
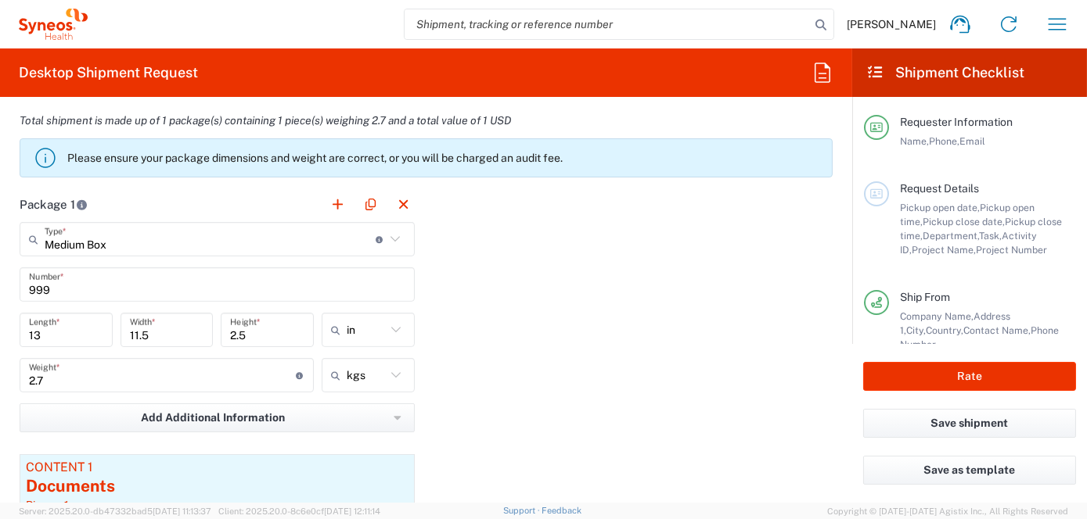
click at [52, 279] on input "999" at bounding box center [217, 284] width 376 height 27
click at [966, 375] on button "Rate" at bounding box center [969, 376] width 213 height 29
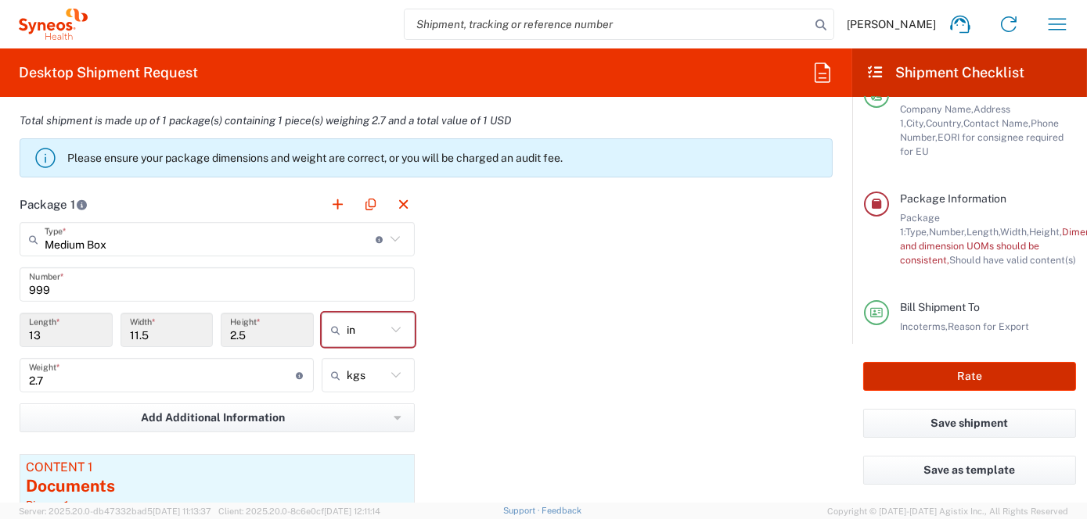
scroll to position [317, 0]
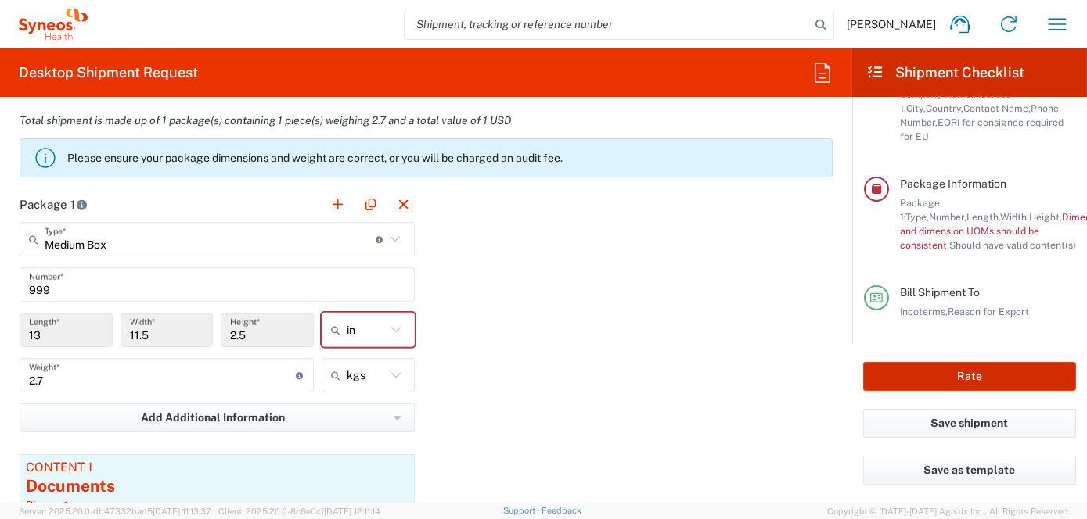
click at [966, 375] on button "Rate" at bounding box center [969, 376] width 213 height 29
click at [390, 325] on icon at bounding box center [396, 330] width 20 height 20
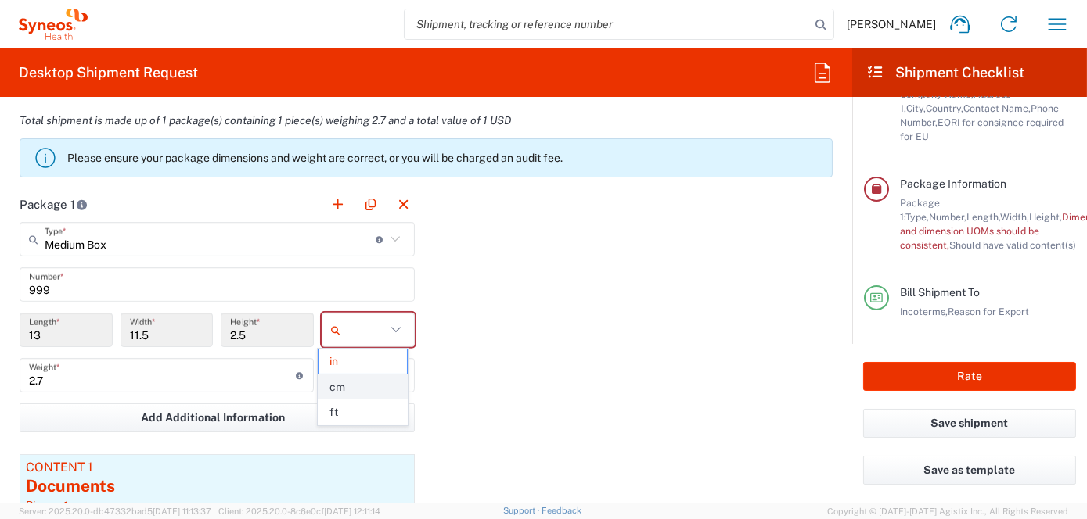
click at [332, 388] on span "cm" at bounding box center [362, 387] width 88 height 24
type input "33.02"
type input "29.21"
type input "6.35"
type input "cm"
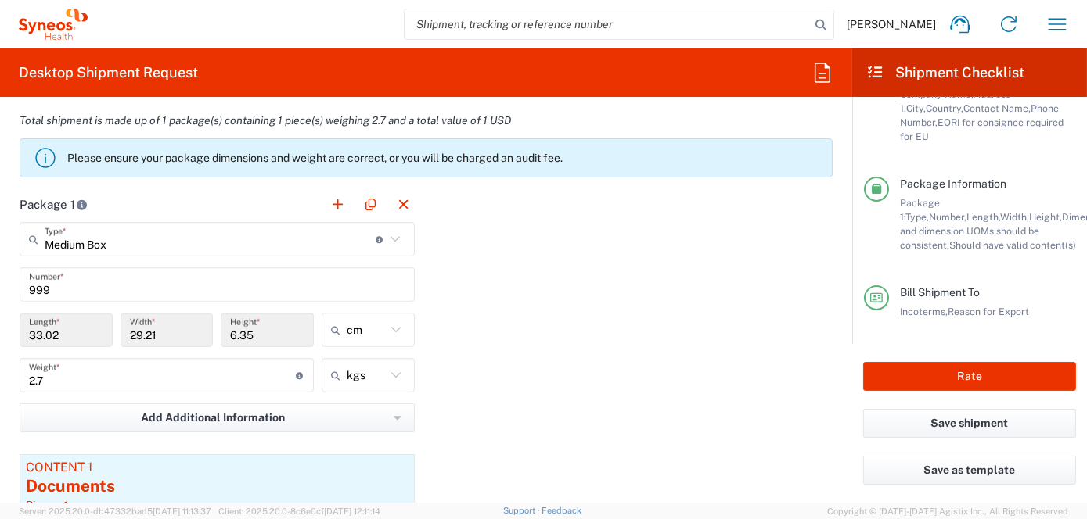
click at [391, 373] on icon at bounding box center [396, 375] width 20 height 20
click at [350, 432] on span "lbs" at bounding box center [362, 433] width 88 height 24
type input "5.95"
type input "lbs"
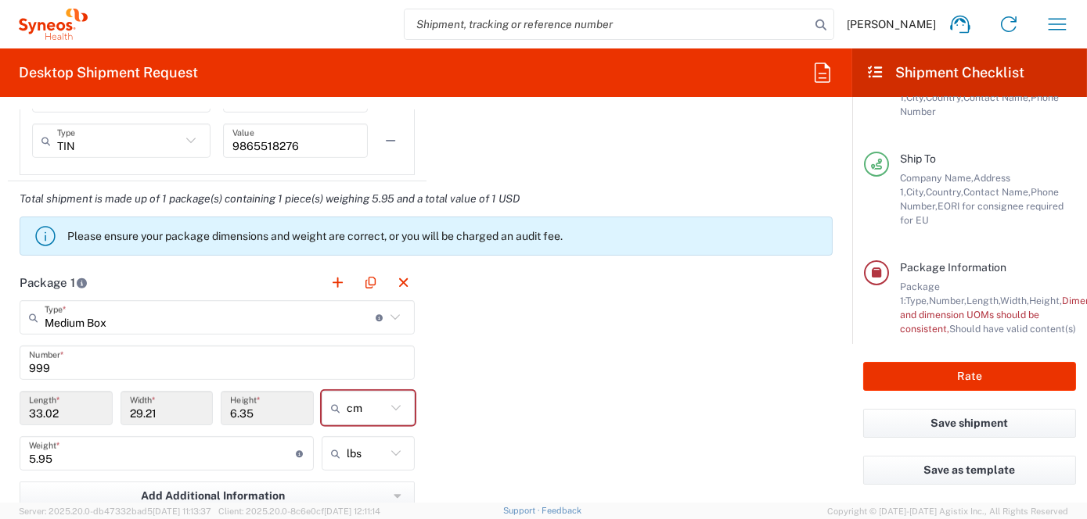
scroll to position [337, 0]
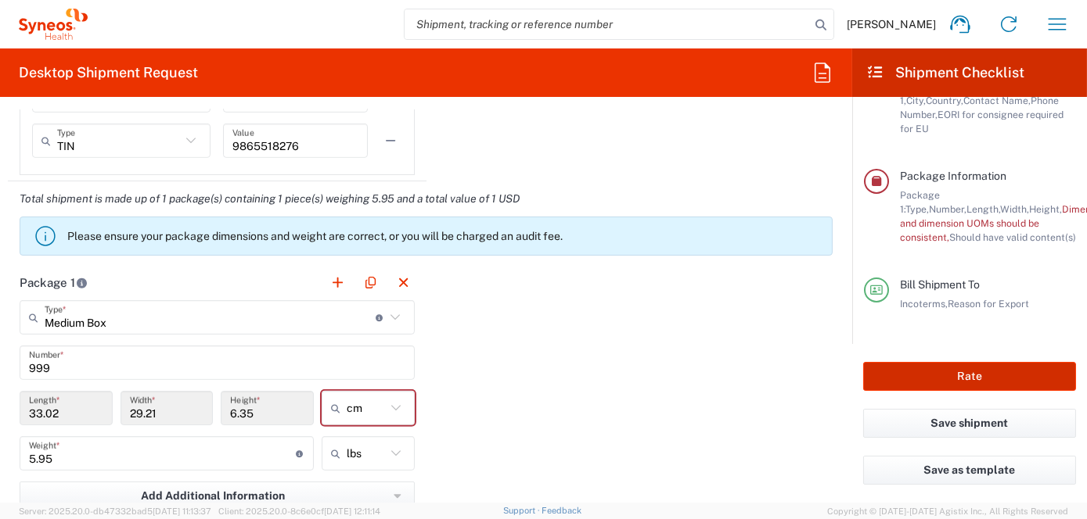
click at [969, 374] on button "Rate" at bounding box center [969, 376] width 213 height 29
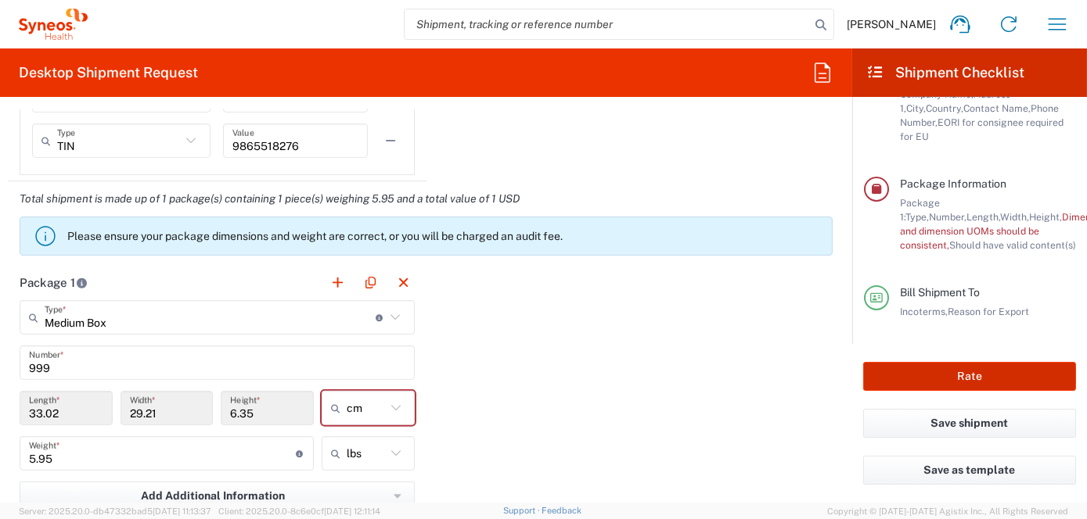
click at [971, 375] on button "Rate" at bounding box center [969, 376] width 213 height 29
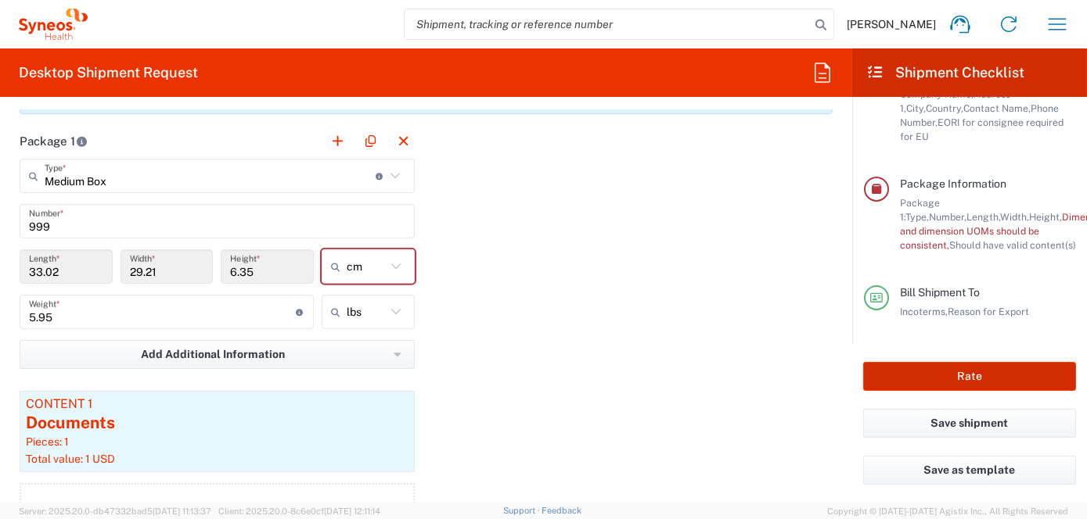
scroll to position [1486, 0]
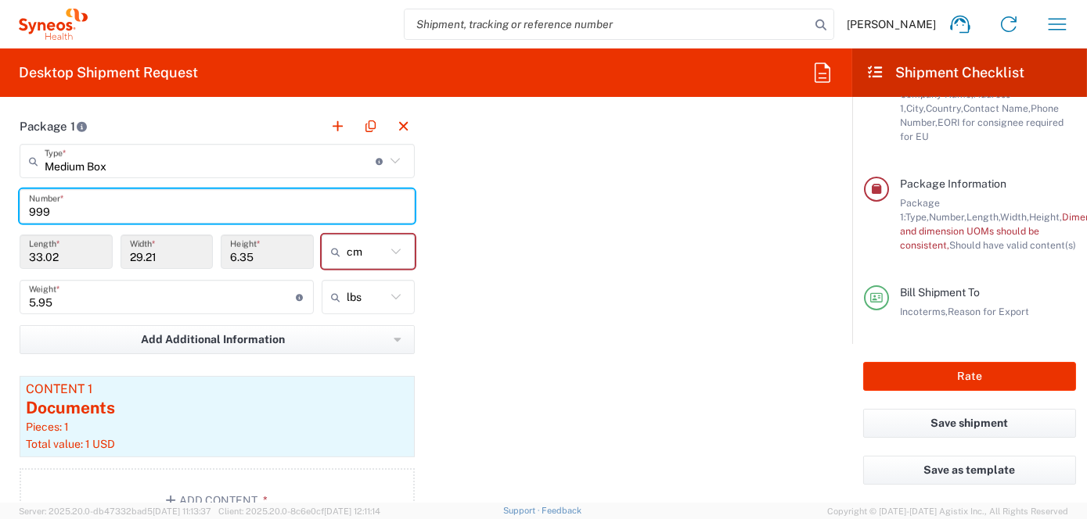
click at [63, 206] on input "999" at bounding box center [217, 206] width 376 height 27
type input "9913982"
click at [976, 378] on button "Rate" at bounding box center [969, 376] width 213 height 29
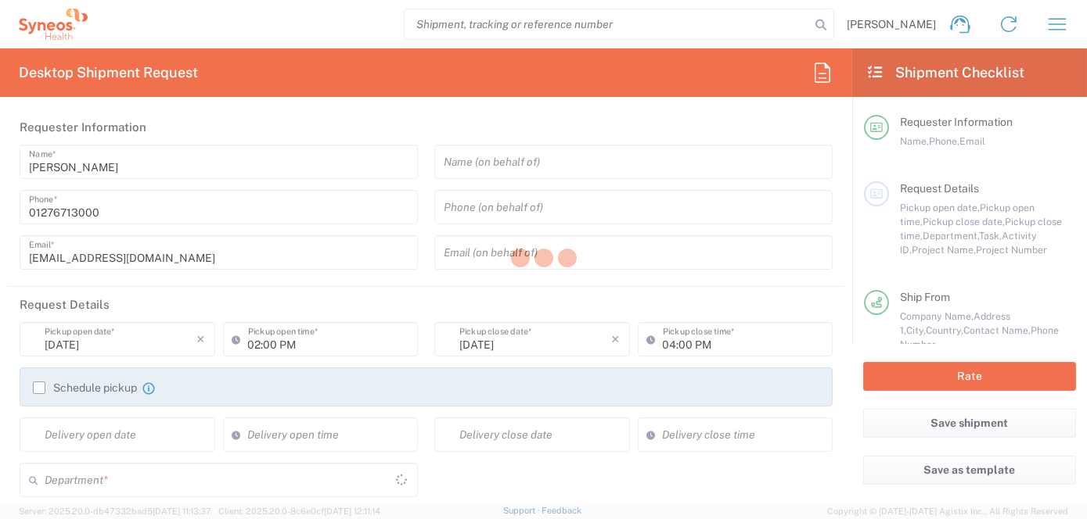
type input "8200 DEPARTMENTAL EXPENSE"
type input "Business (General)"
type input "8200"
type input "8200 DEPARTMENTAL EXPENSE"
type input "England"
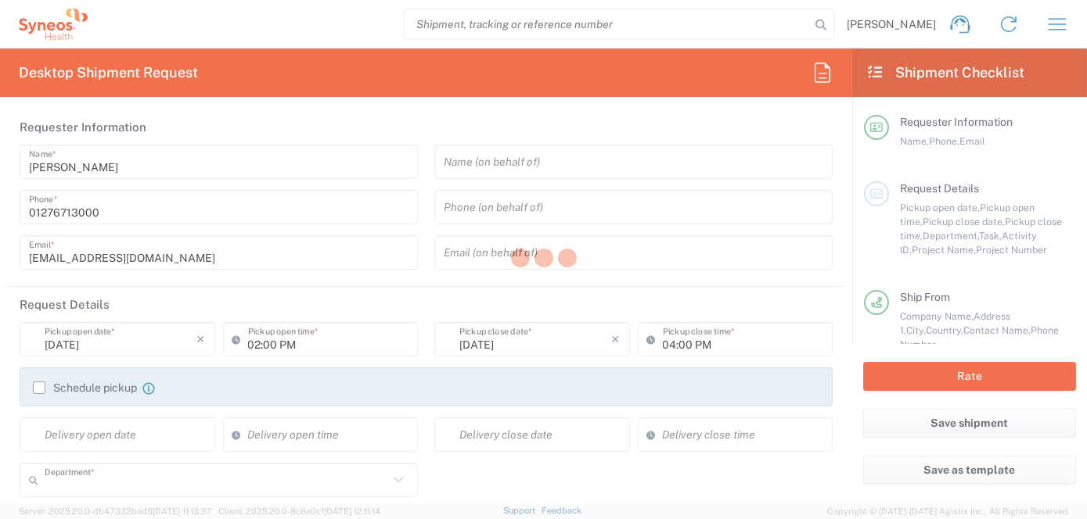
type input "United Kingdom"
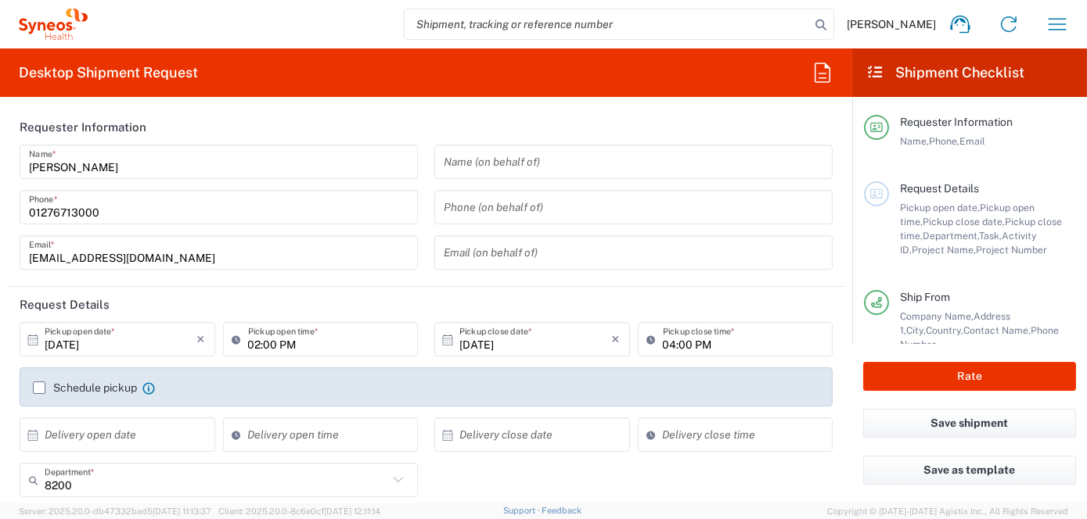
type input "Luxembourg"
type input "Medium Box"
type input "Delivery Duty Paid"
type input "Syneos Health UK Limited"
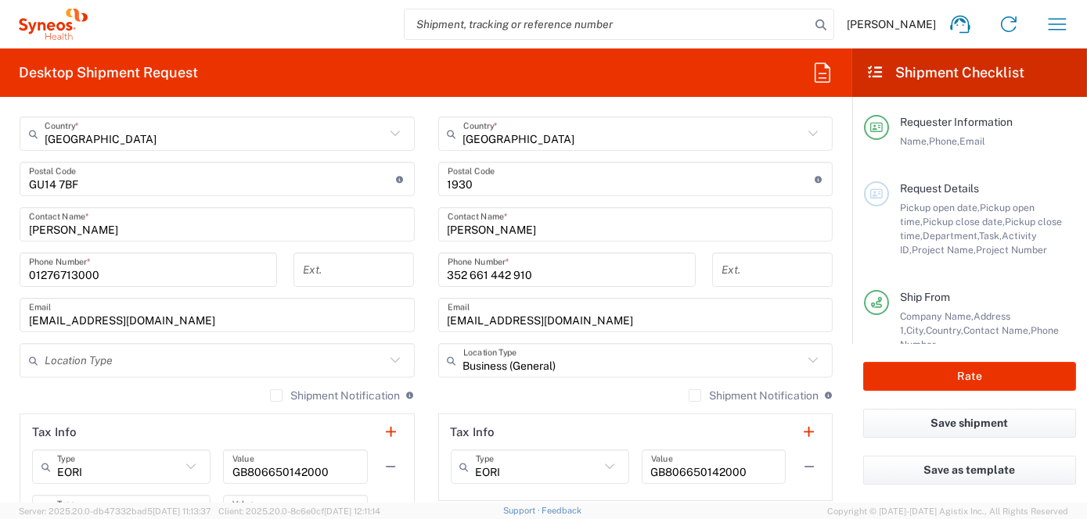
scroll to position [939, 0]
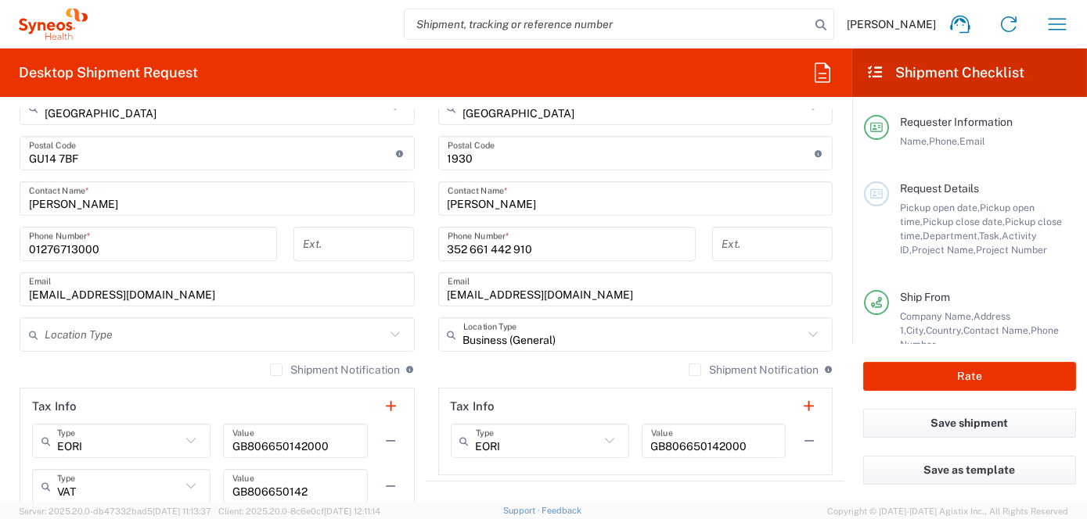
click at [803, 330] on icon at bounding box center [813, 335] width 20 height 20
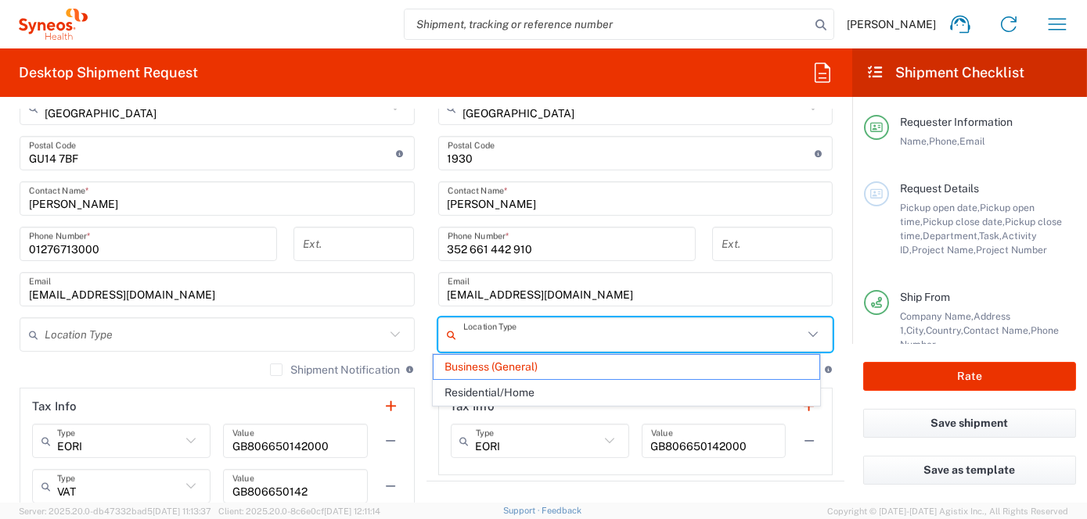
click at [503, 368] on span "Business (General)" at bounding box center [626, 367] width 386 height 24
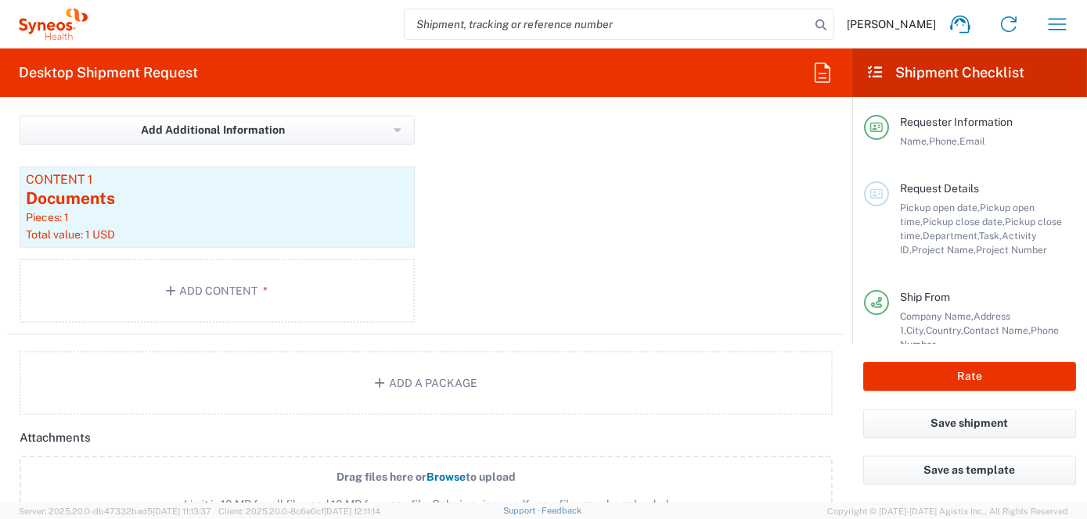
scroll to position [1721, 0]
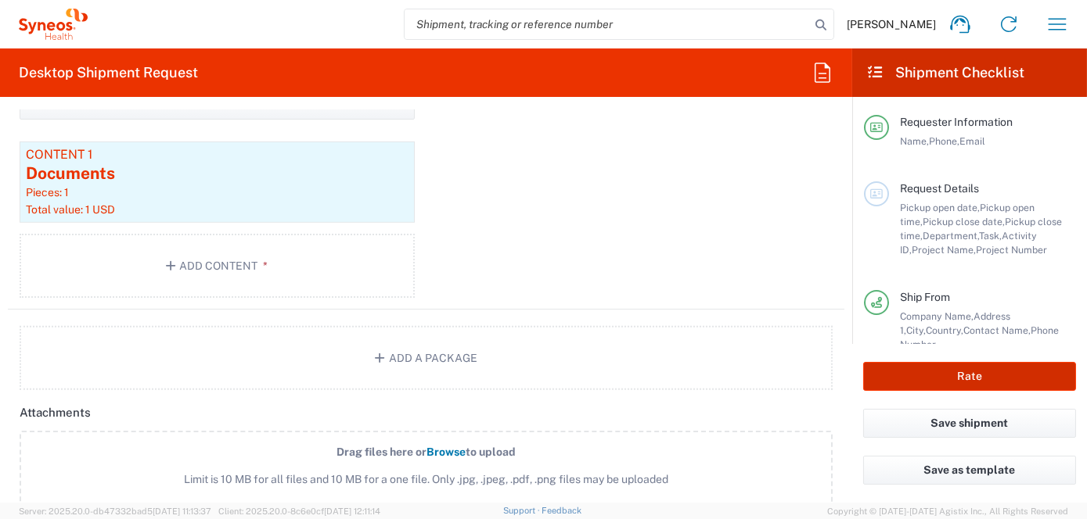
click at [967, 375] on button "Rate" at bounding box center [969, 376] width 213 height 29
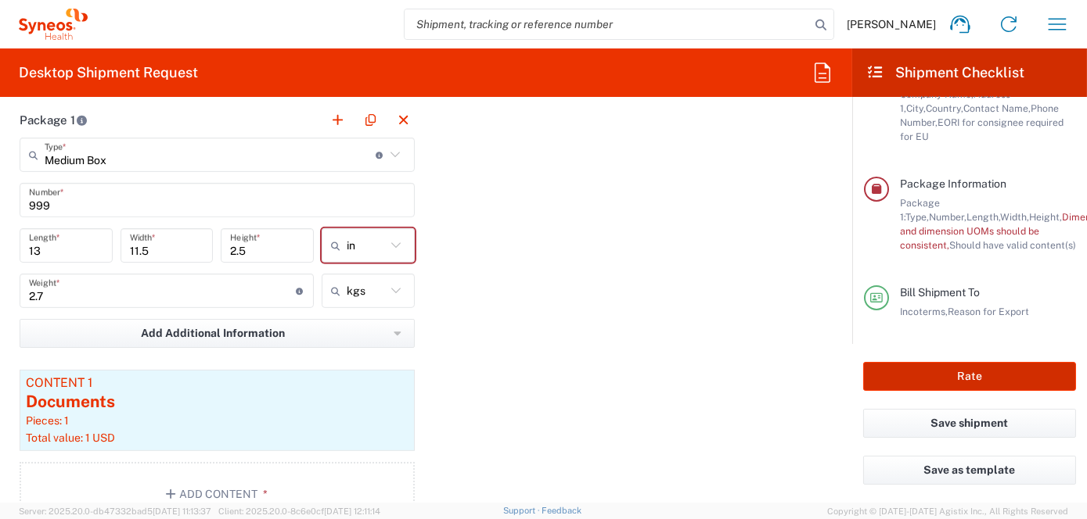
scroll to position [1486, 0]
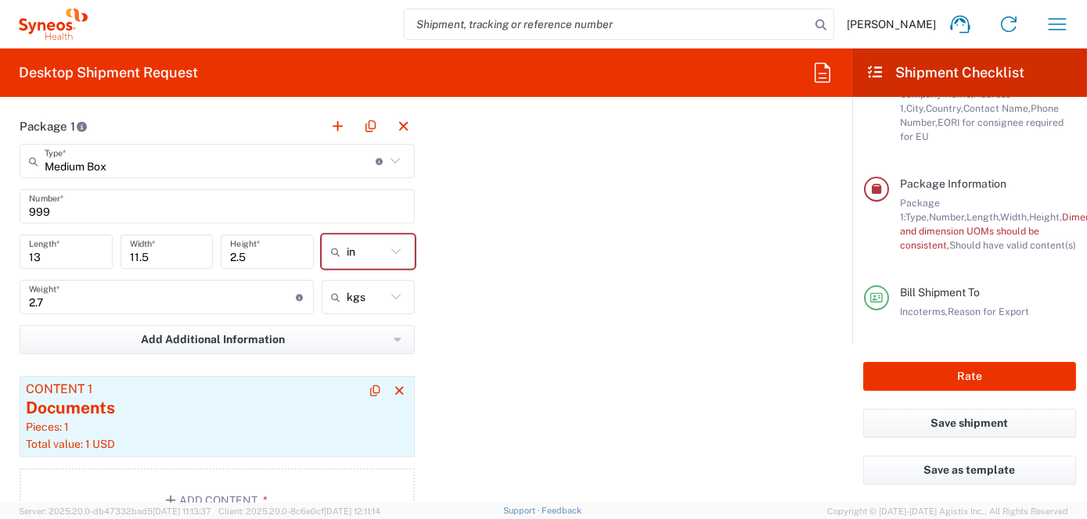
click at [132, 420] on div "Pieces: 1" at bounding box center [217, 427] width 383 height 14
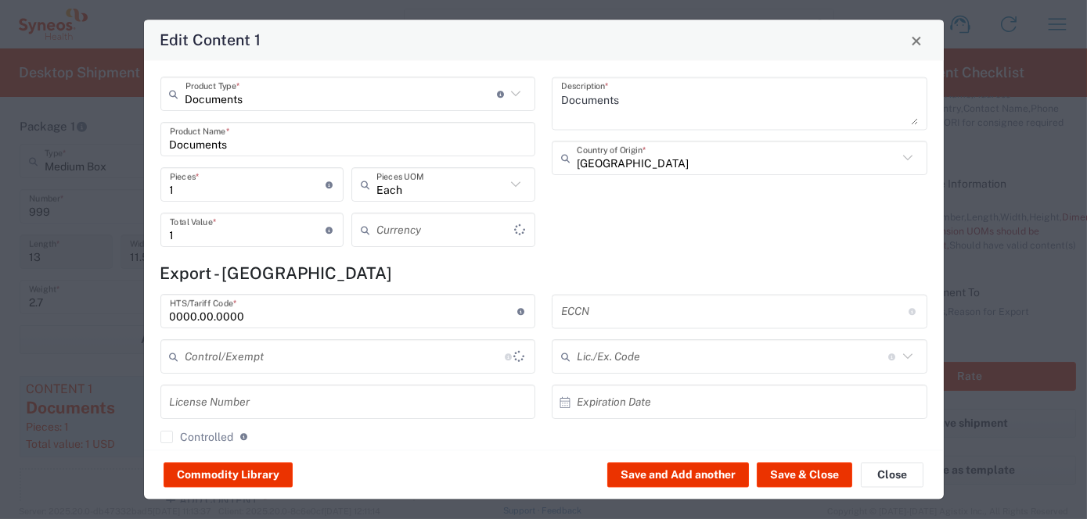
type input "US Dollar"
click at [803, 474] on button "Save & Close" at bounding box center [803, 475] width 95 height 25
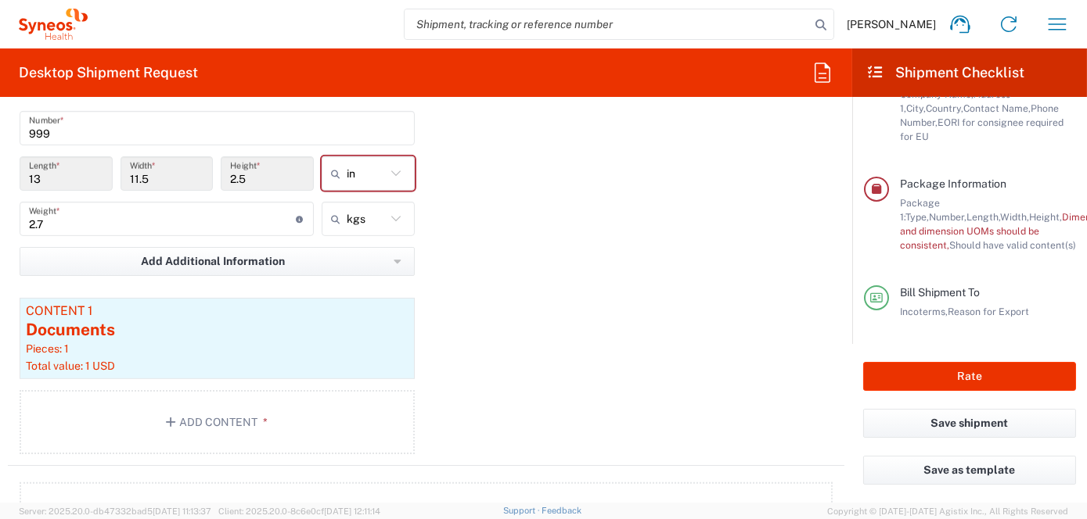
scroll to position [1799, 0]
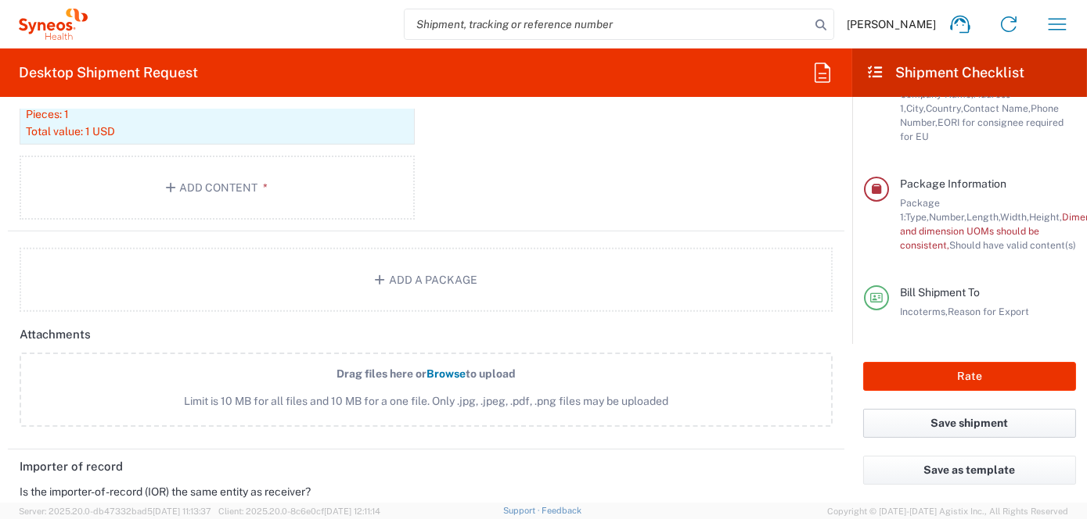
click at [962, 423] on button "Save shipment" at bounding box center [969, 423] width 213 height 29
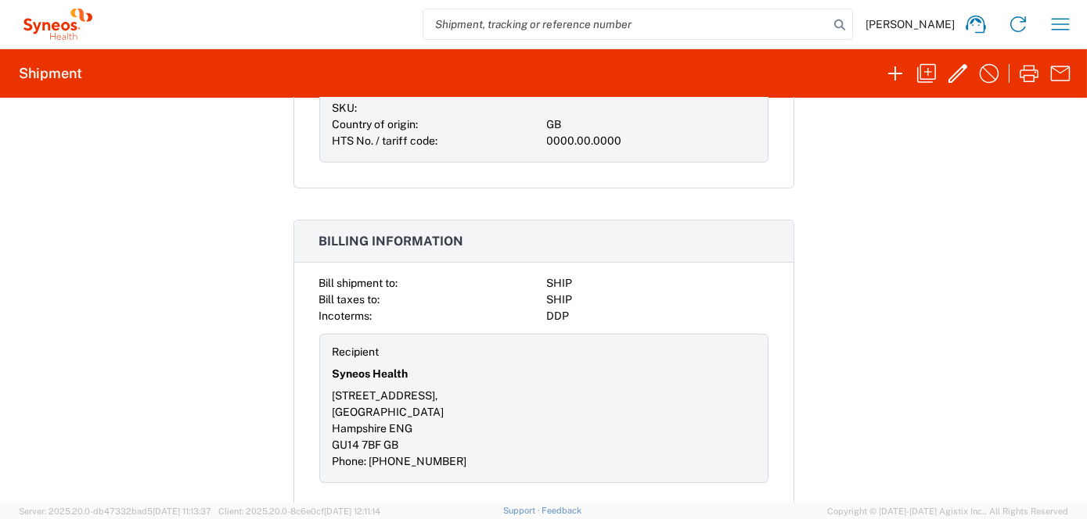
scroll to position [1194, 0]
click at [1056, 20] on icon "button" at bounding box center [1059, 24] width 25 height 25
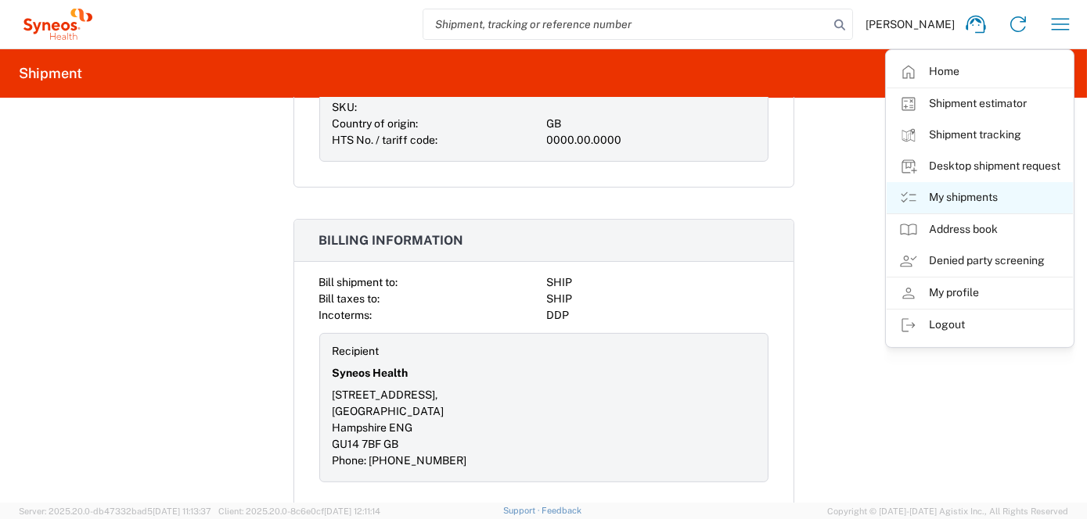
click at [936, 199] on link "My shipments" at bounding box center [979, 197] width 186 height 31
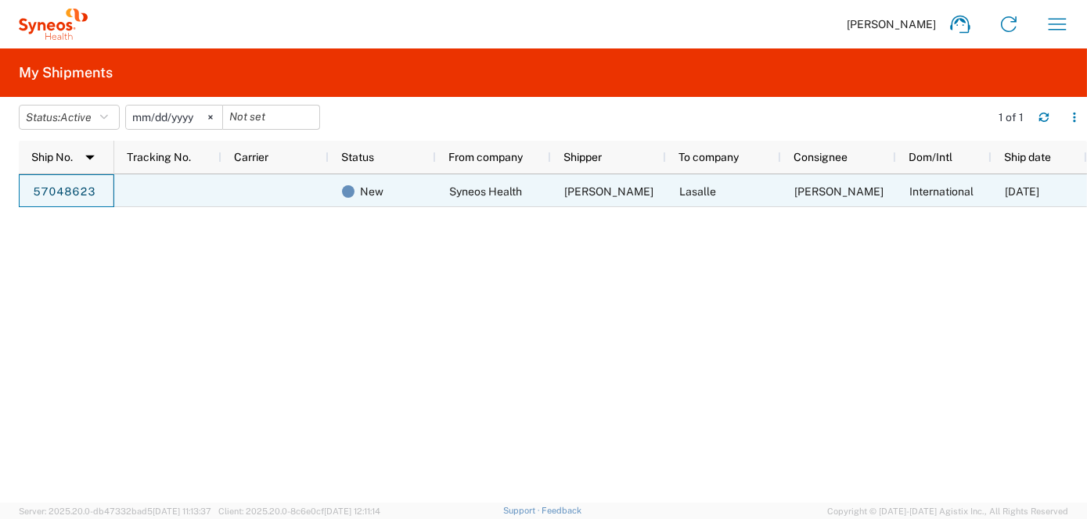
drag, startPoint x: 105, startPoint y: 190, endPoint x: 23, endPoint y: 189, distance: 81.4
click at [24, 189] on div "57048623" at bounding box center [66, 190] width 95 height 33
drag, startPoint x: 20, startPoint y: 187, endPoint x: 63, endPoint y: 205, distance: 47.4
click at [63, 205] on div "57048623" at bounding box center [66, 190] width 95 height 33
drag, startPoint x: 108, startPoint y: 193, endPoint x: 61, endPoint y: 220, distance: 53.9
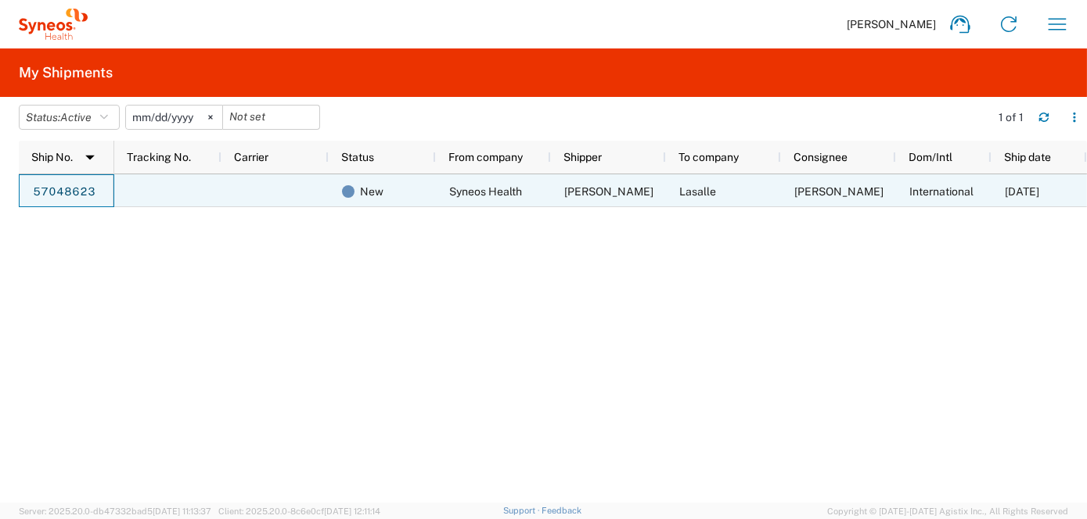
click at [26, 190] on div "57048623" at bounding box center [66, 190] width 95 height 33
click at [59, 188] on link "57048623" at bounding box center [64, 192] width 64 height 25
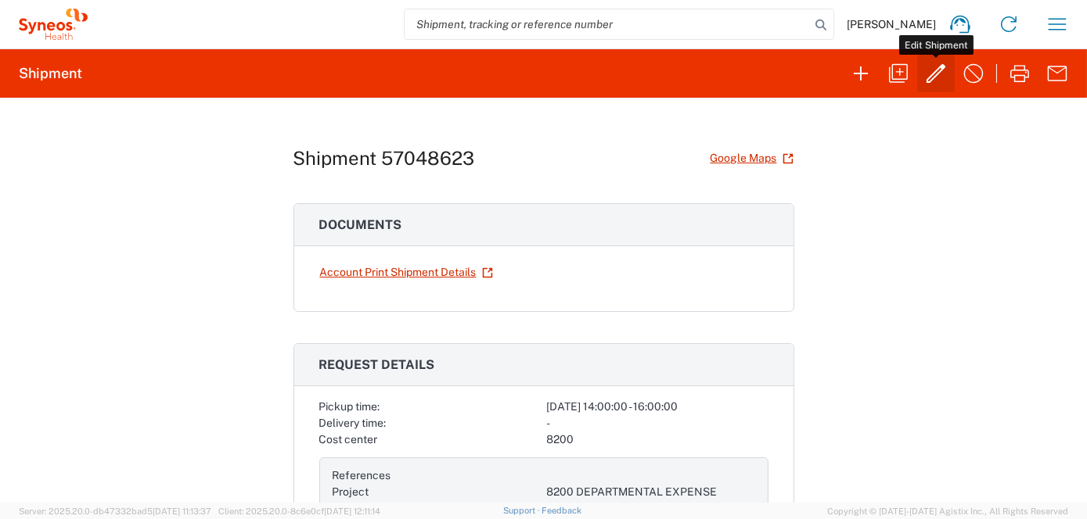
click at [936, 80] on icon "button" at bounding box center [935, 73] width 25 height 25
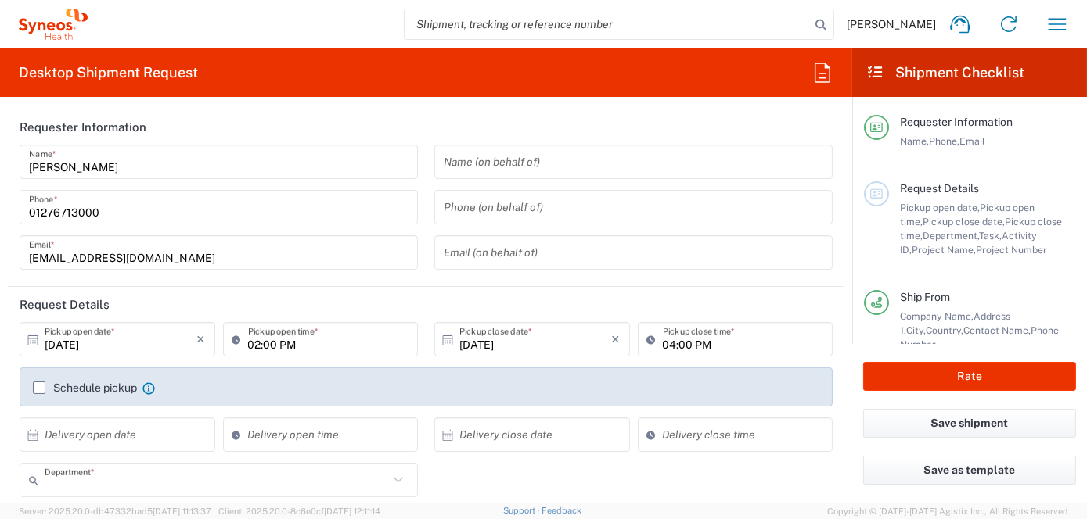
type input "8200"
type input "8200 DEPARTMENTAL EXPENSE"
type input "[GEOGRAPHIC_DATA]"
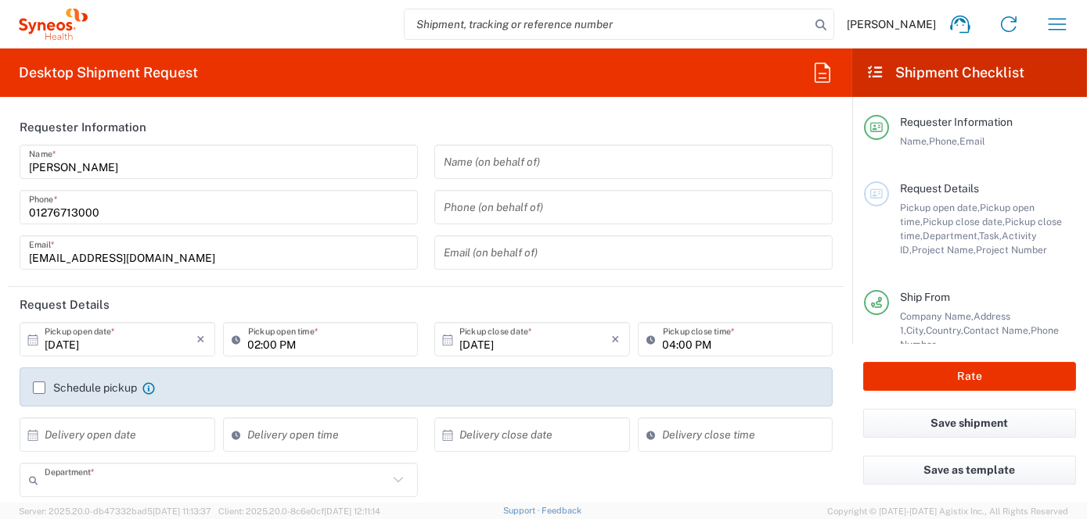
type input "Medium Box"
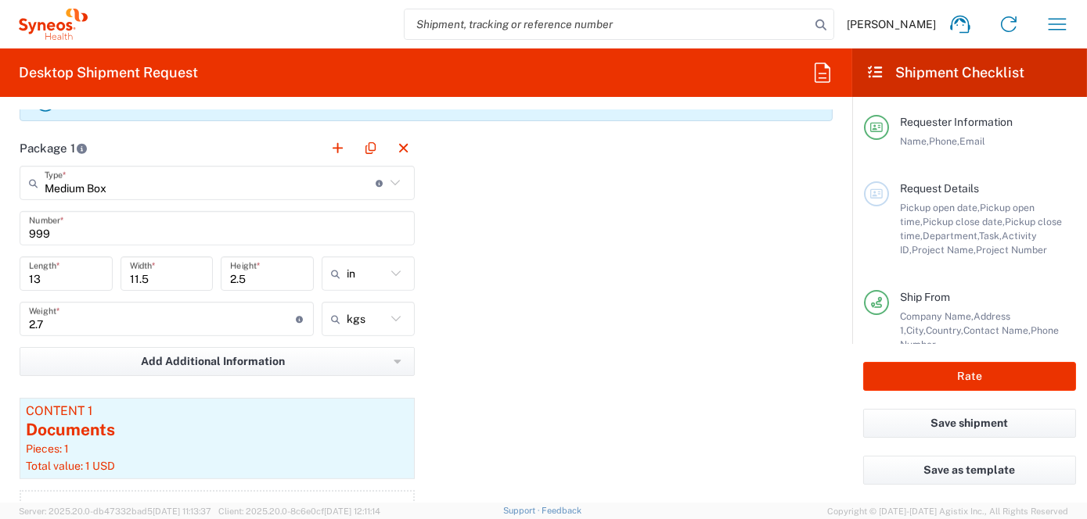
scroll to position [1486, 0]
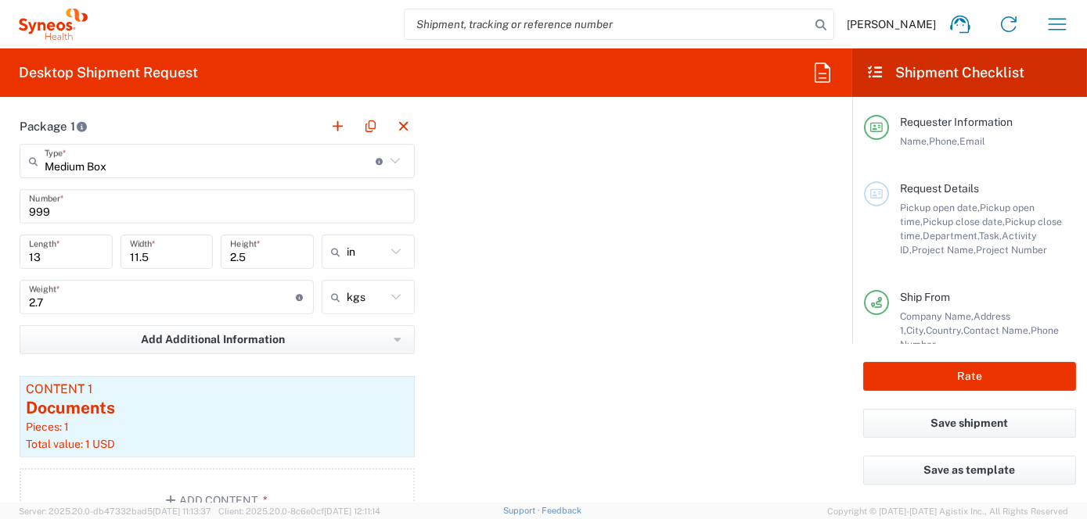
click at [386, 156] on icon at bounding box center [395, 161] width 20 height 20
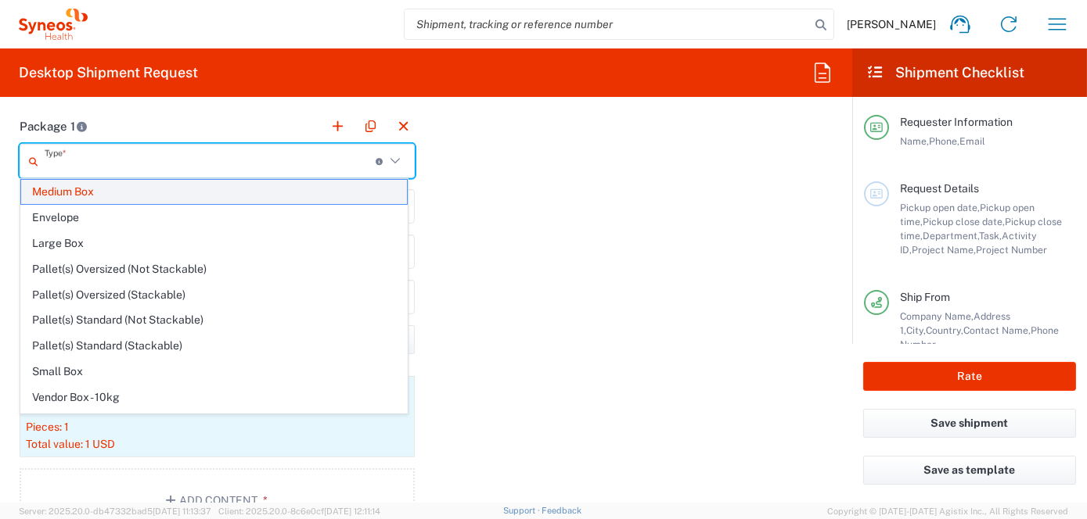
click at [101, 194] on span "Medium Box" at bounding box center [214, 192] width 386 height 24
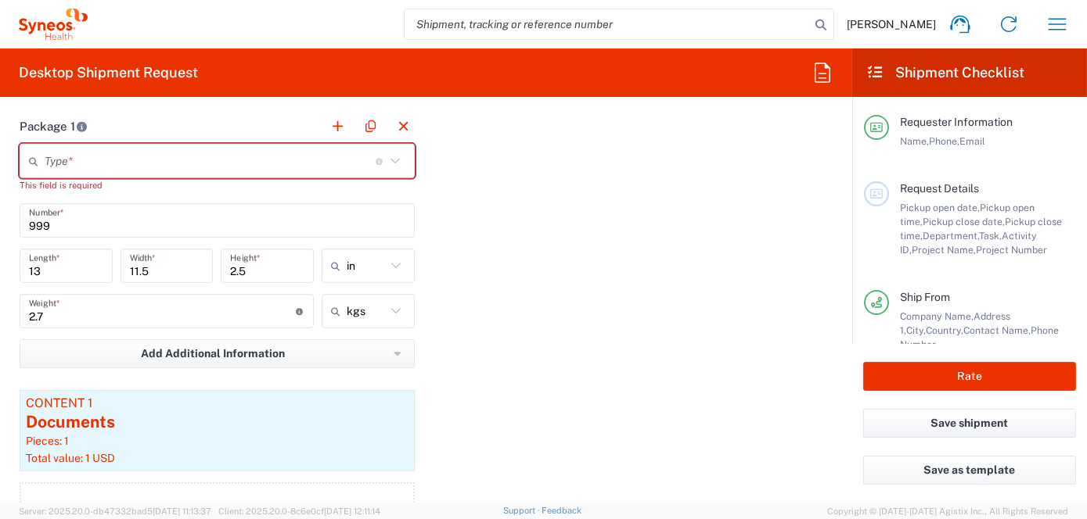
click at [388, 156] on icon at bounding box center [395, 161] width 20 height 20
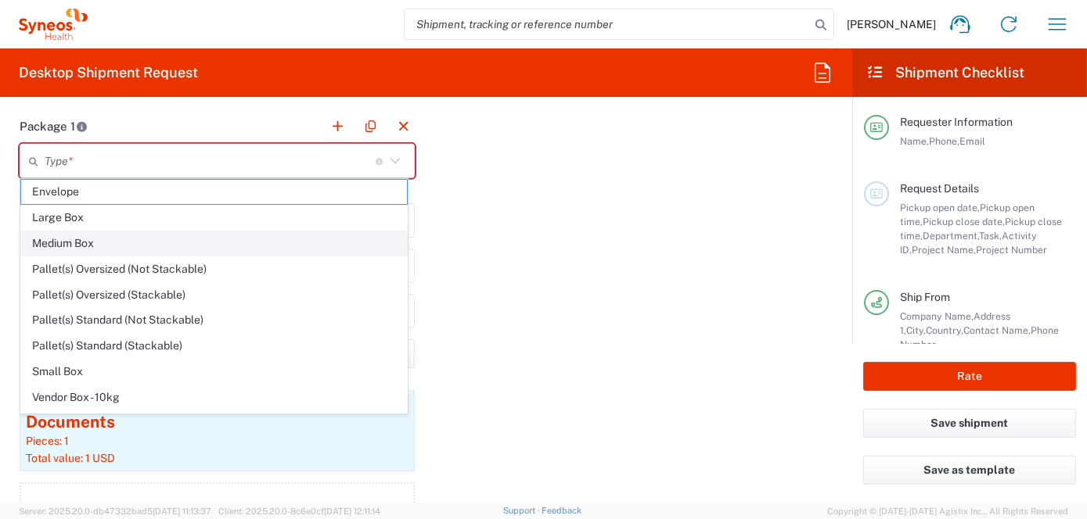
click at [72, 240] on span "Medium Box" at bounding box center [214, 244] width 386 height 24
type input "Medium Box"
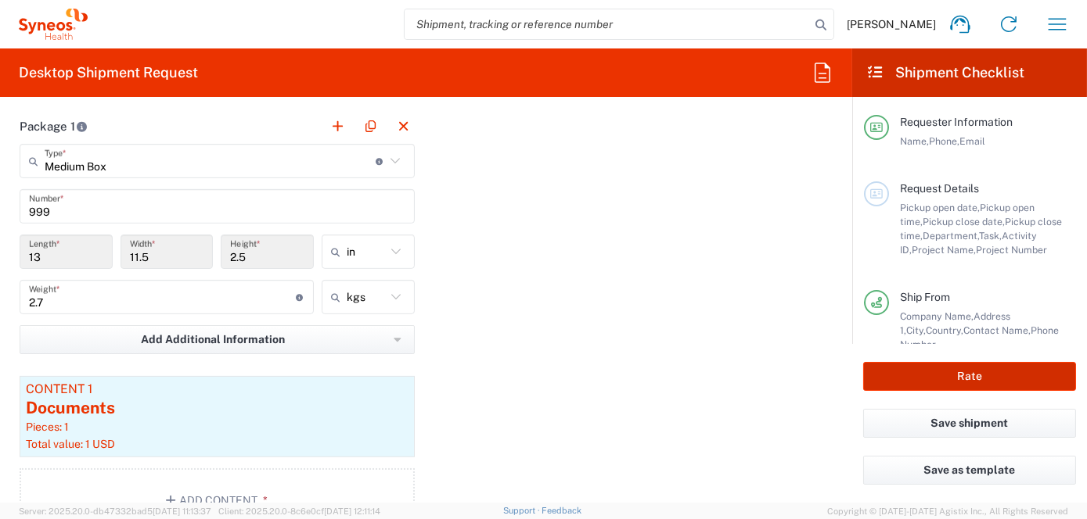
click at [966, 379] on button "Rate" at bounding box center [969, 376] width 213 height 29
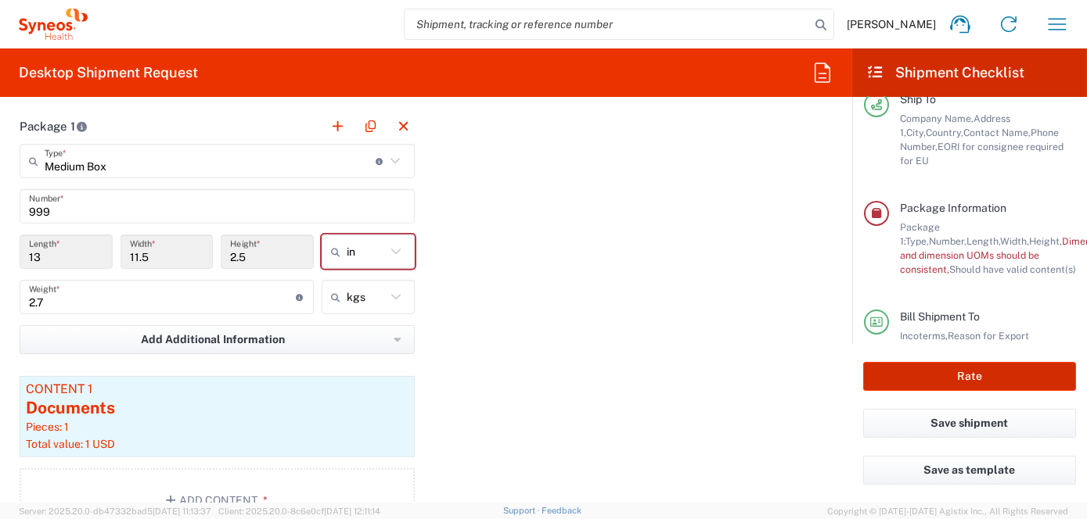
scroll to position [317, 0]
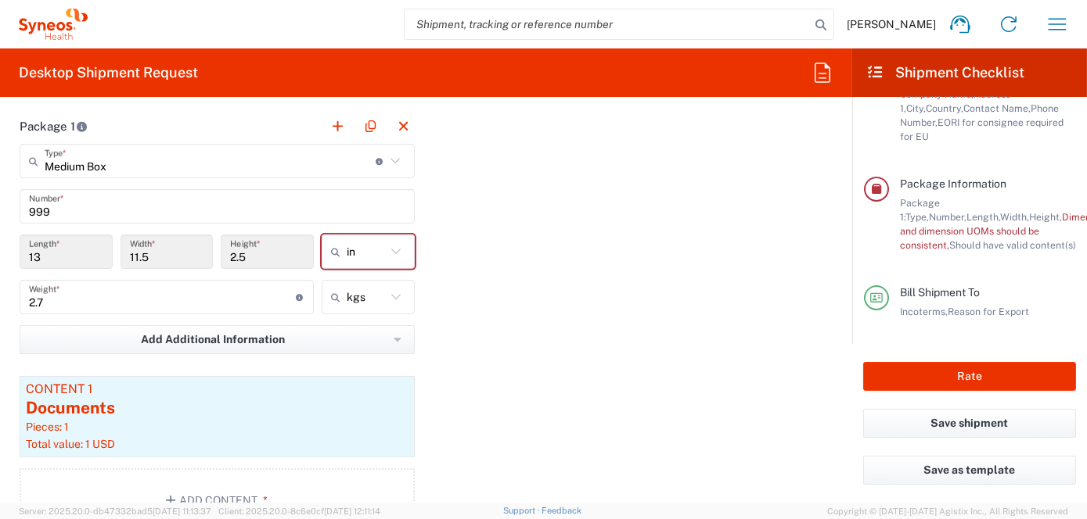
click at [393, 250] on icon at bounding box center [396, 252] width 20 height 20
click at [354, 280] on span "in" at bounding box center [362, 283] width 88 height 24
click at [391, 249] on icon at bounding box center [396, 252] width 20 height 20
click at [347, 332] on span "in" at bounding box center [362, 334] width 88 height 24
click at [393, 335] on icon "button" at bounding box center [397, 340] width 8 height 11
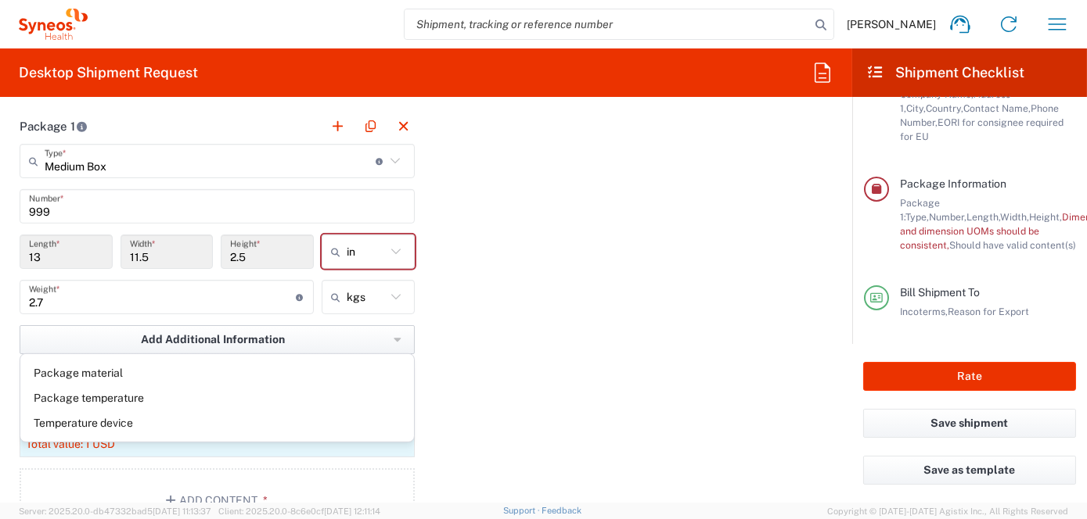
click at [393, 335] on icon "button" at bounding box center [397, 340] width 8 height 11
click at [485, 334] on div "Package 1 Medium Box Type * Material used to package goods Envelope Large Box M…" at bounding box center [426, 327] width 836 height 436
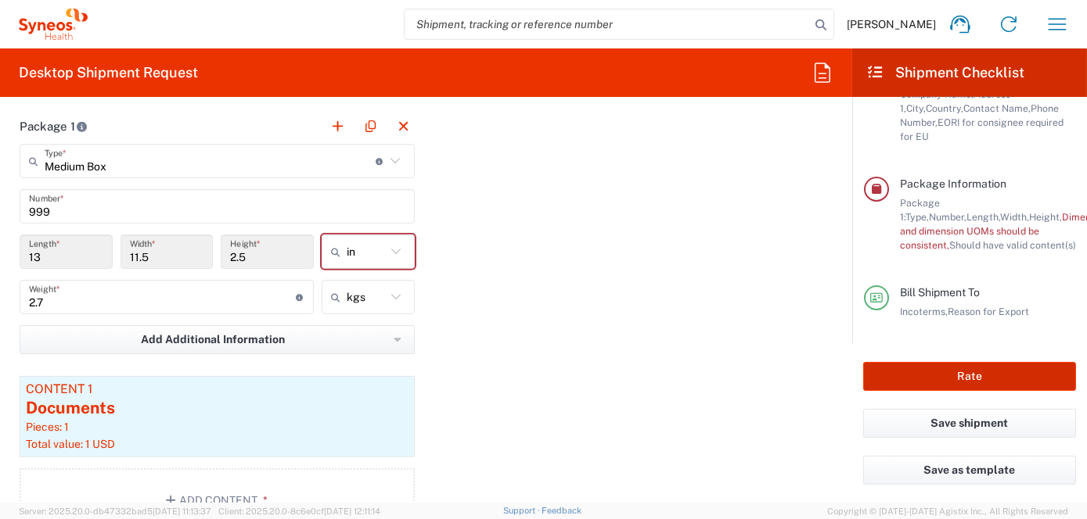
click at [972, 375] on button "Rate" at bounding box center [969, 376] width 213 height 29
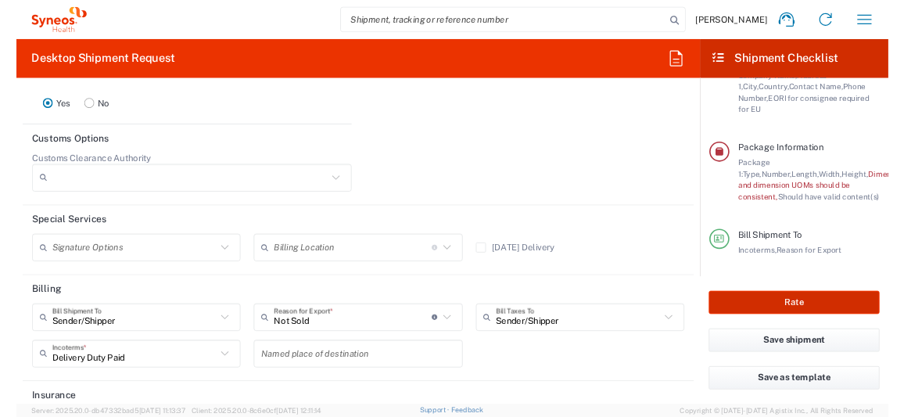
scroll to position [2255, 0]
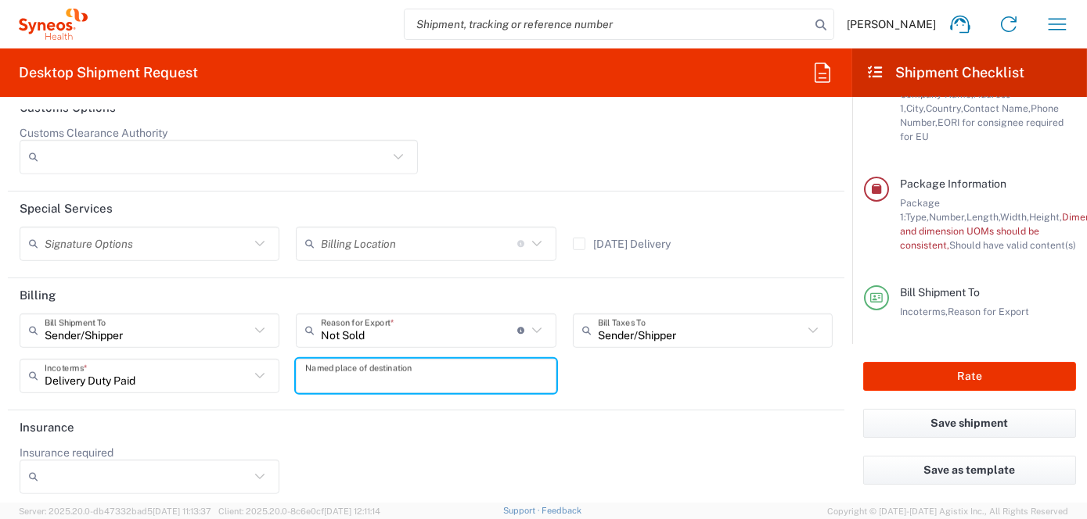
click at [345, 375] on input "text" at bounding box center [425, 375] width 241 height 27
click at [377, 411] on header "Insurance" at bounding box center [426, 428] width 836 height 35
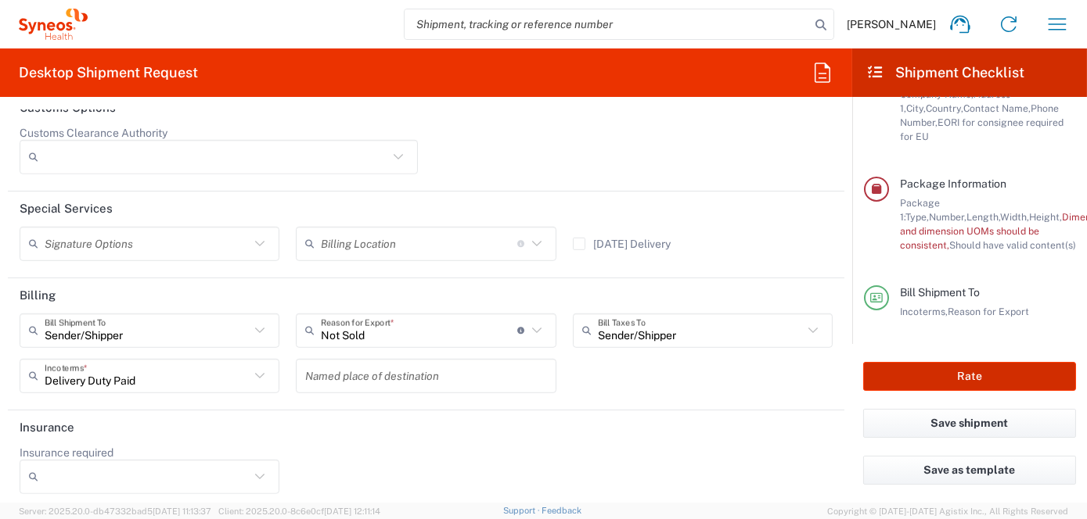
click at [978, 377] on button "Rate" at bounding box center [969, 376] width 213 height 29
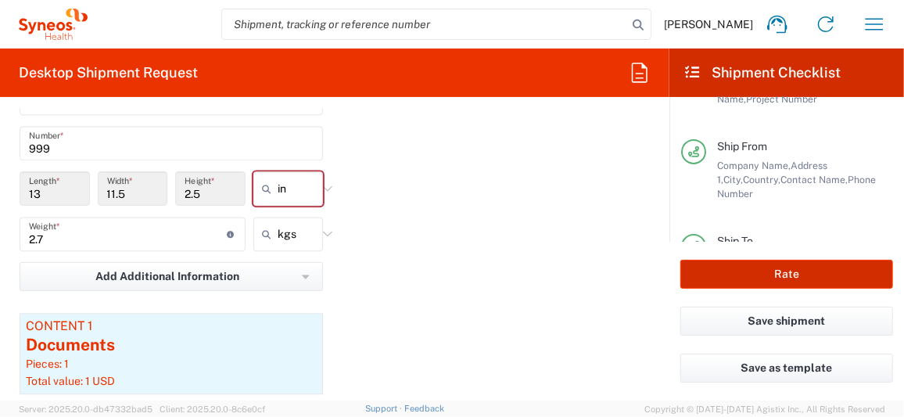
scroll to position [1487, 0]
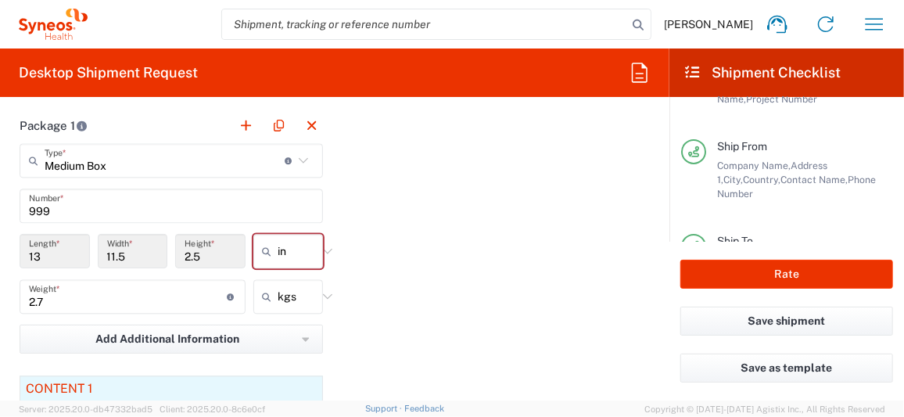
click at [324, 247] on icon at bounding box center [328, 251] width 20 height 20
type input "in"
click at [278, 300] on span "cm" at bounding box center [283, 306] width 66 height 24
type input "33.02"
type input "29.21"
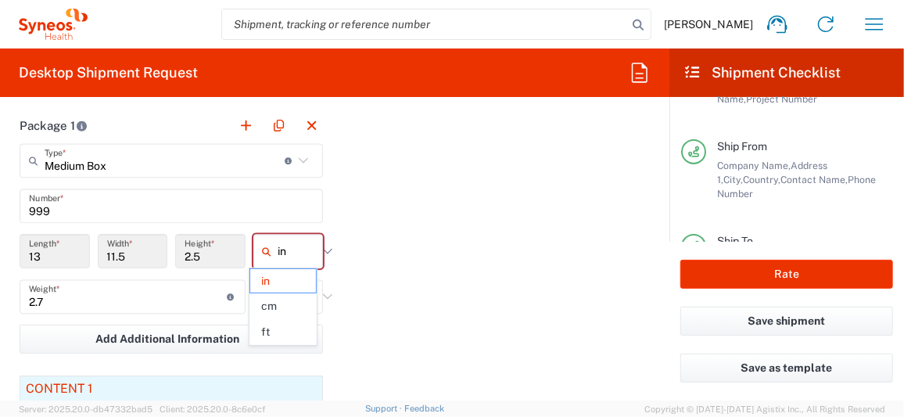
type input "6.35"
type input "cm"
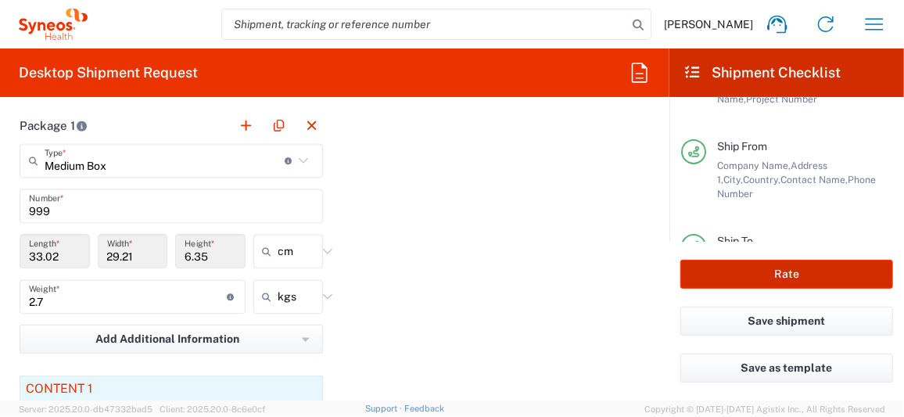
click at [807, 278] on button "Rate" at bounding box center [787, 274] width 213 height 29
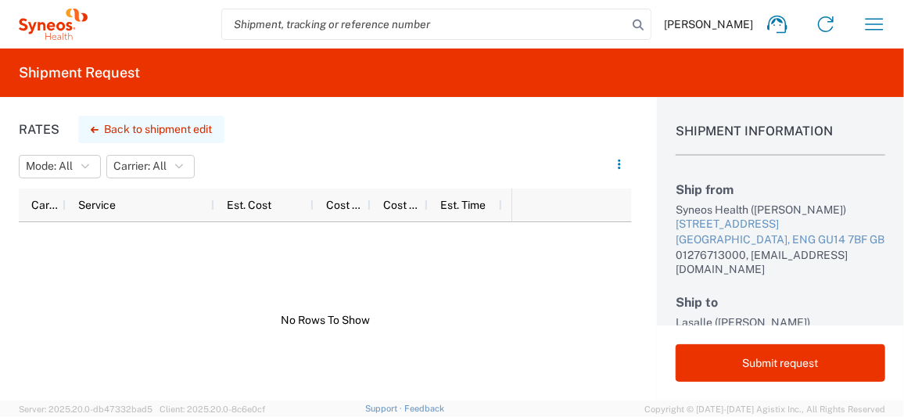
click at [92, 131] on icon "button" at bounding box center [95, 130] width 8 height 6
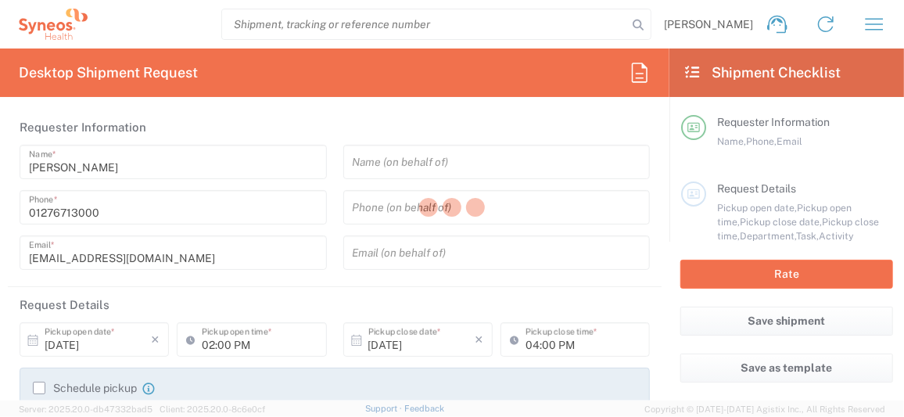
type input "[GEOGRAPHIC_DATA]"
type input "8200 DEPARTMENTAL EXPENSE"
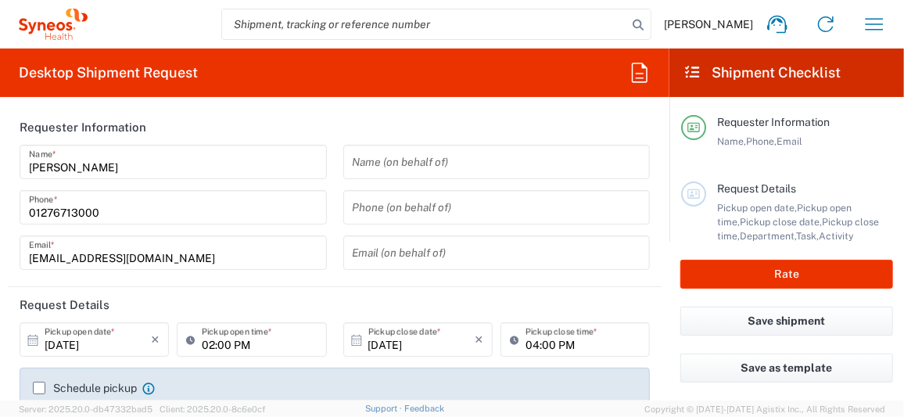
type input "Medium Box"
type input "8200"
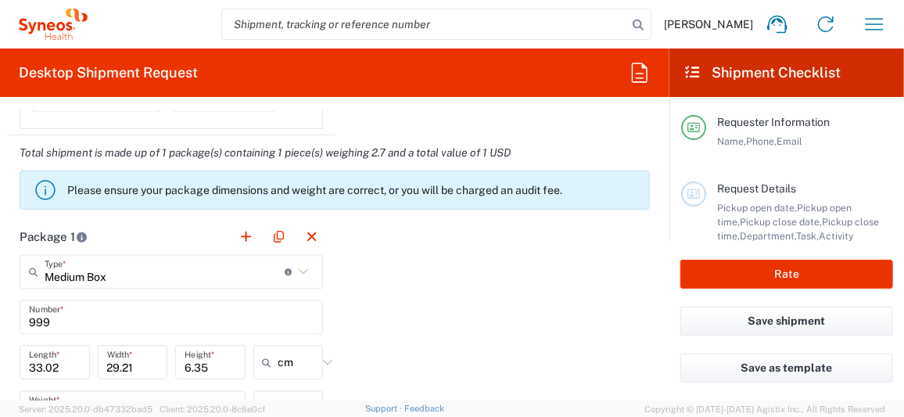
scroll to position [1407, 0]
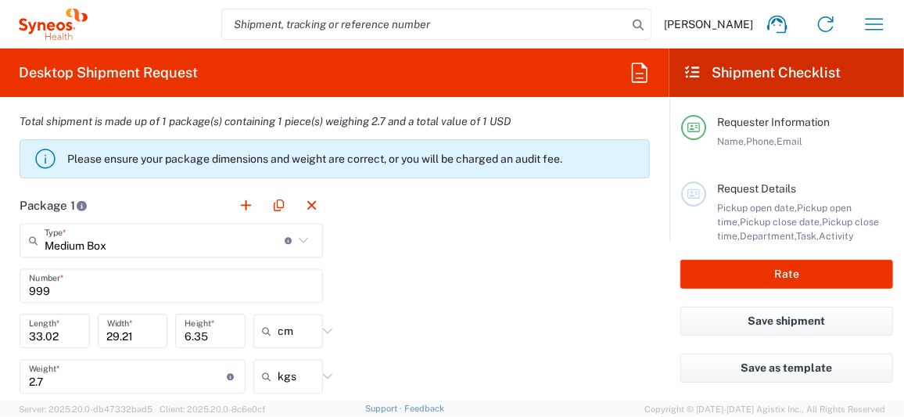
click at [56, 293] on input "999" at bounding box center [171, 285] width 285 height 27
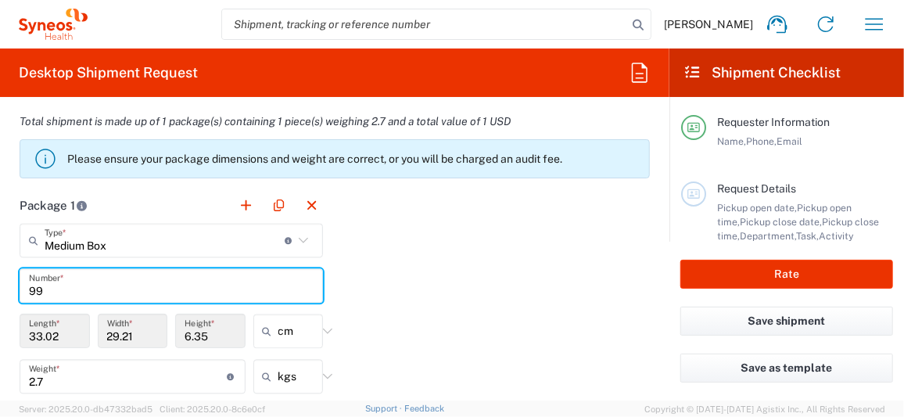
type input "9"
type input "1"
click at [465, 336] on div "Package 1 Medium Box Type * Material used to package goods Medium Box Envelope …" at bounding box center [335, 406] width 654 height 436
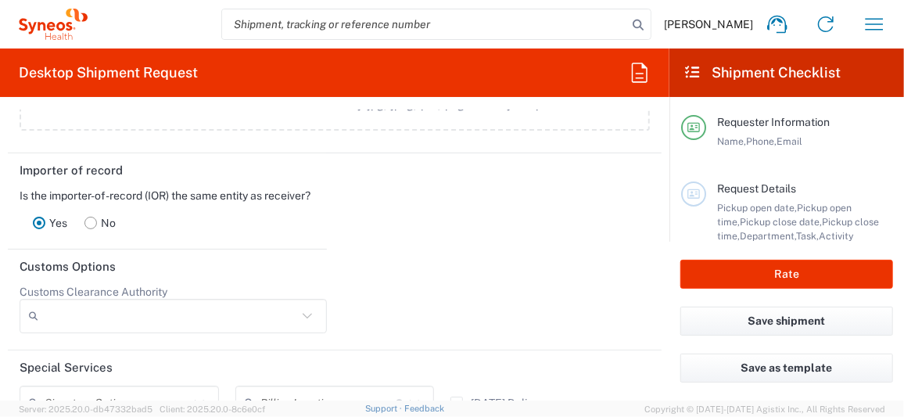
scroll to position [2127, 0]
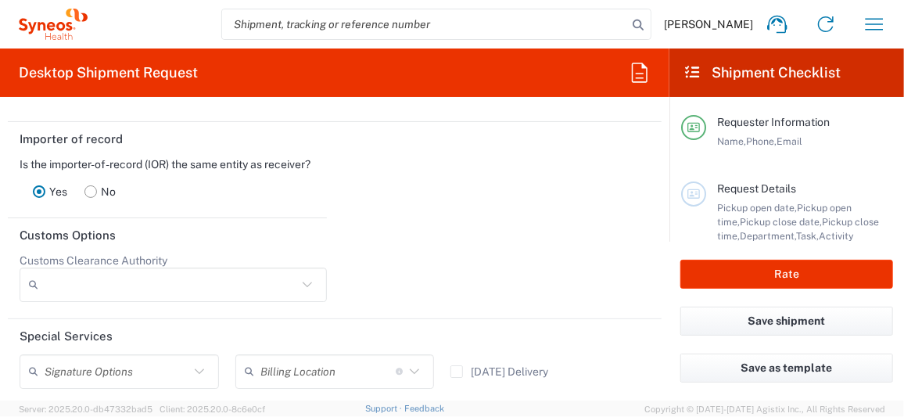
click at [307, 295] on icon at bounding box center [307, 285] width 20 height 20
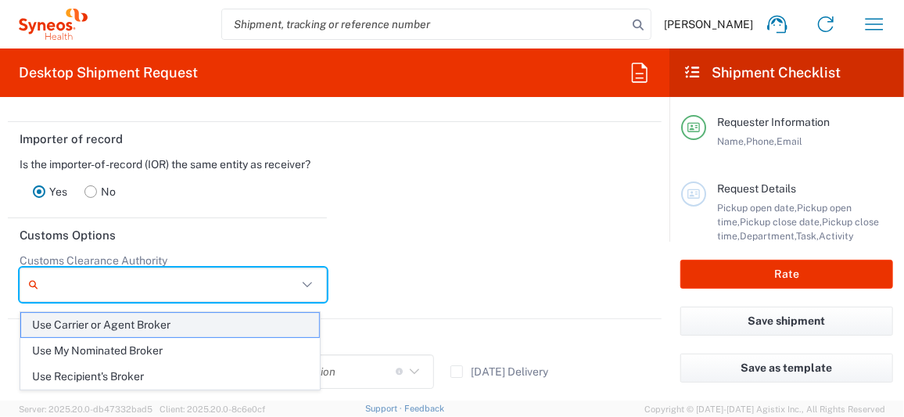
click at [168, 325] on span "Use Carrier or Agent Broker" at bounding box center [170, 325] width 298 height 24
type input "Use Carrier or Agent Broker"
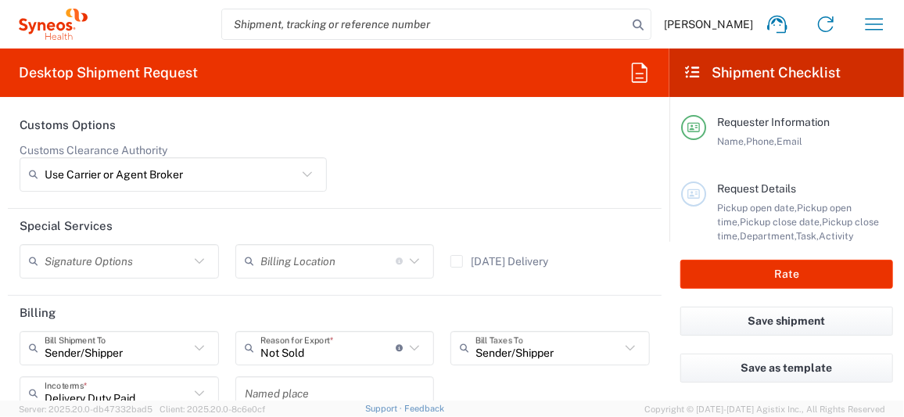
scroll to position [2252, 0]
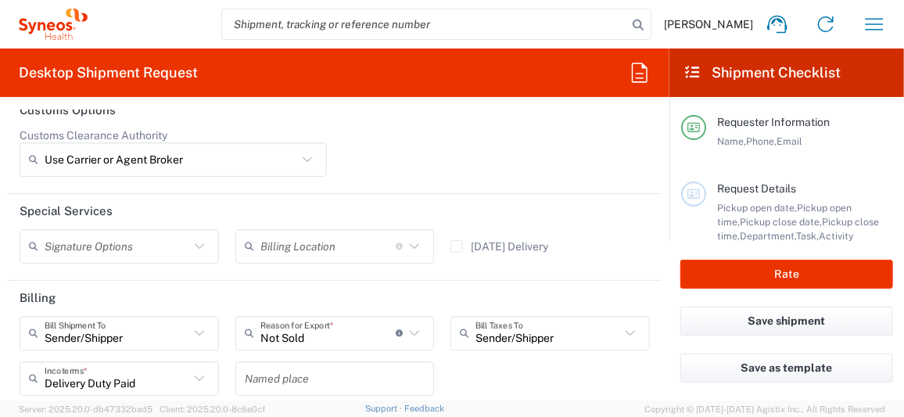
click at [199, 253] on icon at bounding box center [199, 246] width 20 height 20
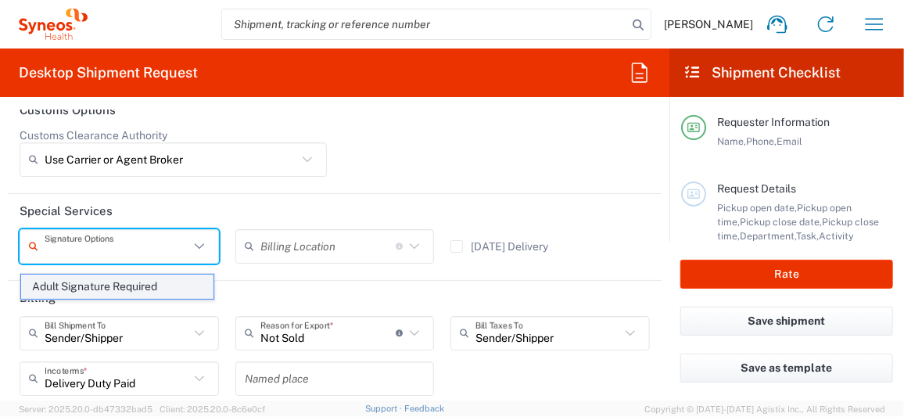
click at [151, 286] on span "Adult Signature Required" at bounding box center [117, 287] width 192 height 24
type input "Adult Signature Required"
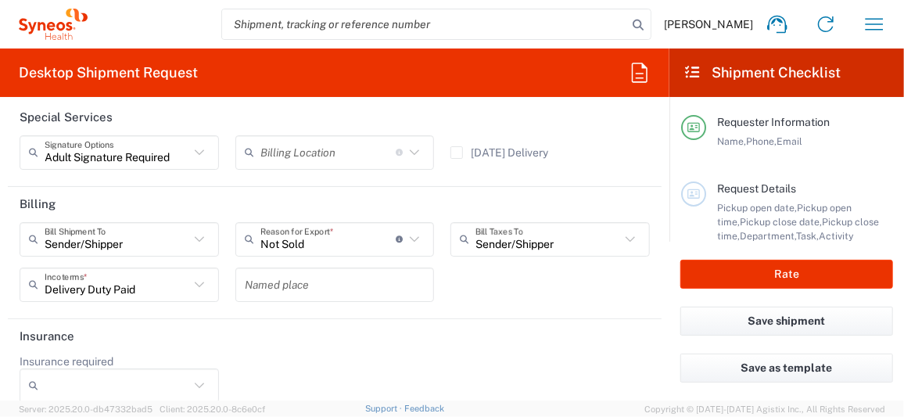
scroll to position [2371, 0]
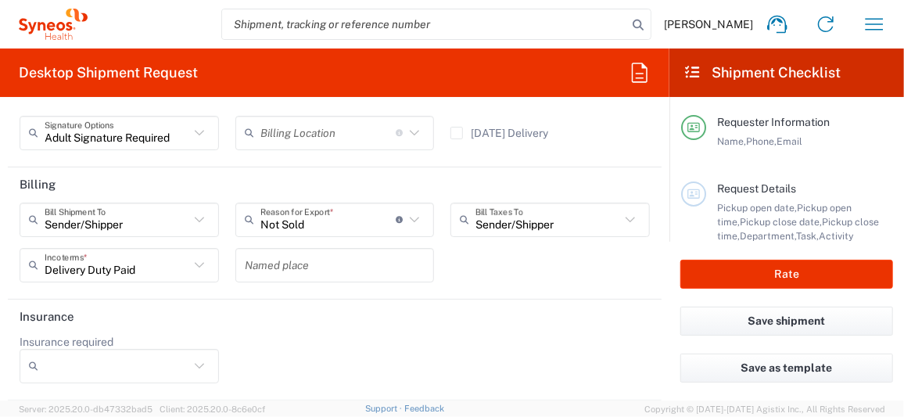
click at [197, 368] on icon at bounding box center [199, 366] width 20 height 20
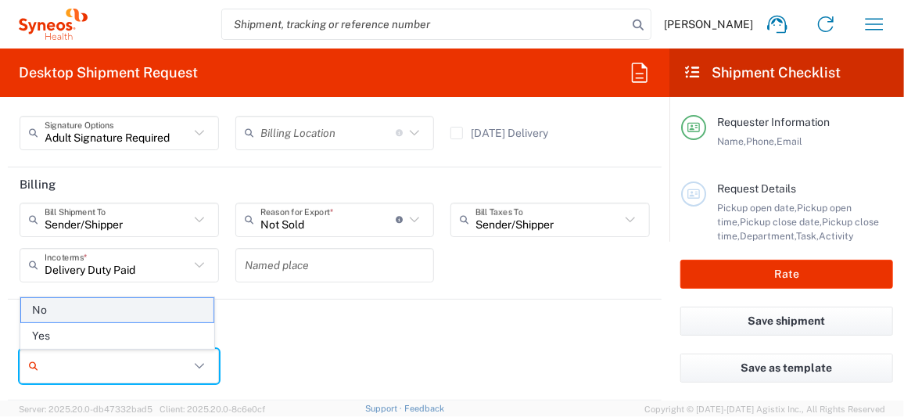
click at [117, 322] on span "No" at bounding box center [117, 310] width 192 height 24
type input "No"
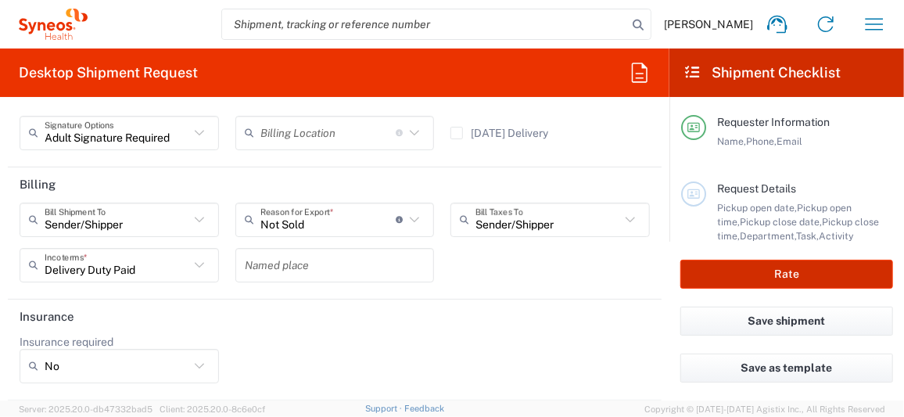
click at [809, 277] on button "Rate" at bounding box center [787, 274] width 213 height 29
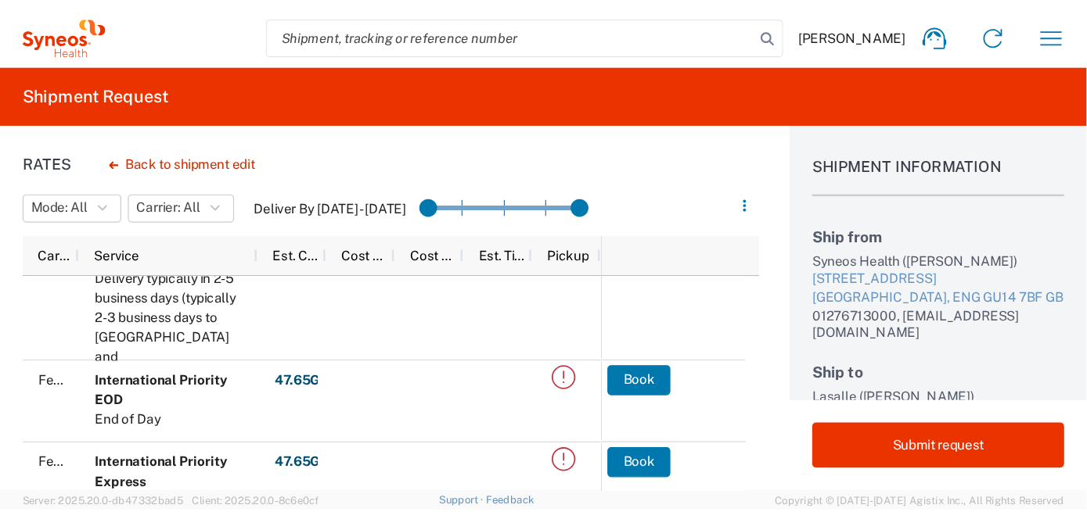
scroll to position [62, 0]
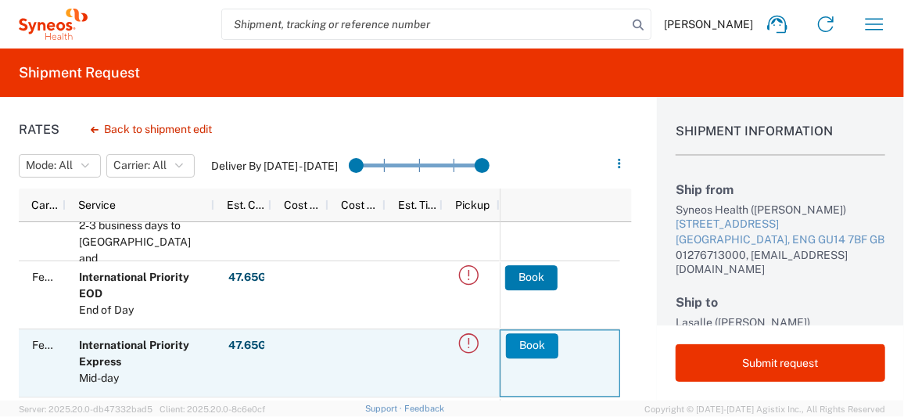
click at [508, 346] on button "Book" at bounding box center [532, 345] width 52 height 25
